Goal: Task Accomplishment & Management: Manage account settings

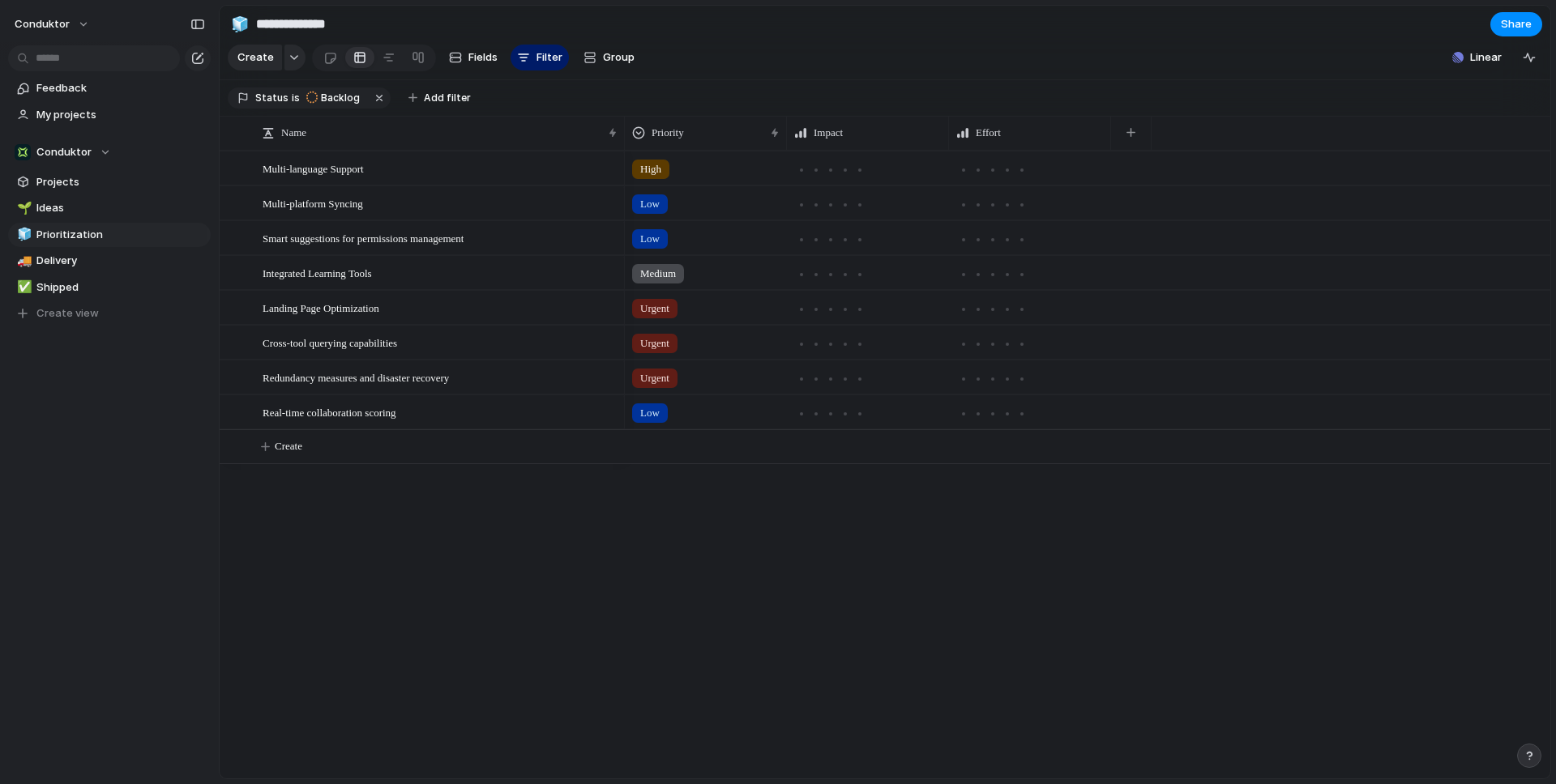
click at [641, 650] on div "High Low Low Medium Urgent Urgent Urgent Low" at bounding box center [1087, 465] width 925 height 628
click at [112, 116] on span "My projects" at bounding box center [120, 115] width 168 height 16
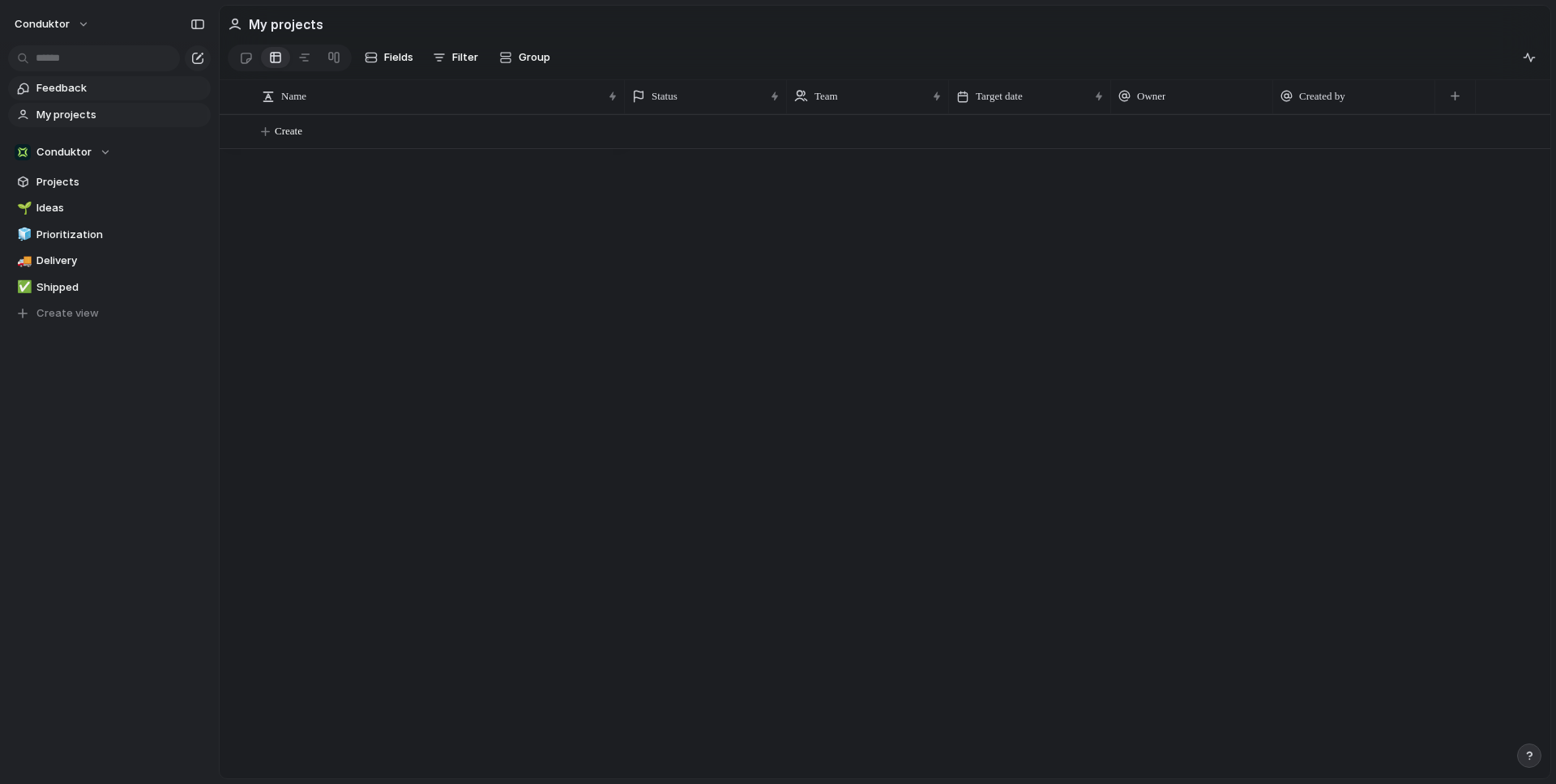
click at [70, 91] on span "Feedback" at bounding box center [120, 88] width 168 height 16
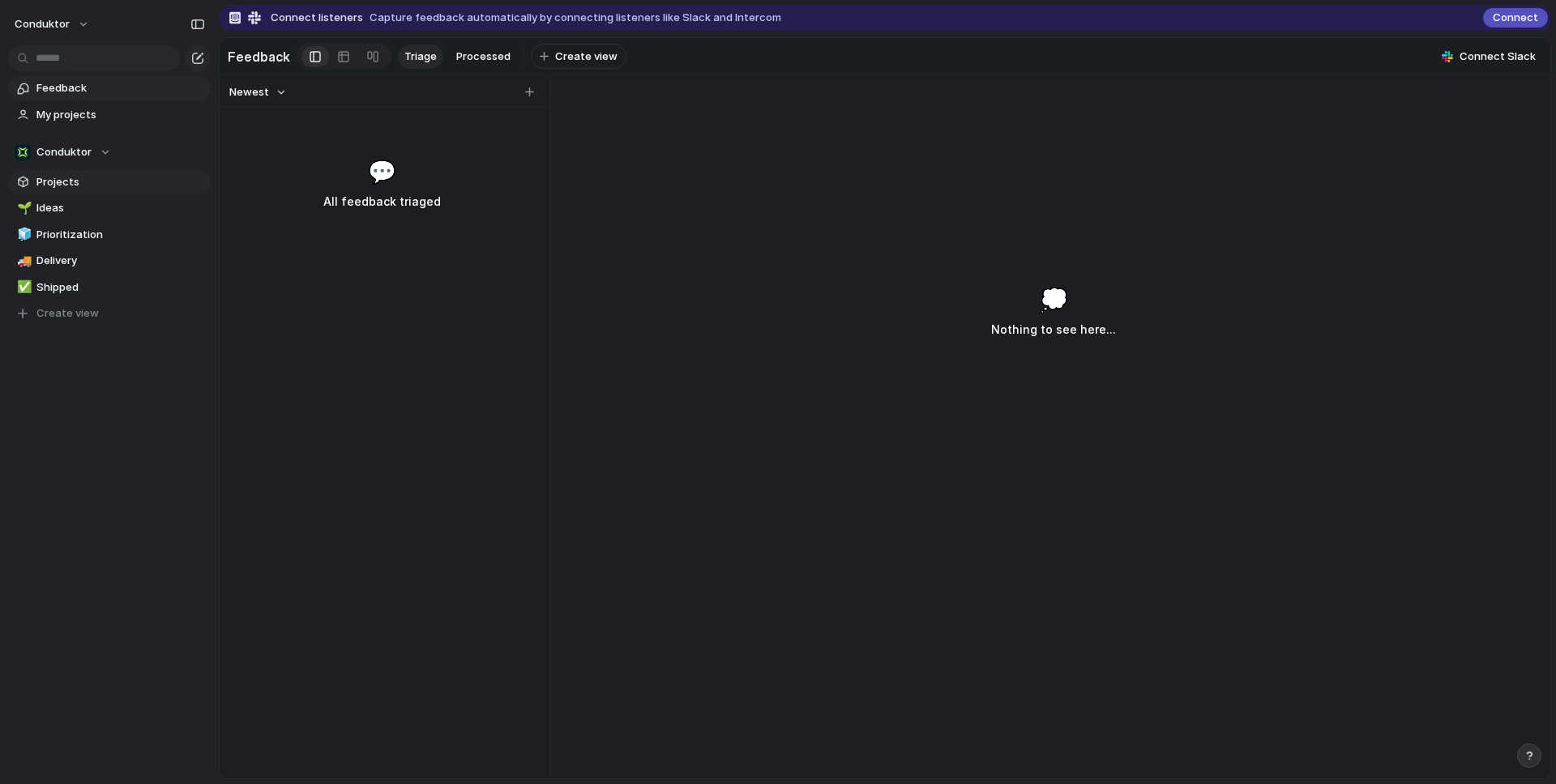
click at [55, 175] on span "Projects" at bounding box center [120, 182] width 168 height 16
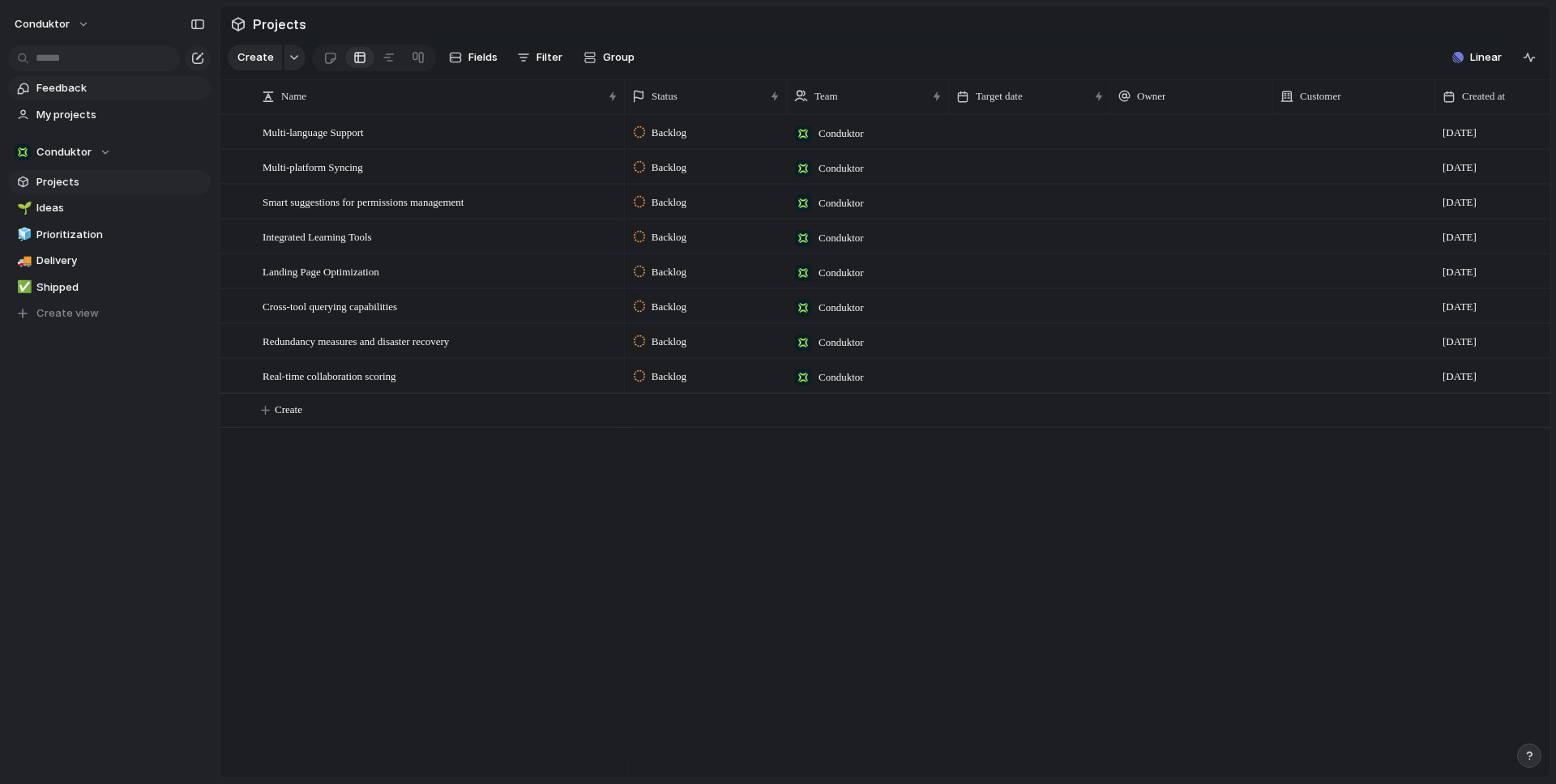
click at [85, 86] on span "Feedback" at bounding box center [120, 88] width 168 height 16
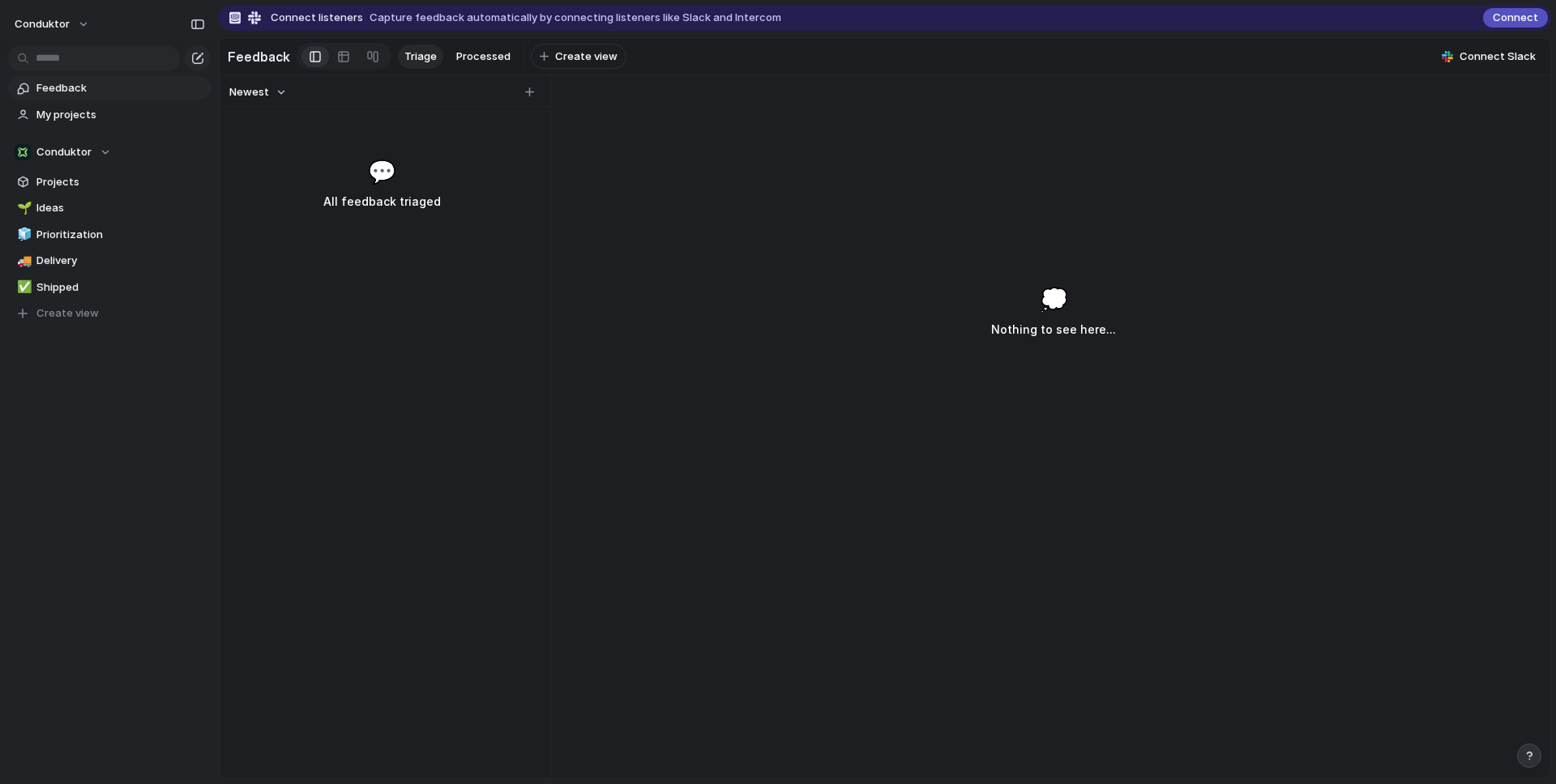
click at [505, 157] on div "Newest 💬 All feedback triaged" at bounding box center [381, 426] width 324 height 703
click at [523, 99] on button "button" at bounding box center [529, 92] width 16 height 16
type input "*******"
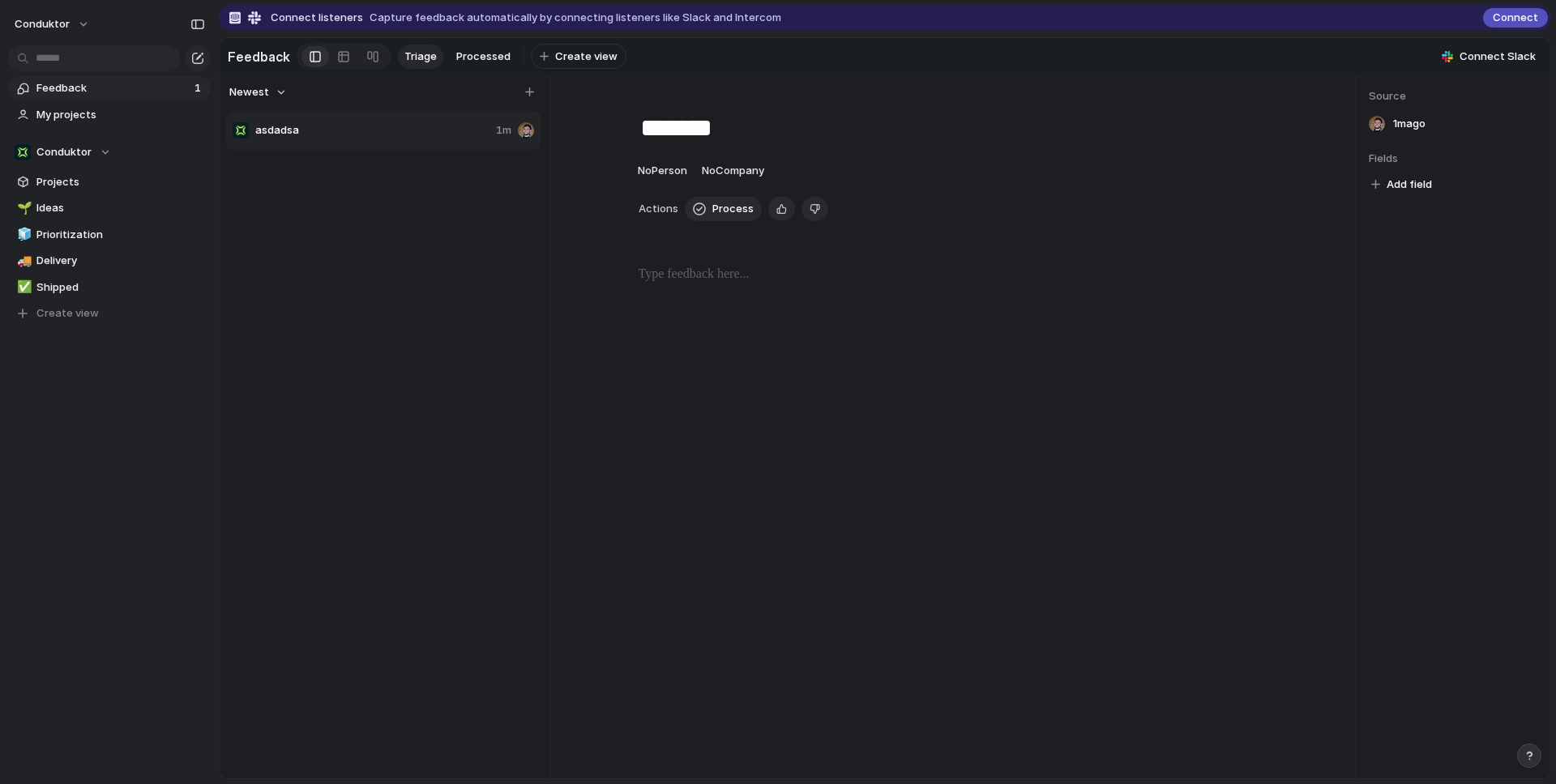
click at [720, 317] on div at bounding box center [956, 317] width 734 height 103
click at [540, 452] on div "asdadsa 1m" at bounding box center [385, 455] width 318 height 690
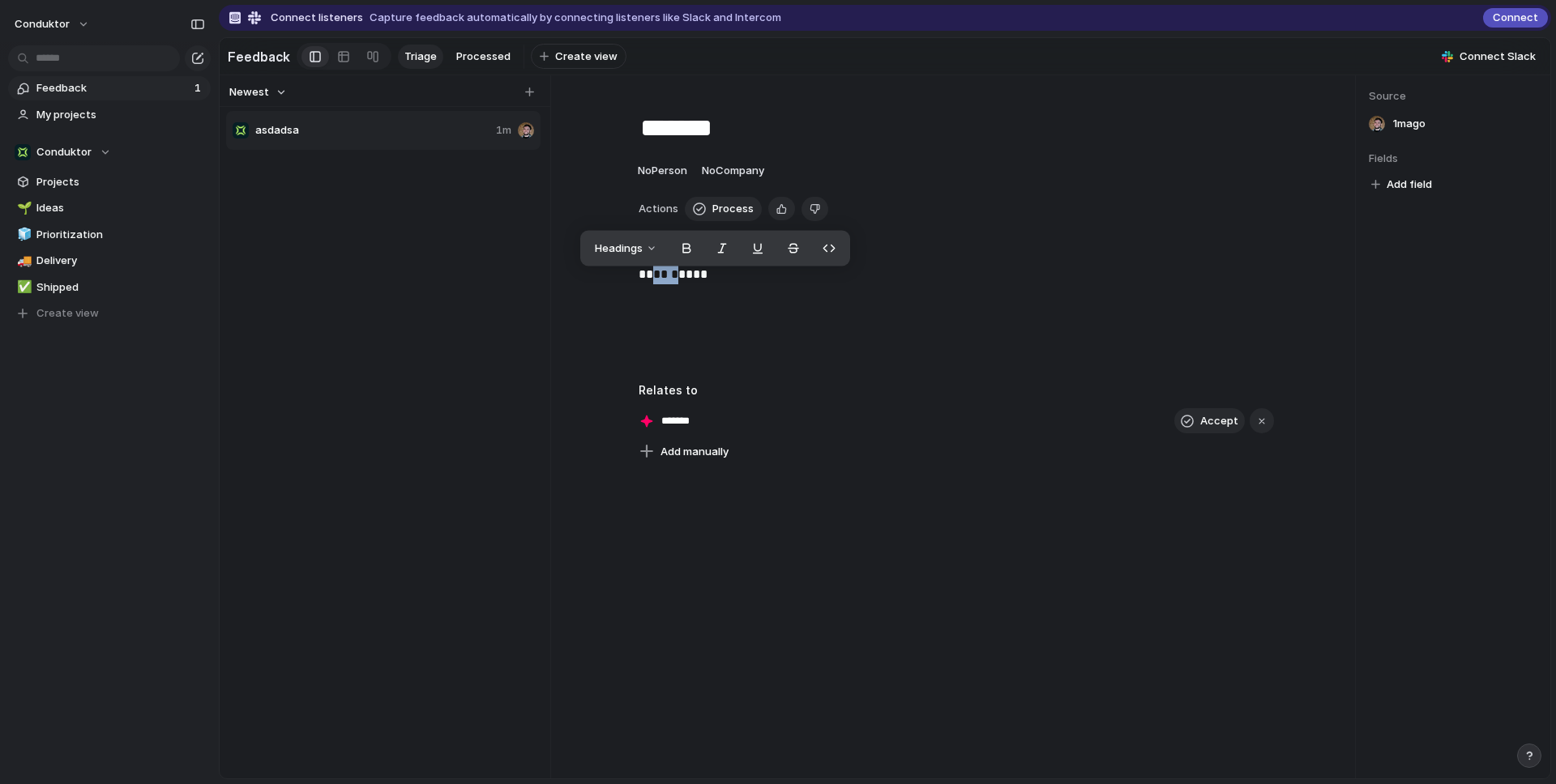
drag, startPoint x: 647, startPoint y: 273, endPoint x: 675, endPoint y: 277, distance: 28.3
click at [675, 277] on p "**********" at bounding box center [956, 274] width 635 height 20
click at [458, 255] on div "asdadsa 1m" at bounding box center [385, 455] width 318 height 690
click at [696, 430] on input "*******" at bounding box center [690, 421] width 59 height 16
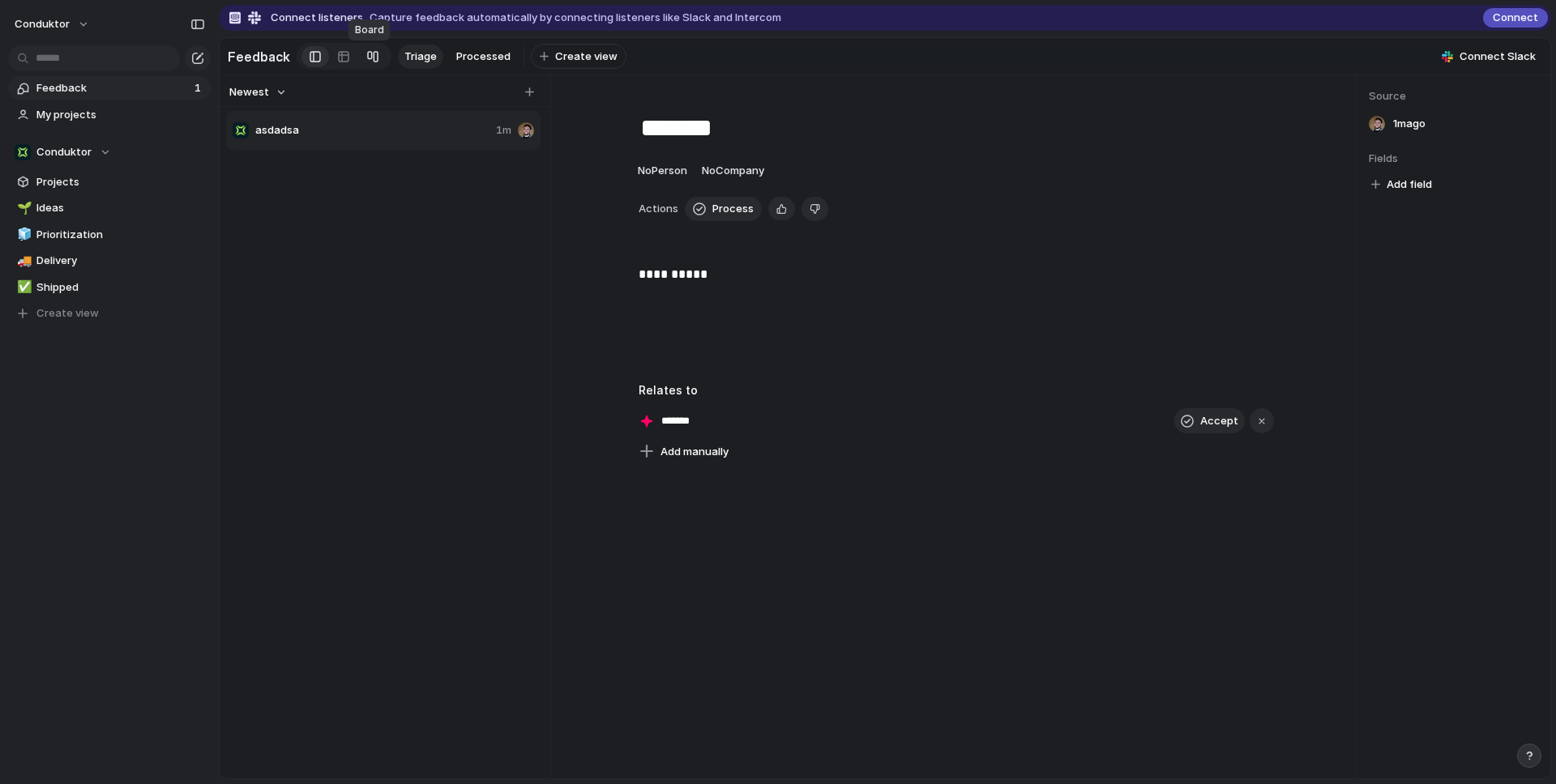
click at [372, 57] on div at bounding box center [372, 57] width 13 height 26
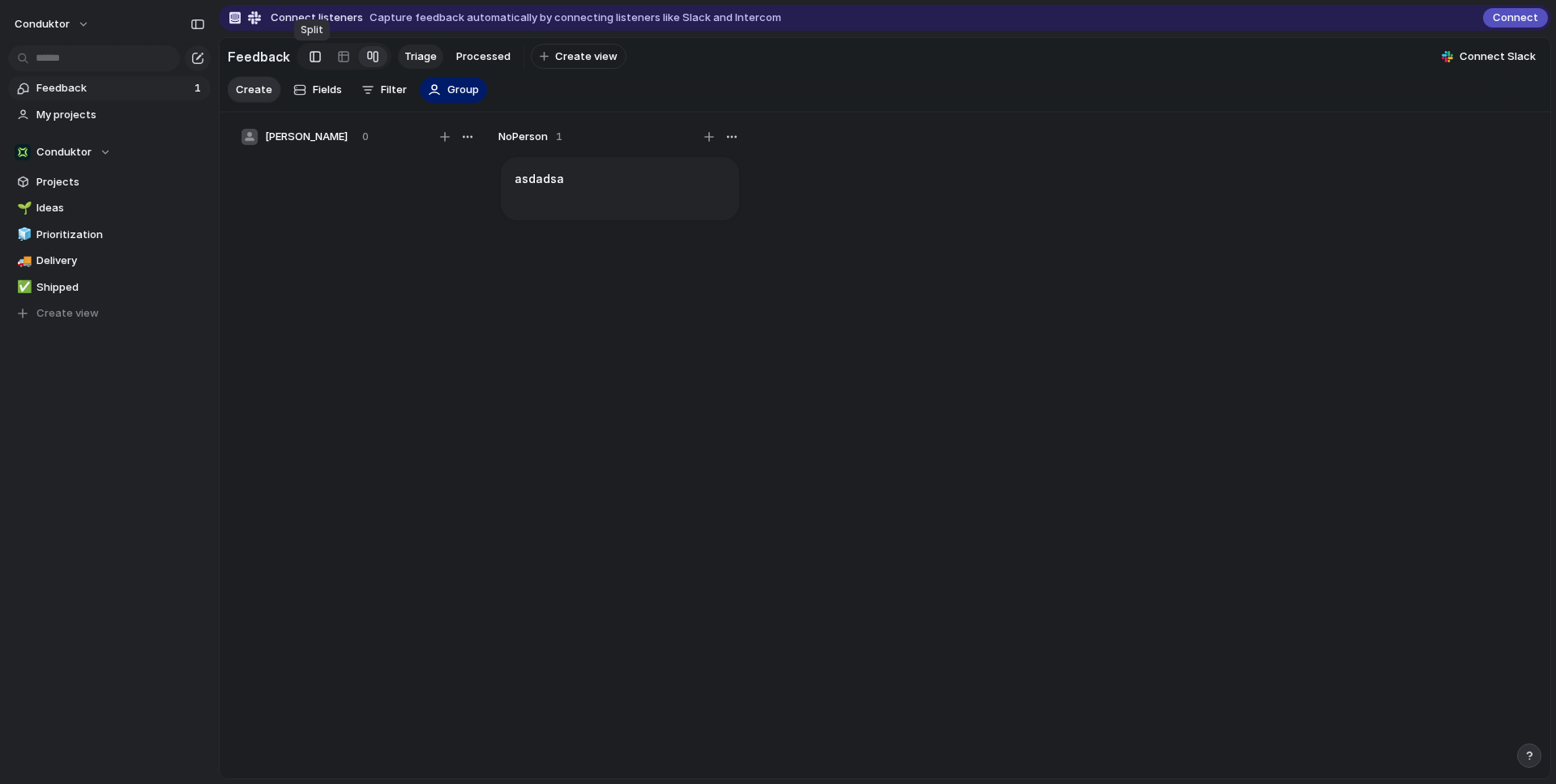
click at [310, 60] on div at bounding box center [315, 57] width 11 height 24
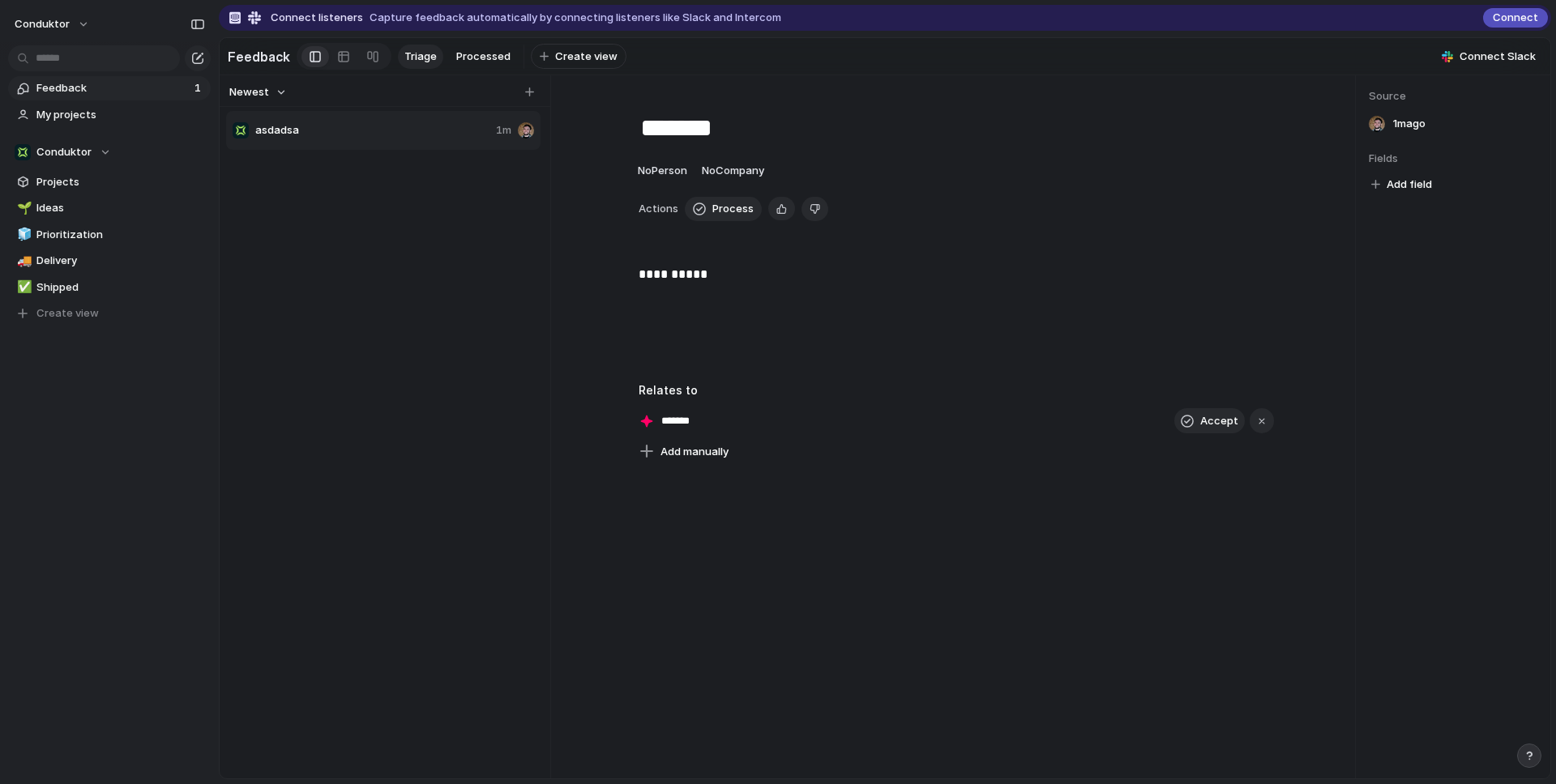
click at [417, 134] on span "asdadsa" at bounding box center [372, 130] width 234 height 16
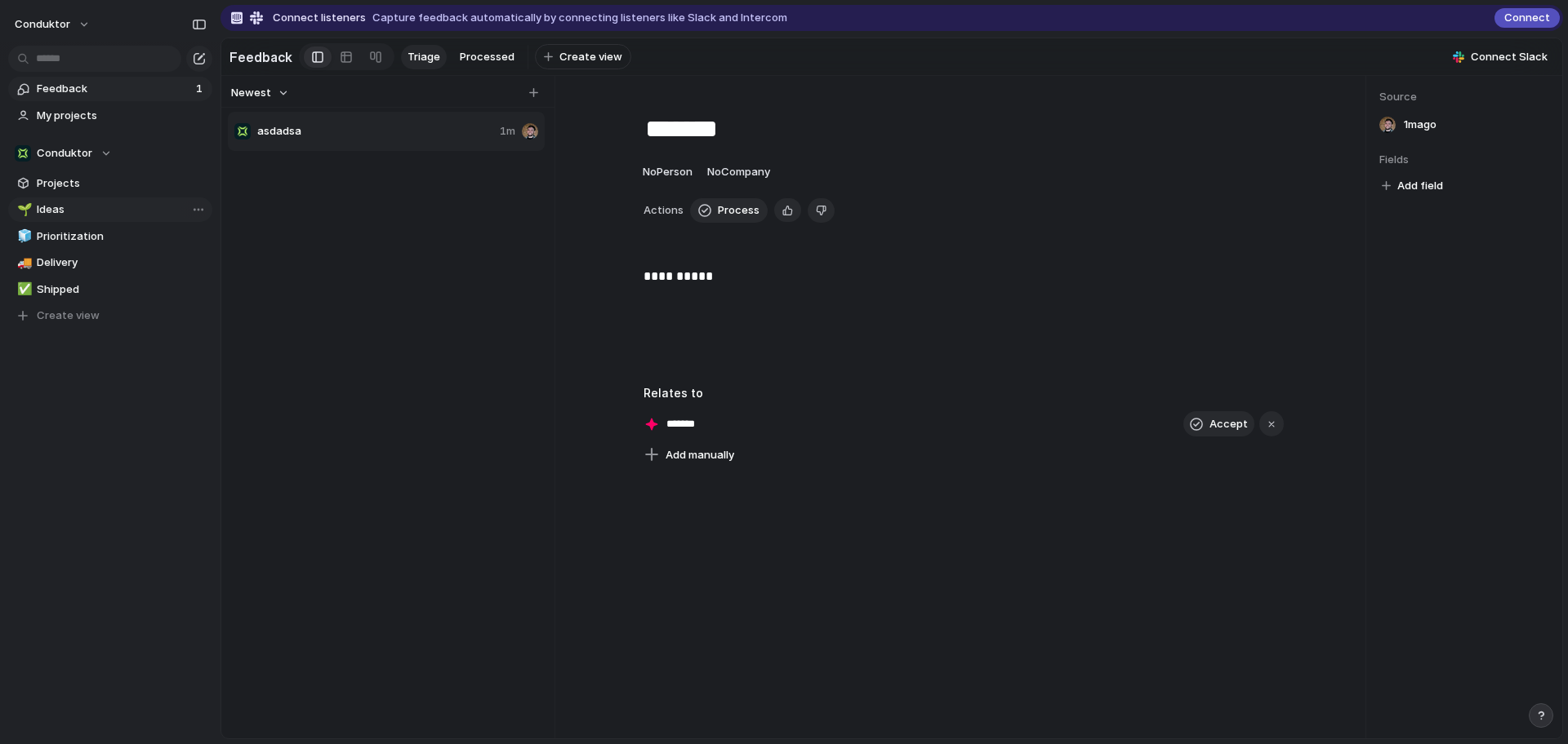
click at [44, 216] on span "Ideas" at bounding box center [121, 209] width 170 height 17
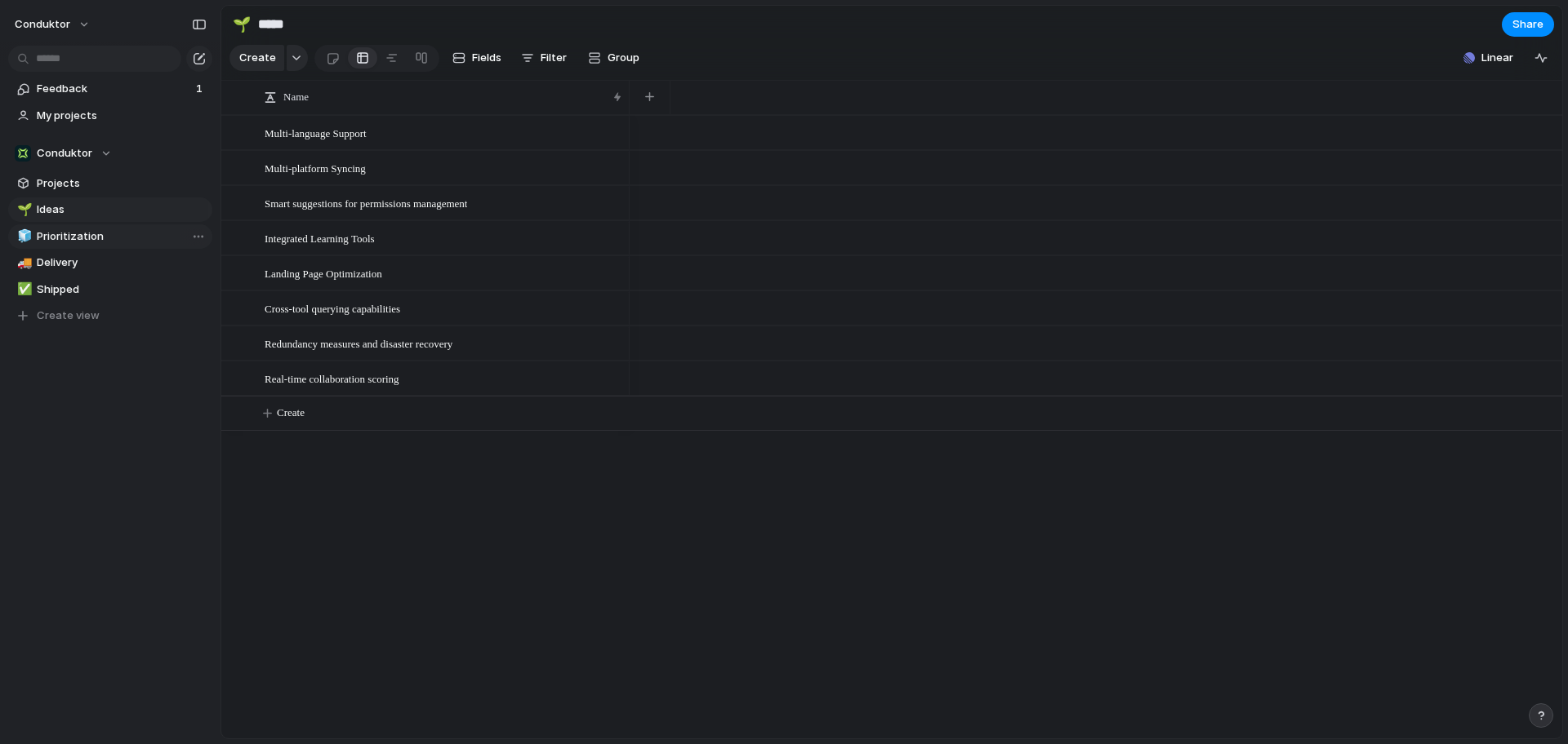
click at [114, 225] on link "🧊 Prioritization" at bounding box center [110, 236] width 204 height 24
type input "**********"
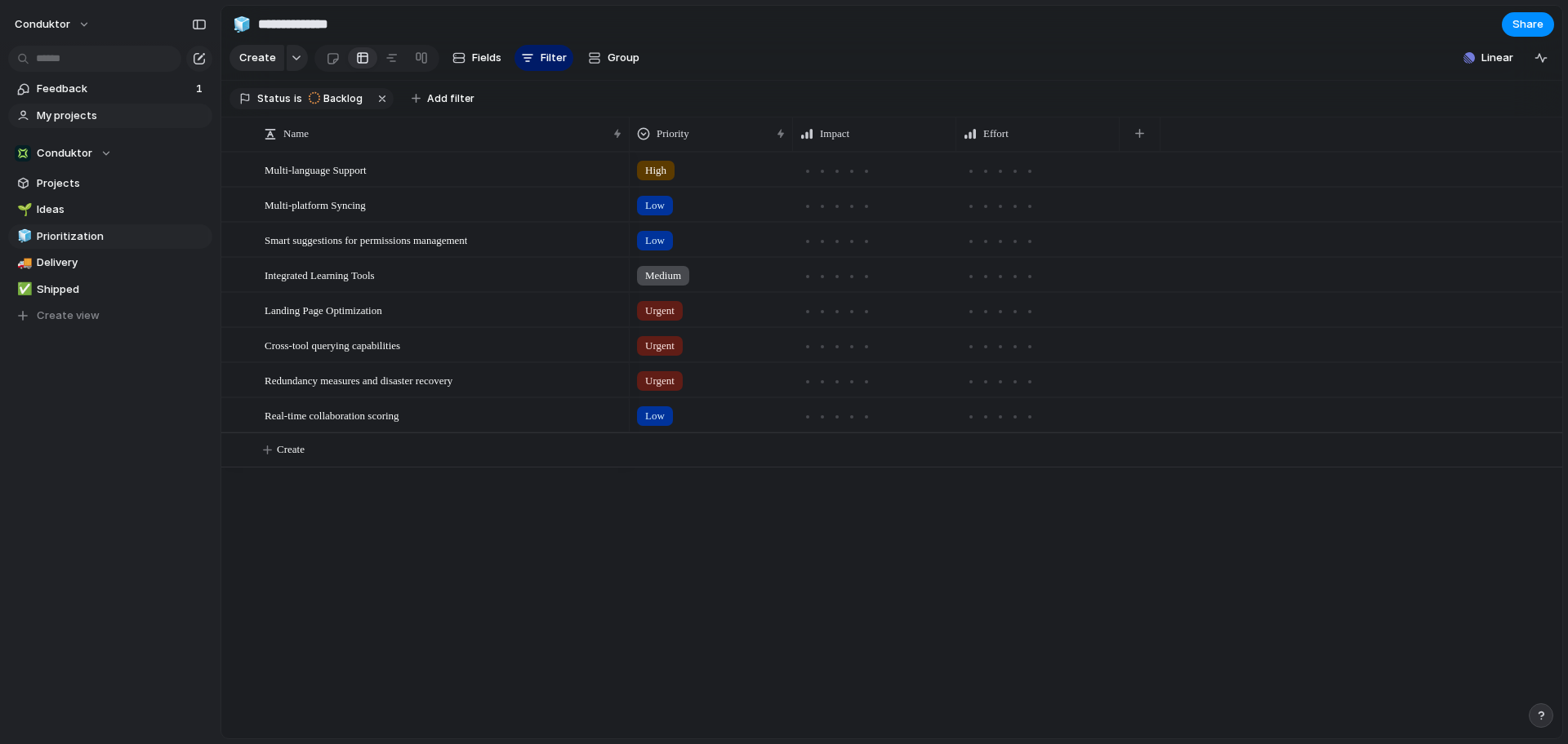
click at [110, 118] on span "My projects" at bounding box center [121, 116] width 170 height 17
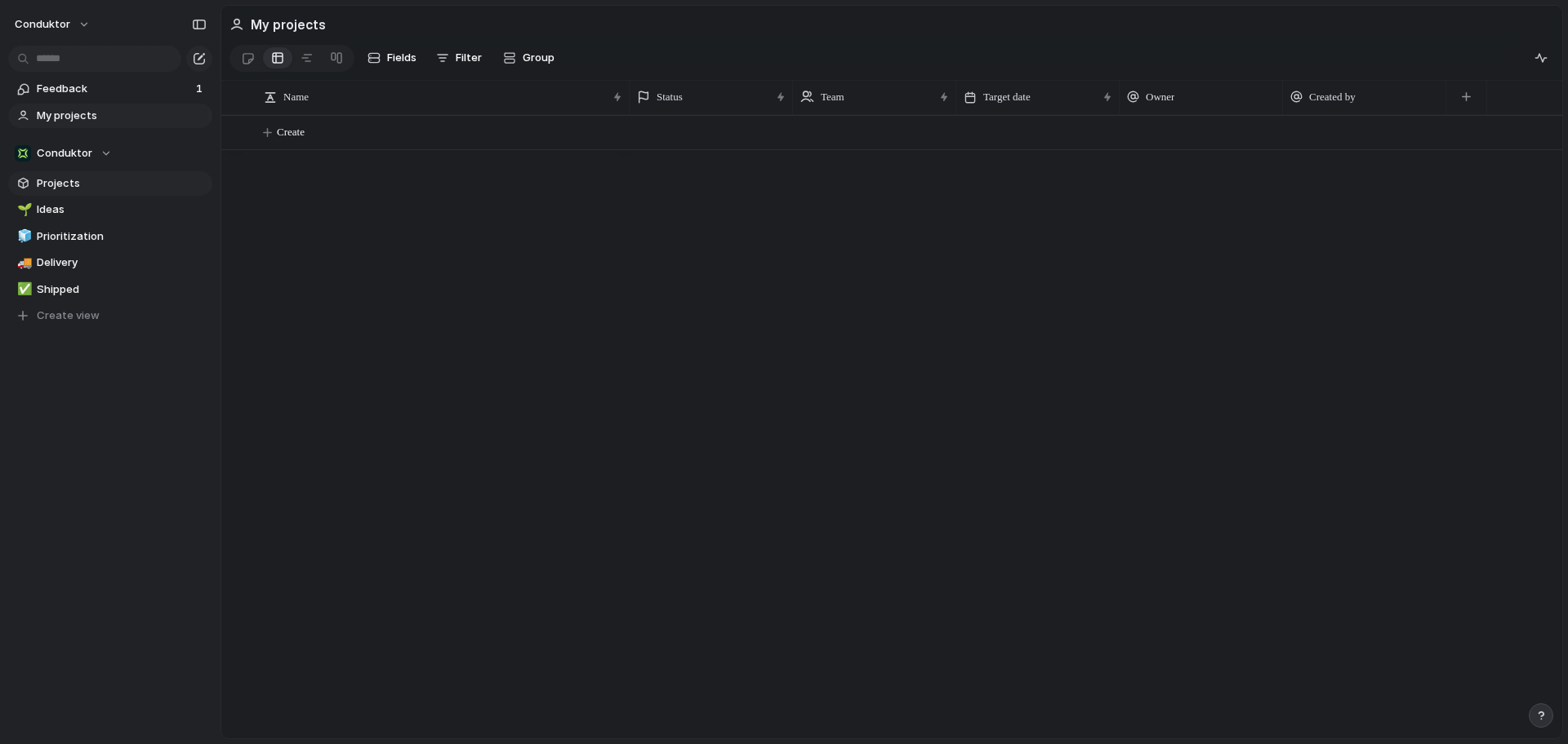
click at [78, 175] on link "Projects" at bounding box center [110, 183] width 204 height 24
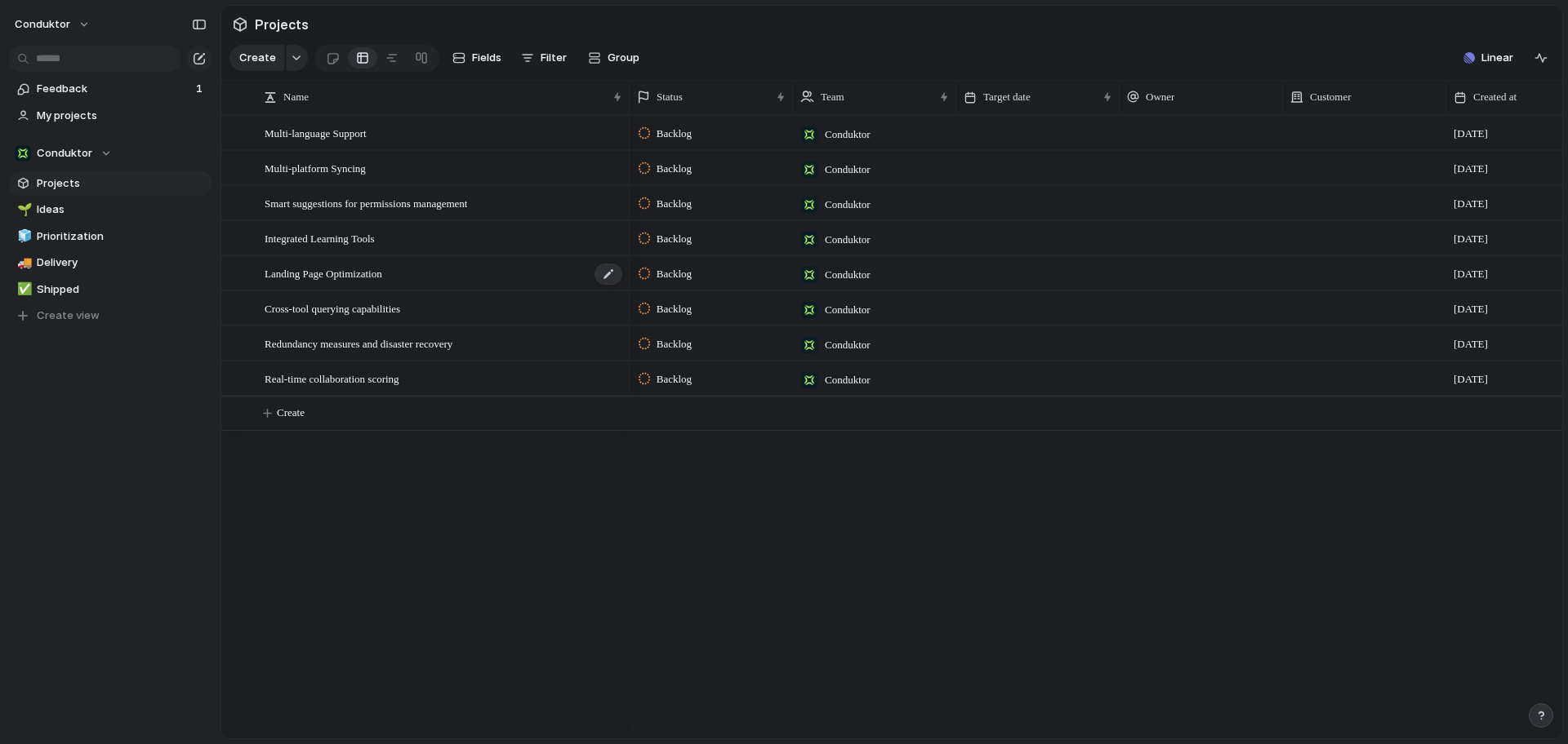
click at [369, 281] on span "Landing Page Optimization" at bounding box center [323, 273] width 117 height 19
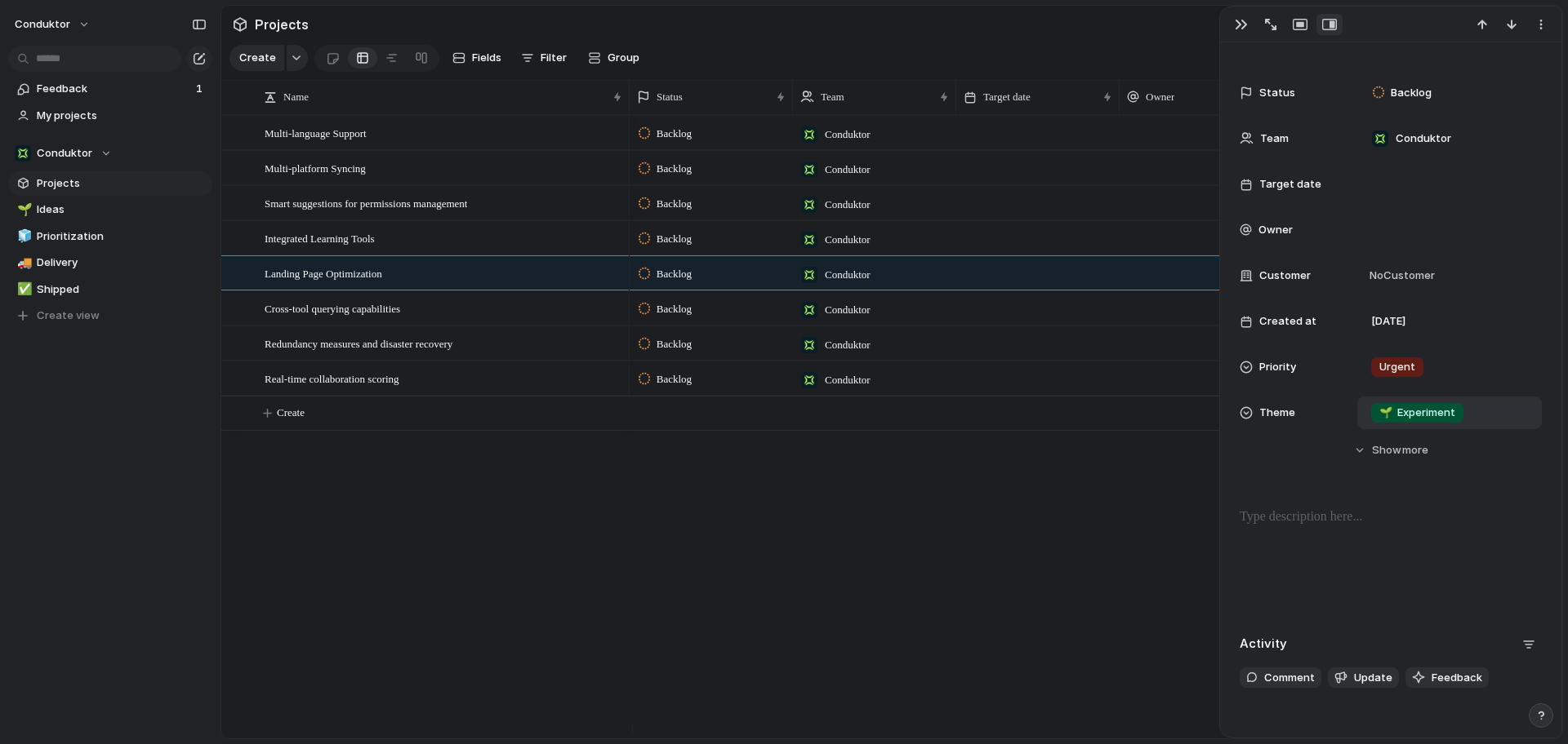
scroll to position [181, 0]
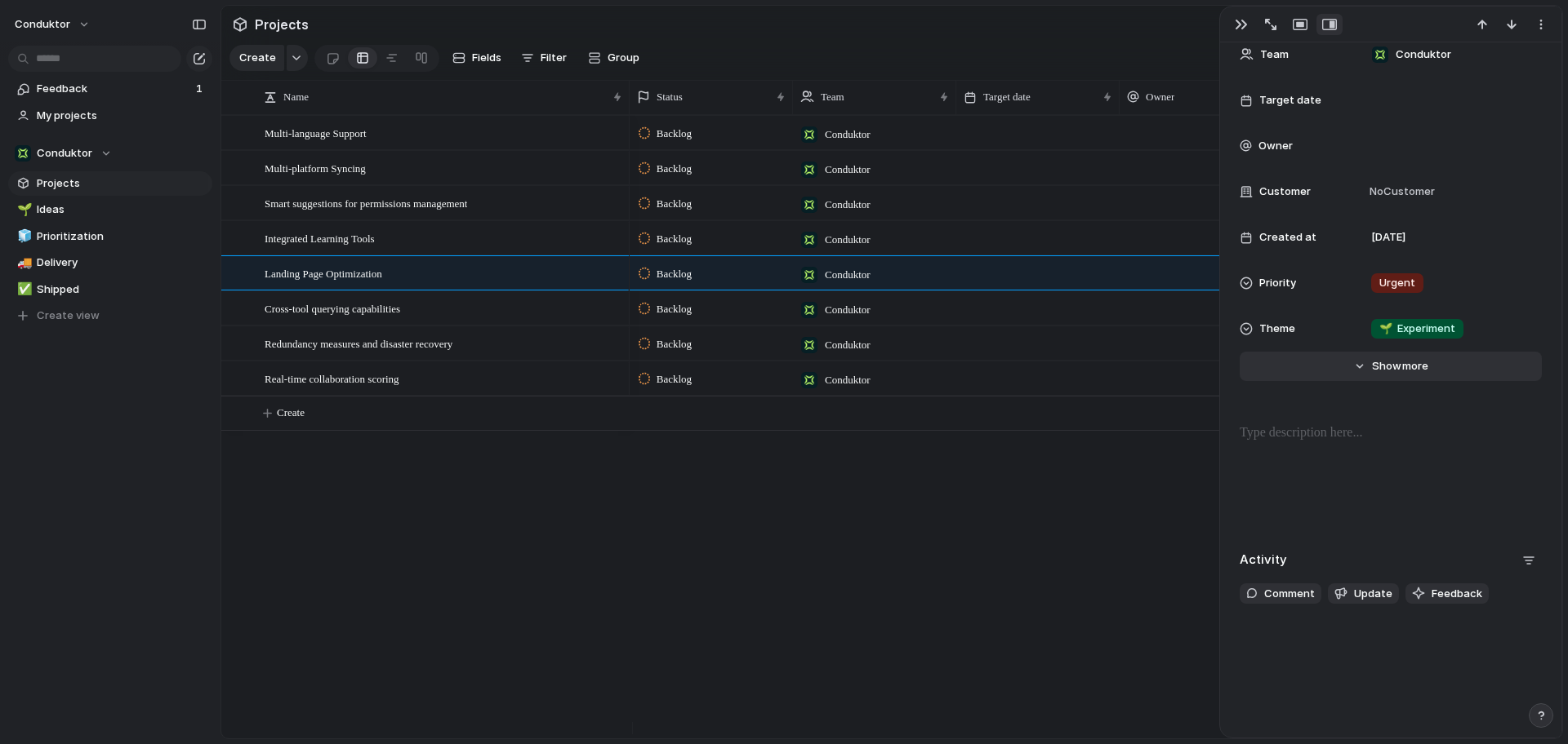
click at [1347, 371] on button "Hide Show more" at bounding box center [1390, 367] width 302 height 30
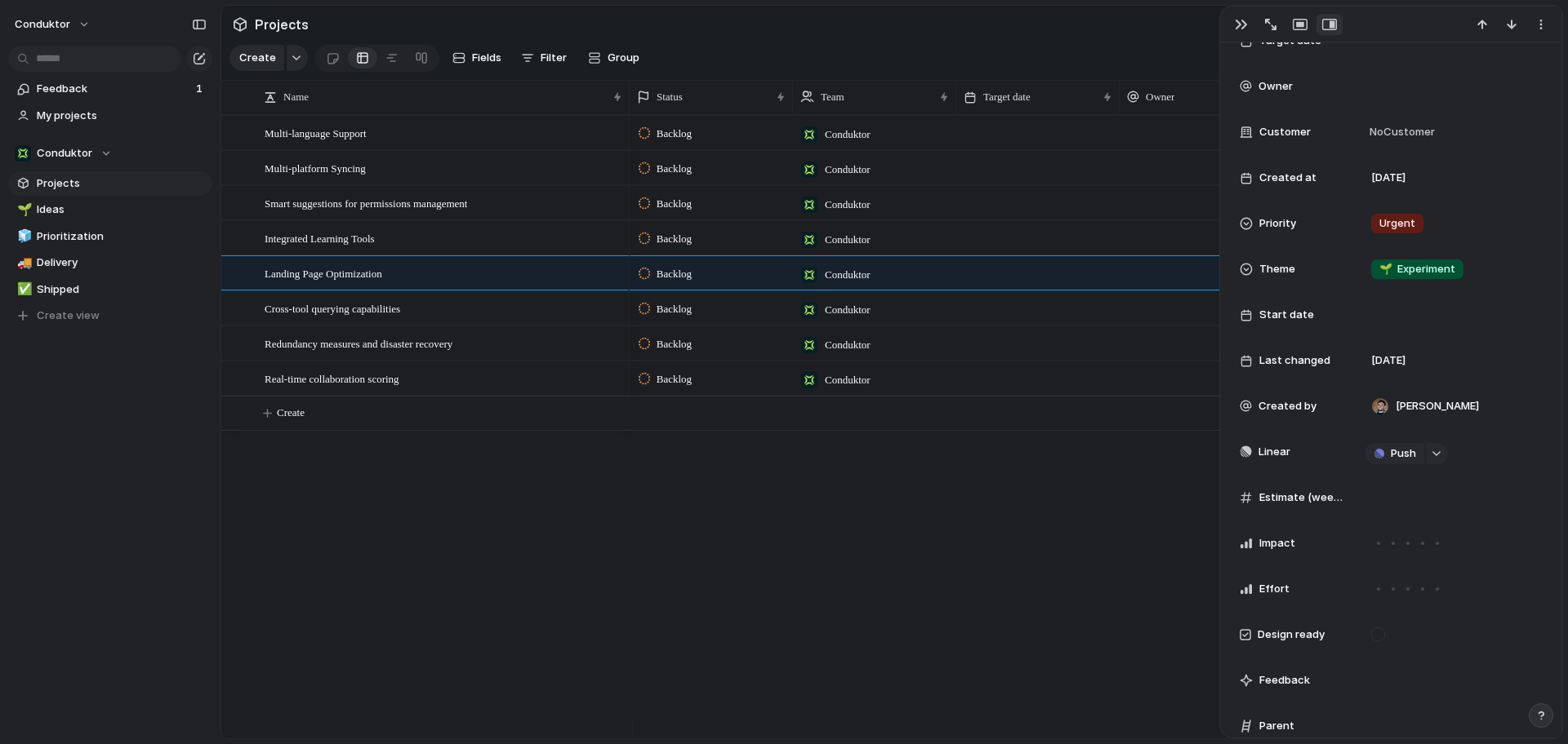
scroll to position [272, 0]
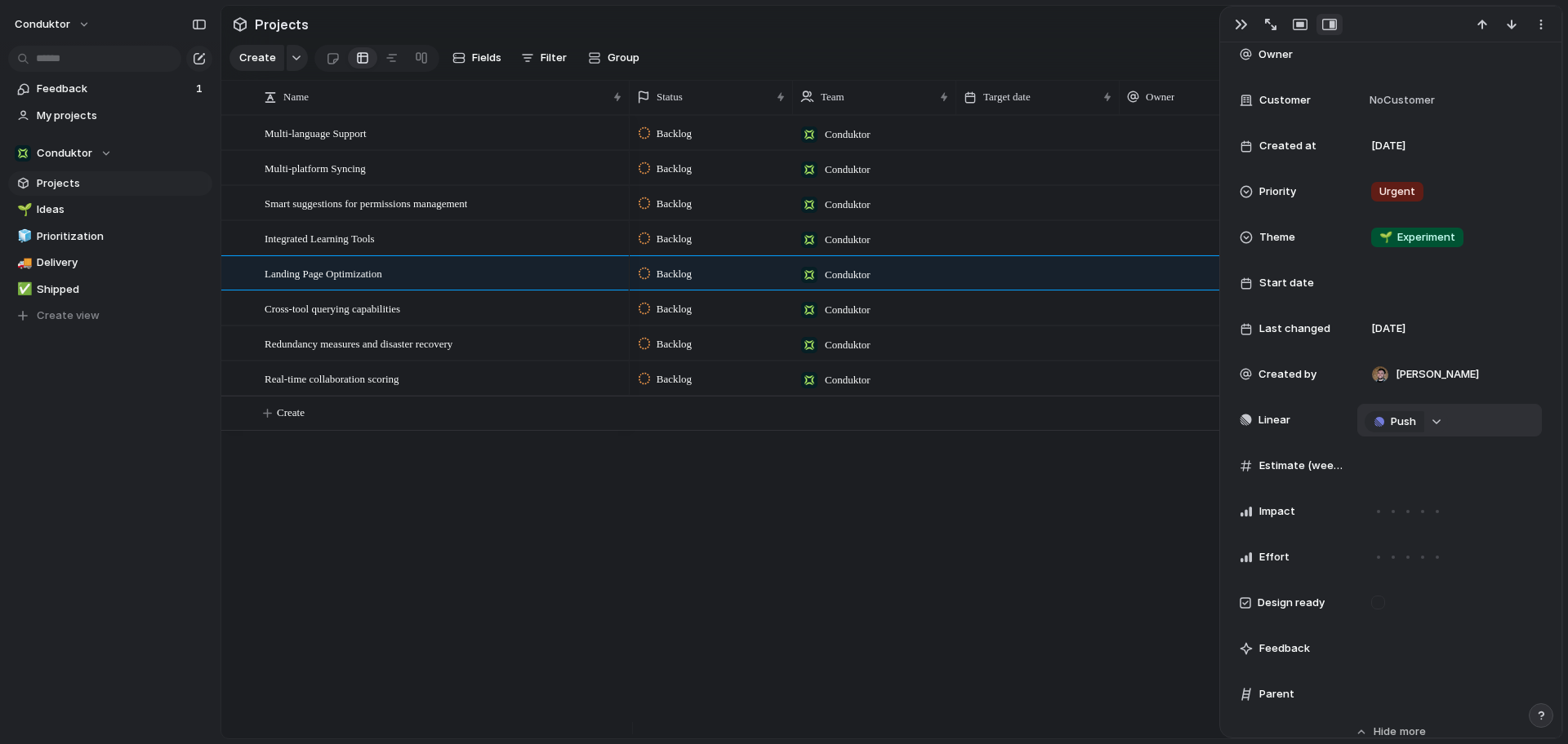
click at [1432, 417] on button "button" at bounding box center [1437, 422] width 21 height 21
click at [1440, 422] on button "button" at bounding box center [1437, 422] width 21 height 21
click at [1185, 566] on div "Backlog Conduktor 1 August Backlog Conduktor 1 August Backlog Conduktor 1 Augus…" at bounding box center [1096, 426] width 932 height 623
click at [528, 512] on div "Multi-language Support Multi-platform Syncing Smart suggestions for permissions…" at bounding box center [891, 426] width 1341 height 623
click at [1445, 422] on button "button" at bounding box center [1437, 422] width 21 height 21
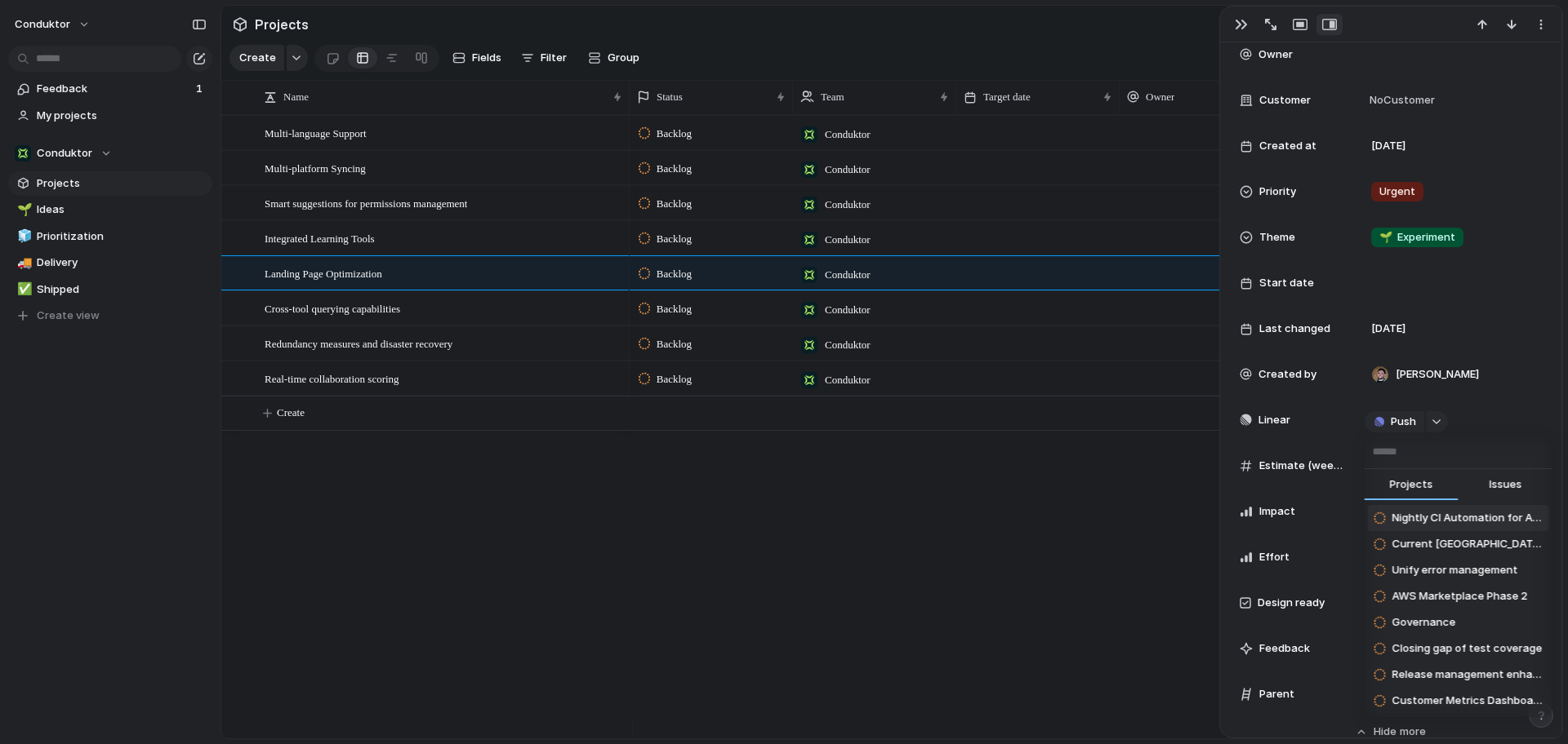
click at [1468, 446] on input "text" at bounding box center [1458, 452] width 188 height 33
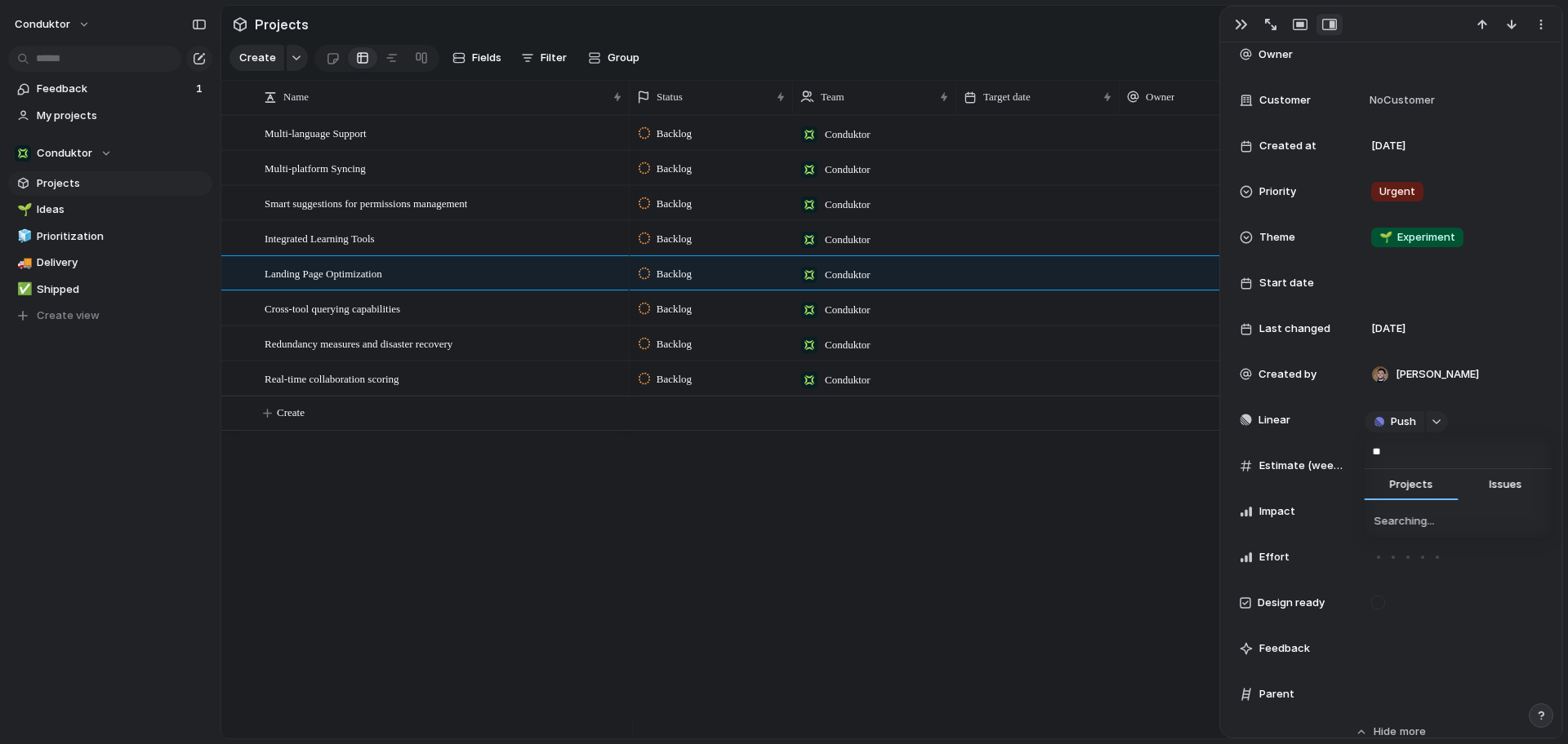
type input "*"
type input "****"
click at [1430, 509] on li "Duck Monitoring Integration" at bounding box center [1458, 518] width 181 height 26
click at [924, 563] on div "Backlog Conduktor 1 August Backlog Conduktor 1 August Backlog Conduktor 1 Augus…" at bounding box center [1096, 426] width 932 height 623
click at [1458, 423] on span "Duck Monitoring Integration" at bounding box center [1450, 420] width 100 height 17
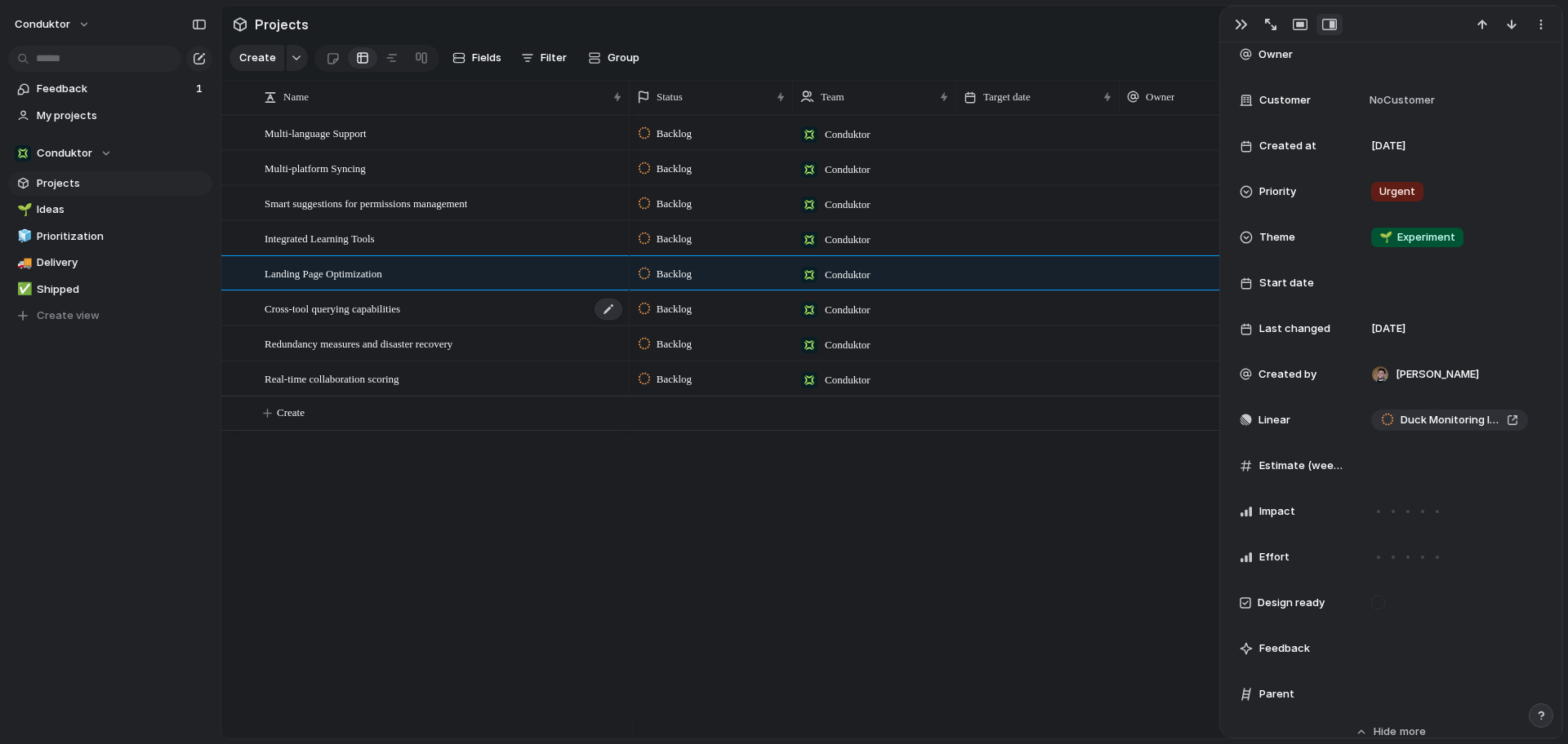
click at [400, 317] on span "Cross-tool querying capabilities" at bounding box center [332, 309] width 136 height 19
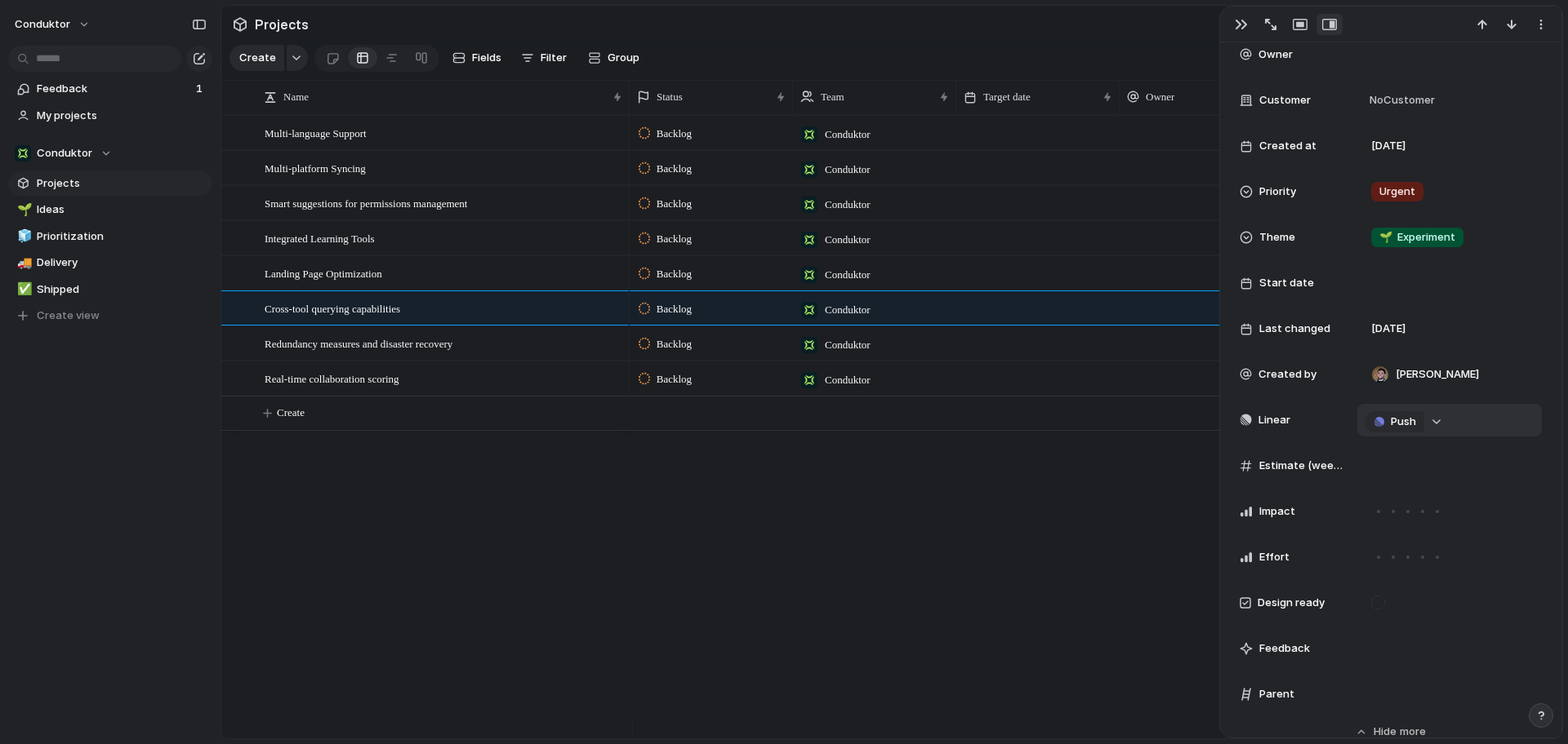
click at [1430, 425] on button "button" at bounding box center [1437, 422] width 21 height 21
type input "**********"
click at [1418, 518] on span "Duck Logging Enhancement" at bounding box center [1463, 518] width 143 height 17
click at [822, 635] on div "Backlog Conduktor 1 August Backlog Conduktor 1 August Backlog Conduktor 1 Augus…" at bounding box center [1096, 426] width 932 height 623
click at [1007, 599] on div "Backlog Conduktor 1 August Backlog Conduktor 1 August Backlog Conduktor 1 Augus…" at bounding box center [1096, 426] width 932 height 623
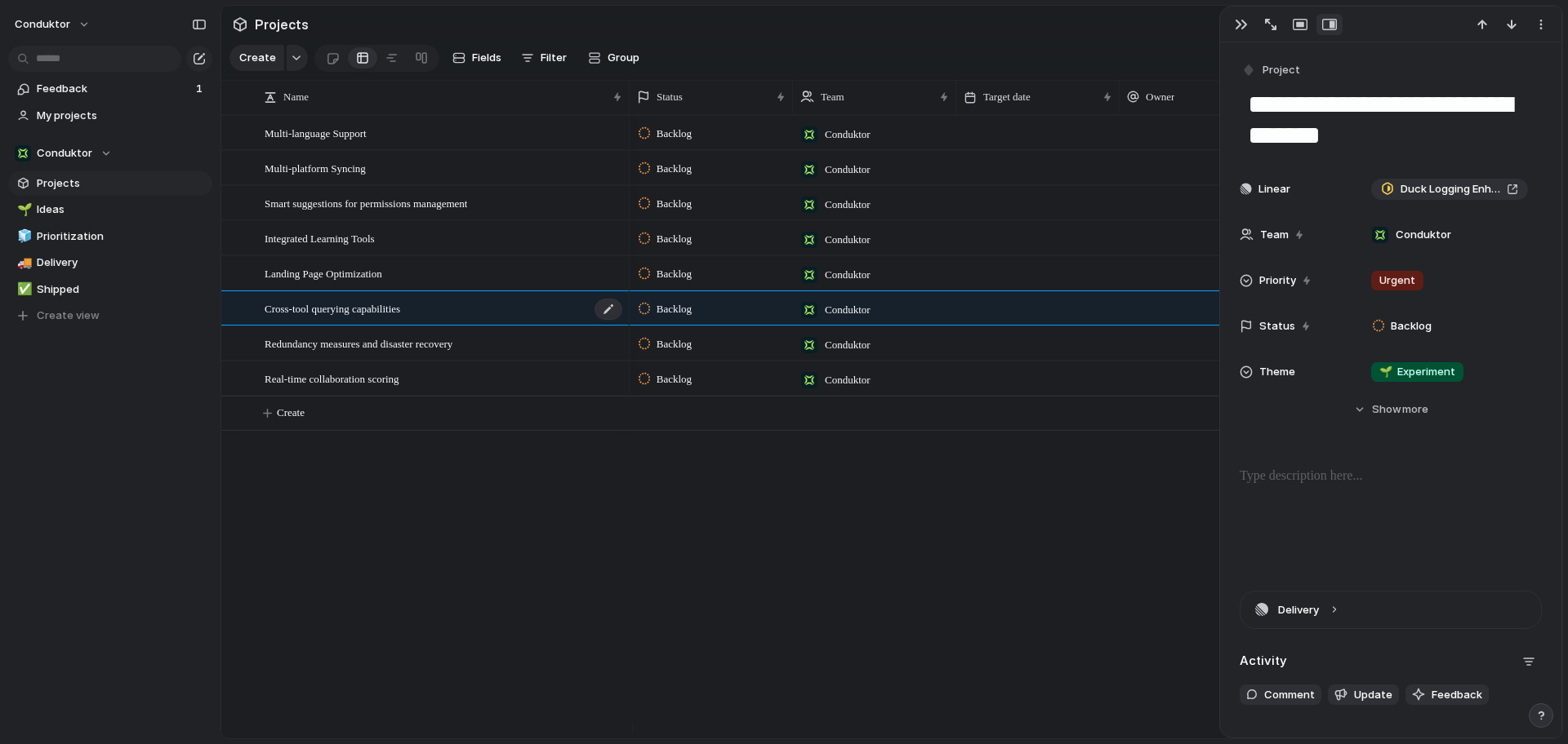
click at [550, 326] on div "Cross-tool querying capabilities" at bounding box center [444, 309] width 359 height 33
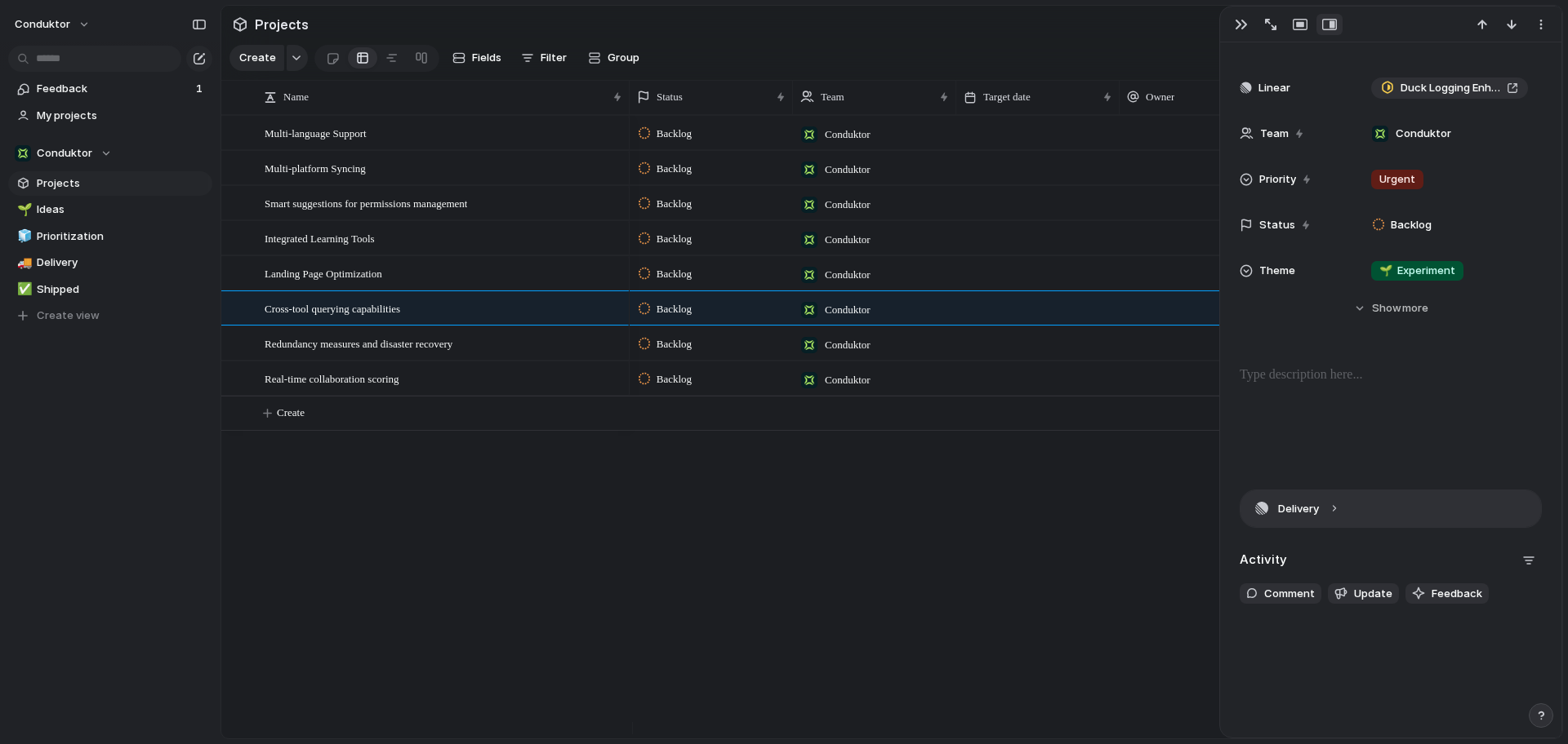
click at [1361, 512] on button "Delivery" at bounding box center [1391, 508] width 301 height 37
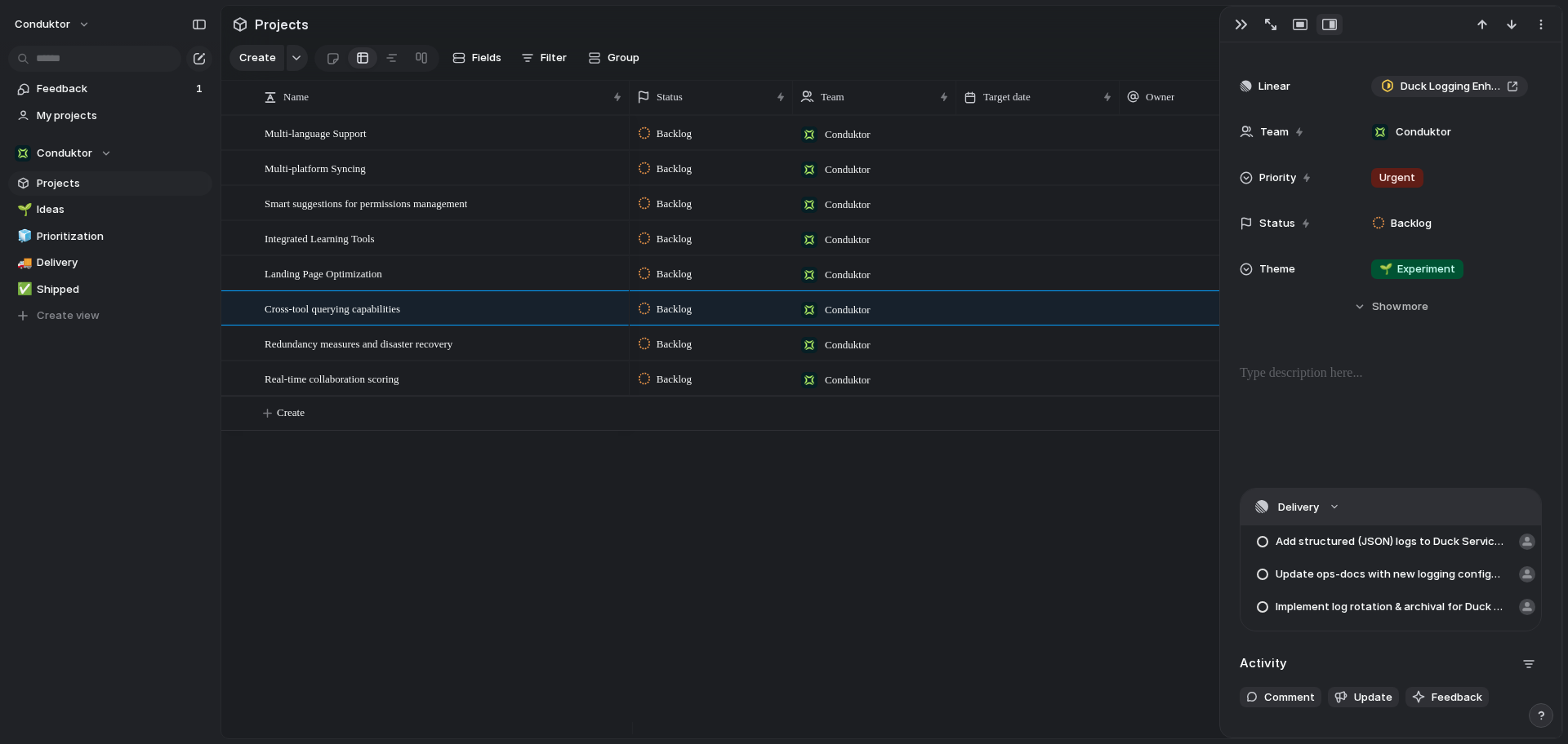
scroll to position [208, 0]
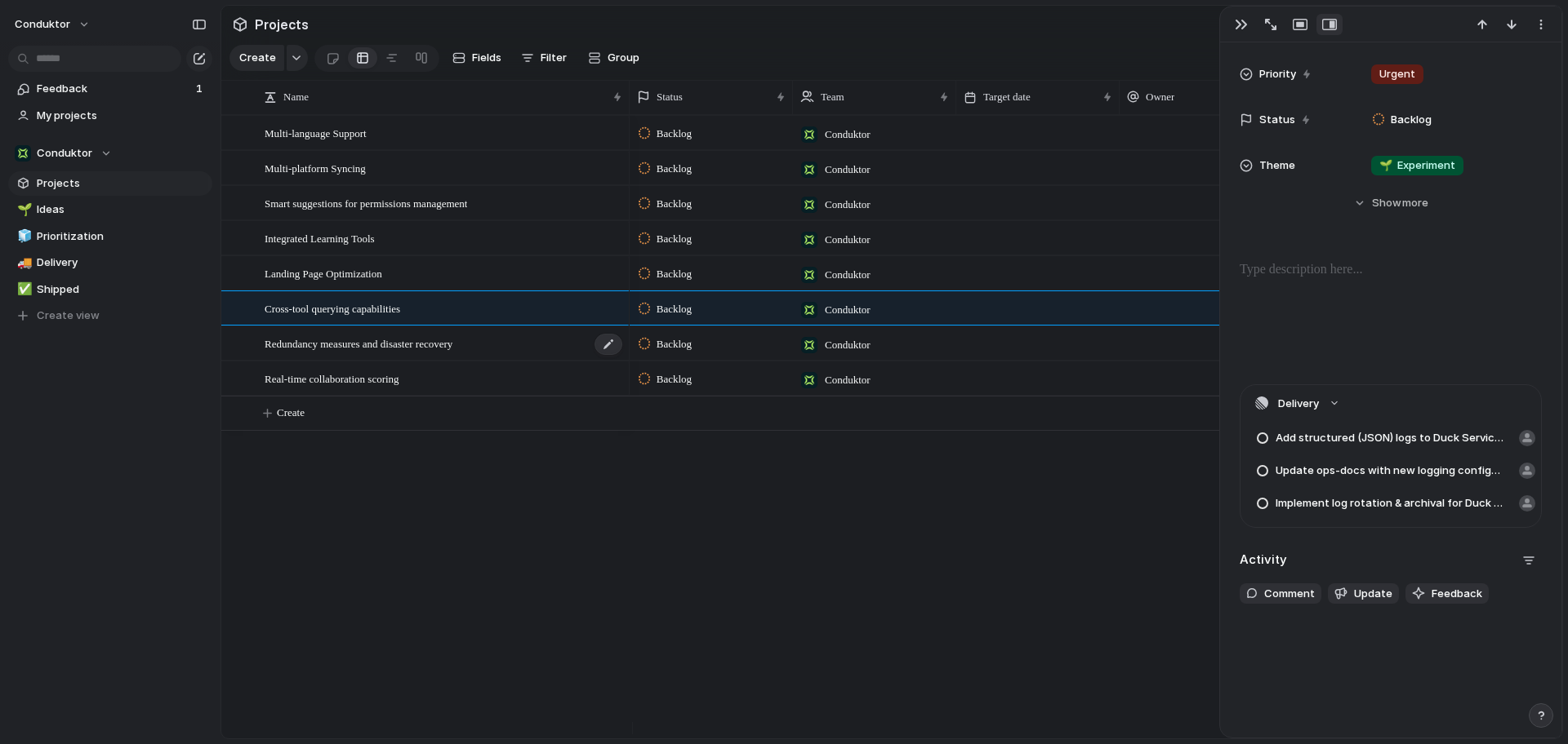
click at [444, 353] on span "Redundancy measures and disaster recovery" at bounding box center [358, 343] width 188 height 19
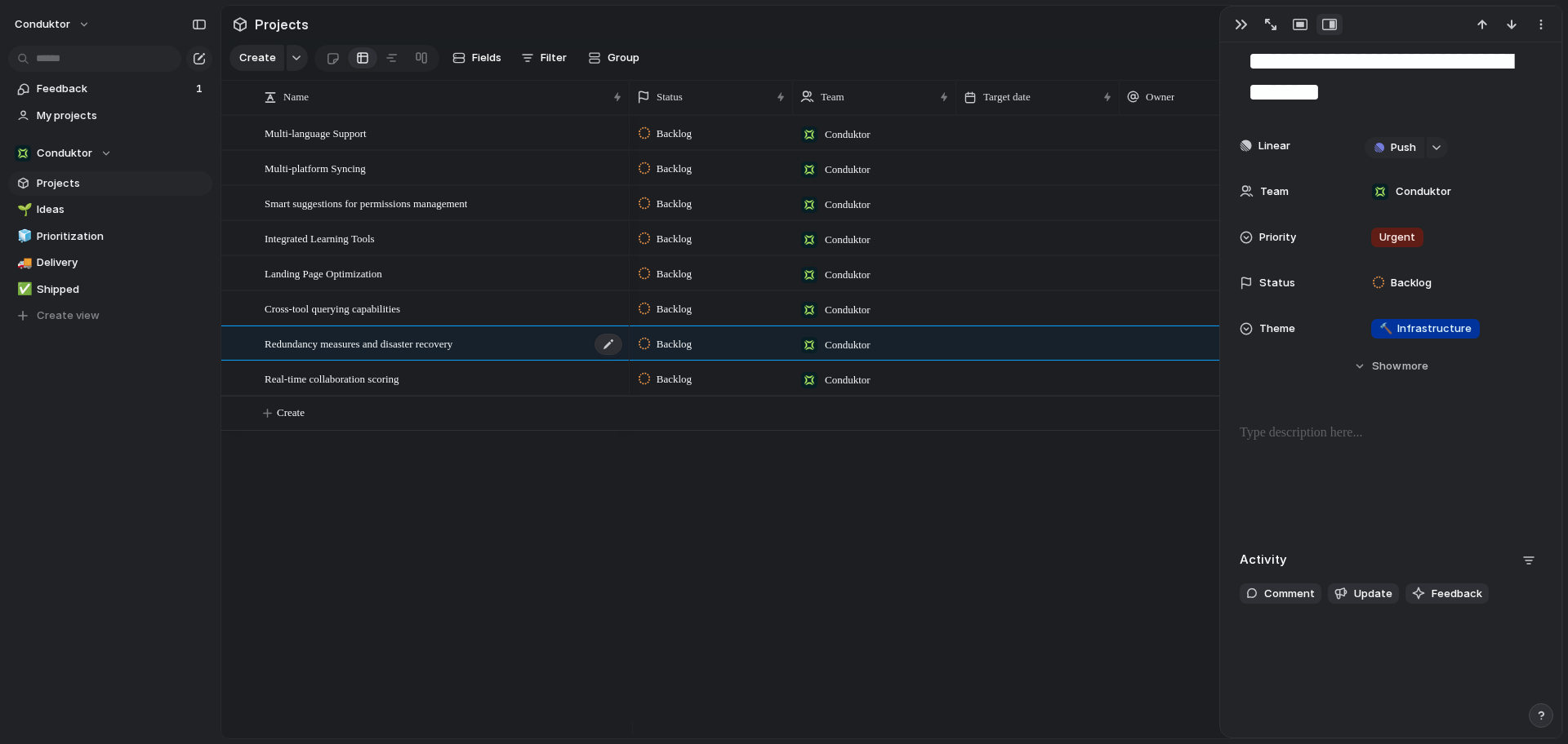
scroll to position [44, 0]
click at [498, 278] on div "Landing Page Optimization" at bounding box center [444, 274] width 359 height 33
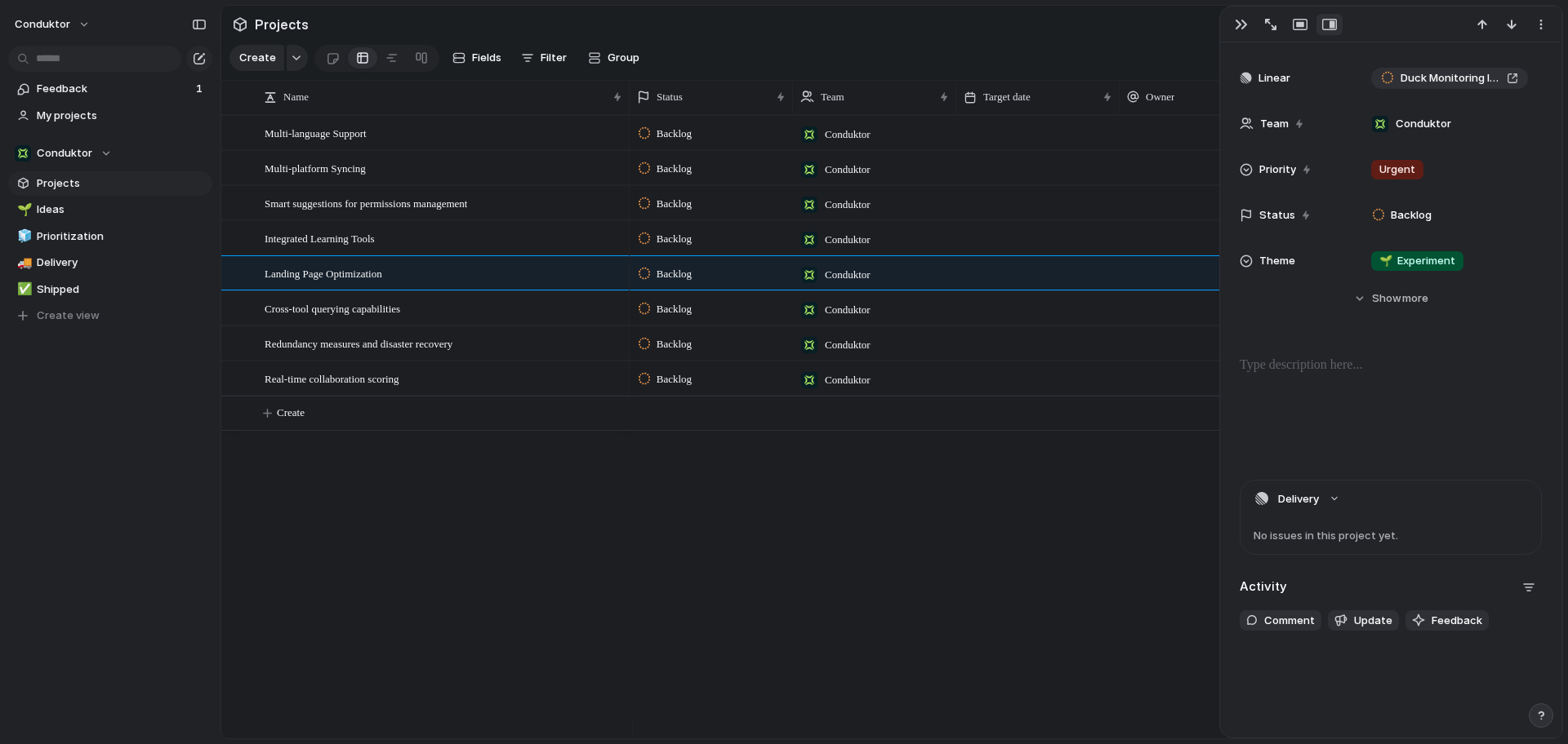
scroll to position [140, 0]
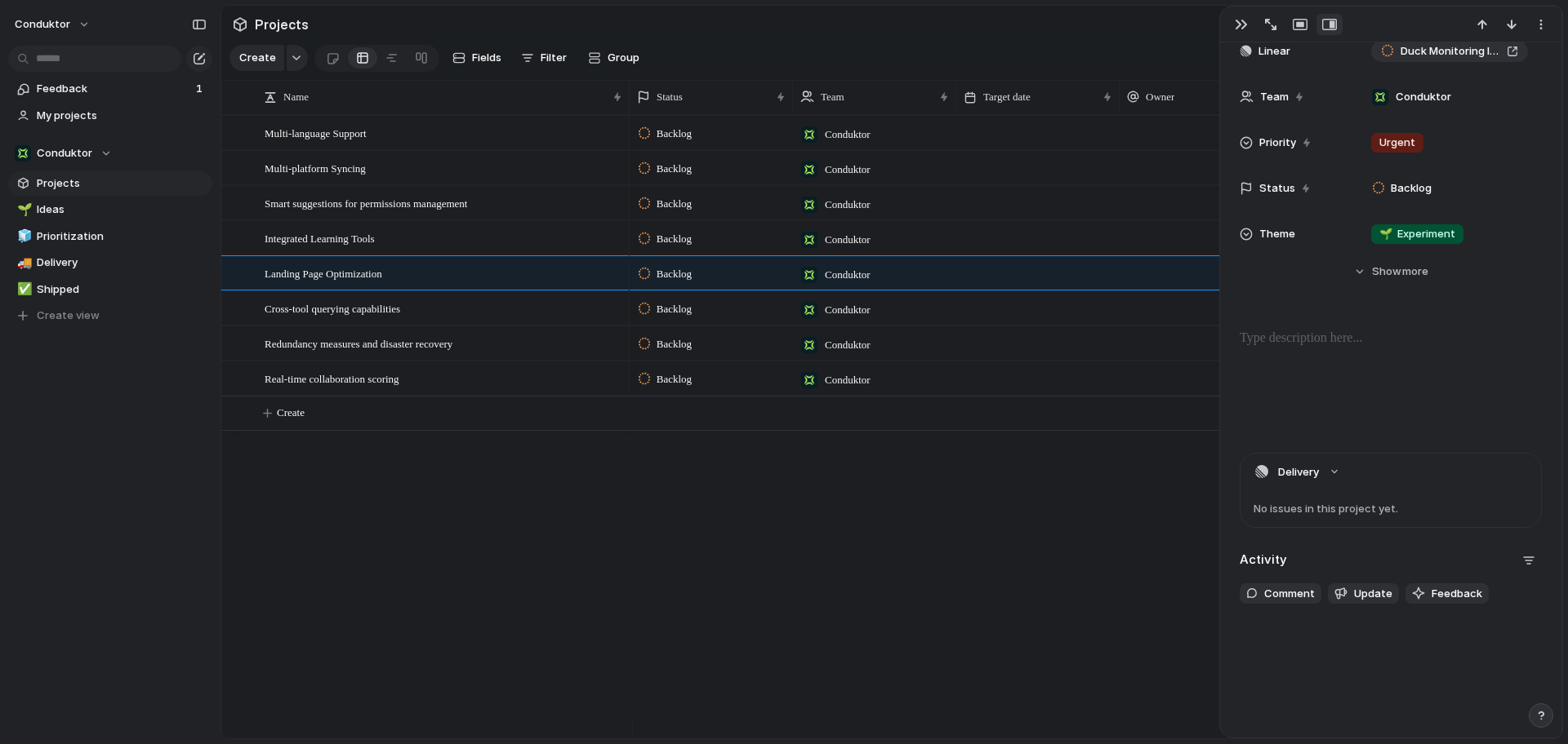
click at [1318, 511] on div "No issues in this project yet." at bounding box center [1391, 508] width 301 height 37
click at [1333, 473] on button "Delivery" at bounding box center [1391, 472] width 301 height 37
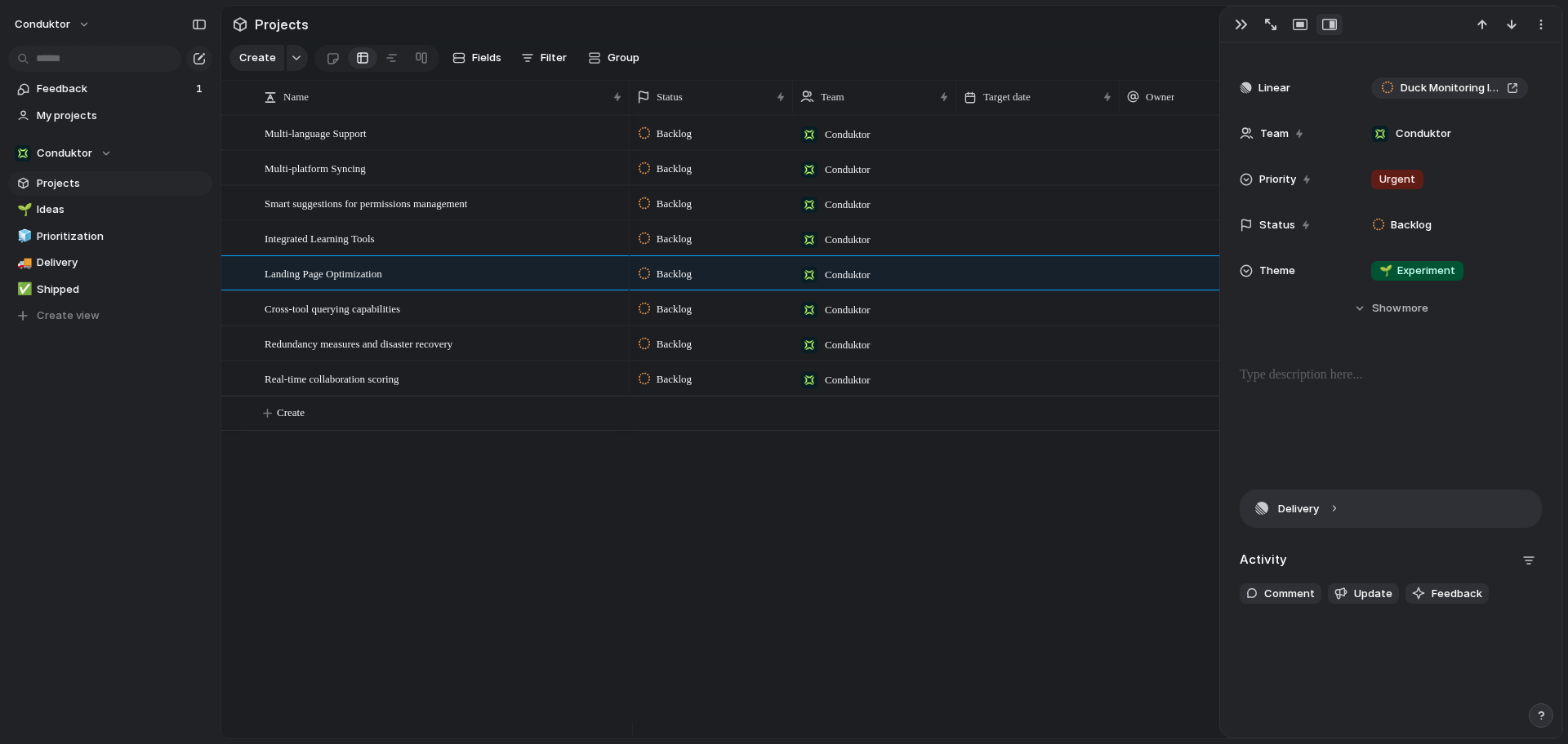
scroll to position [103, 0]
click at [1333, 473] on div "**********" at bounding box center [1391, 280] width 342 height 679
click at [1318, 495] on button "Delivery" at bounding box center [1391, 508] width 301 height 37
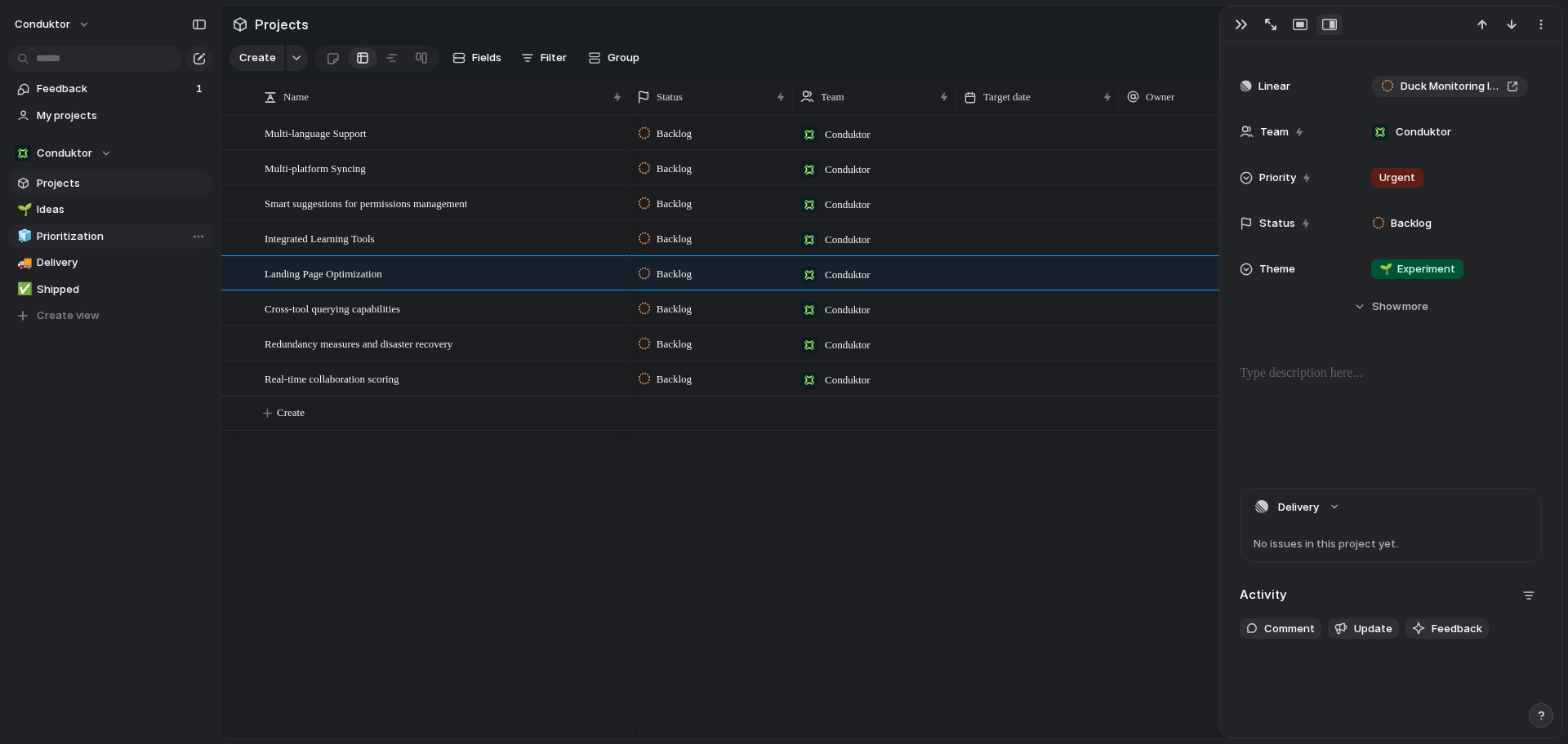
click at [72, 237] on span "Prioritization" at bounding box center [121, 236] width 170 height 17
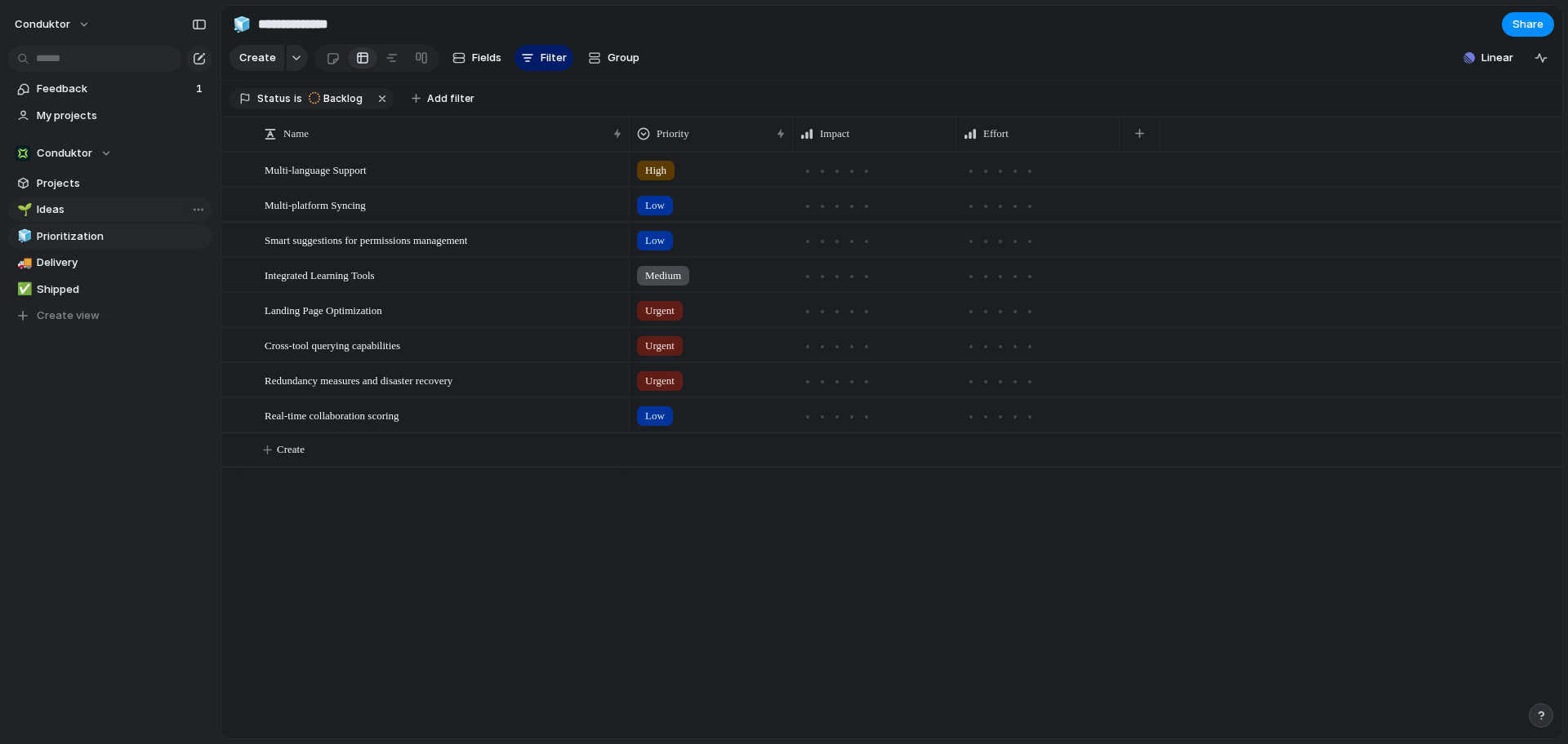
click at [83, 221] on link "🌱 Ideas" at bounding box center [110, 209] width 204 height 24
type input "*****"
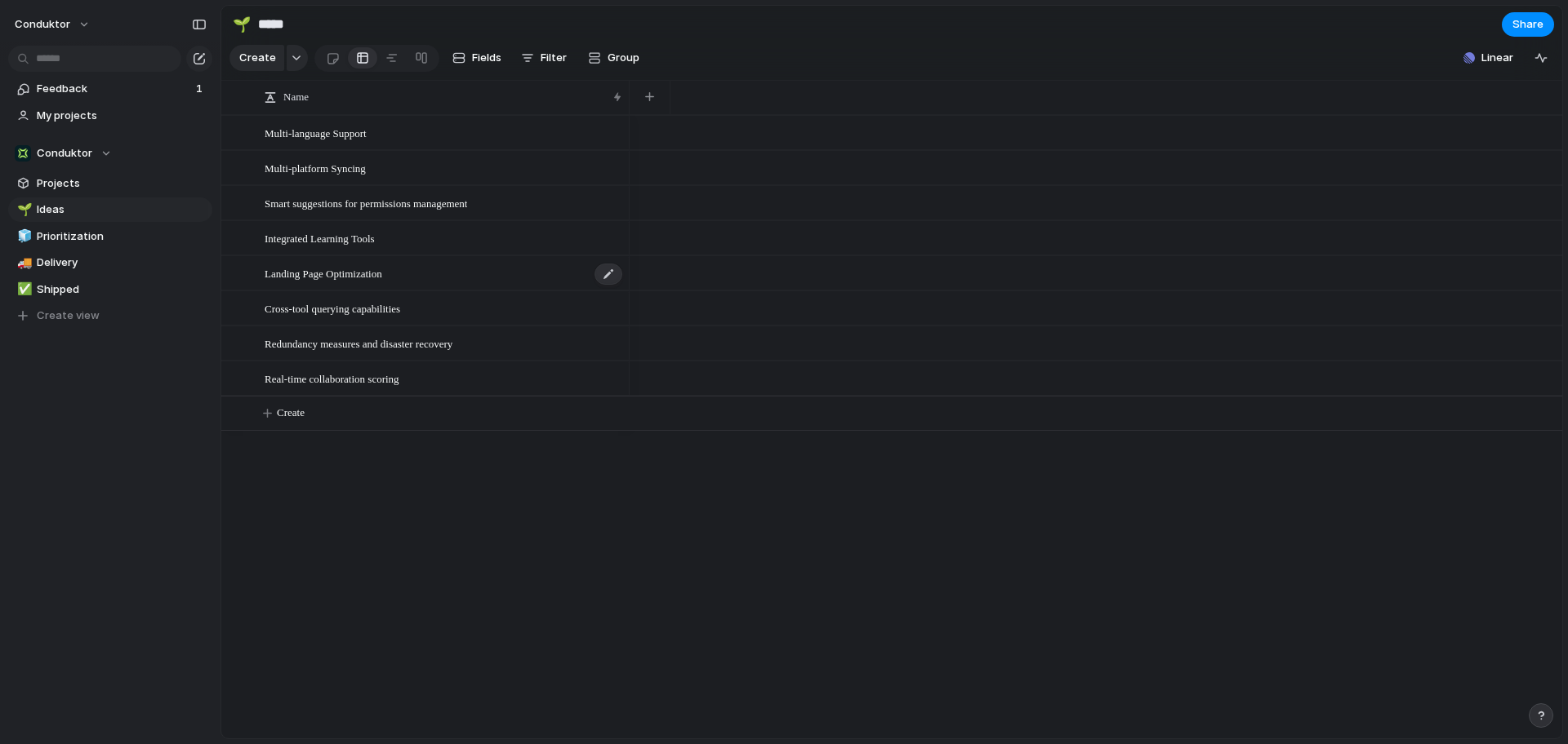
click at [288, 282] on span "Landing Page Optimization" at bounding box center [323, 273] width 117 height 19
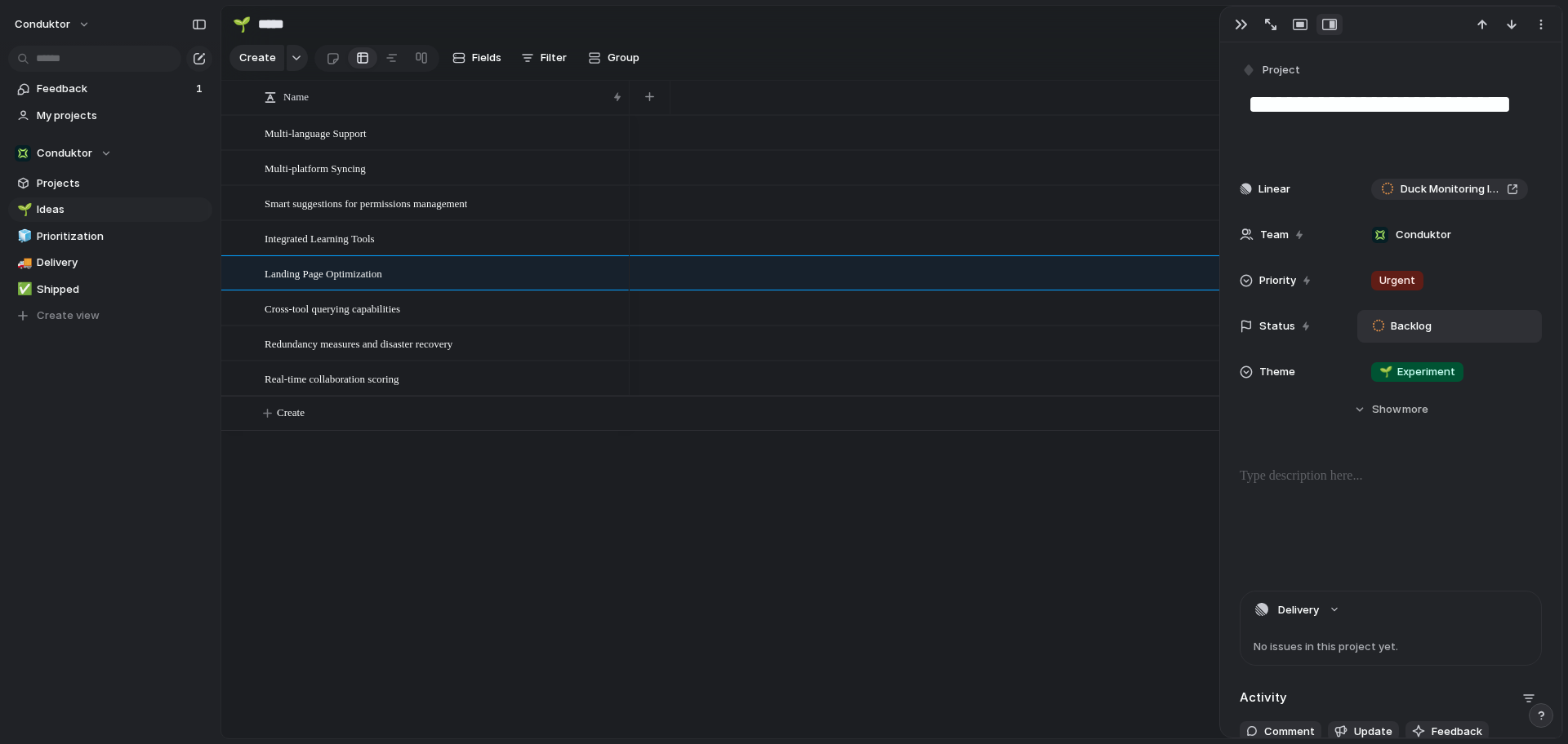
click at [1398, 330] on span "Backlog" at bounding box center [1411, 326] width 41 height 17
click at [1414, 468] on li "In Progress" at bounding box center [1434, 479] width 133 height 28
click at [766, 516] on div at bounding box center [1096, 426] width 932 height 623
click at [374, 317] on span "Cross-tool querying capabilities" at bounding box center [332, 309] width 136 height 19
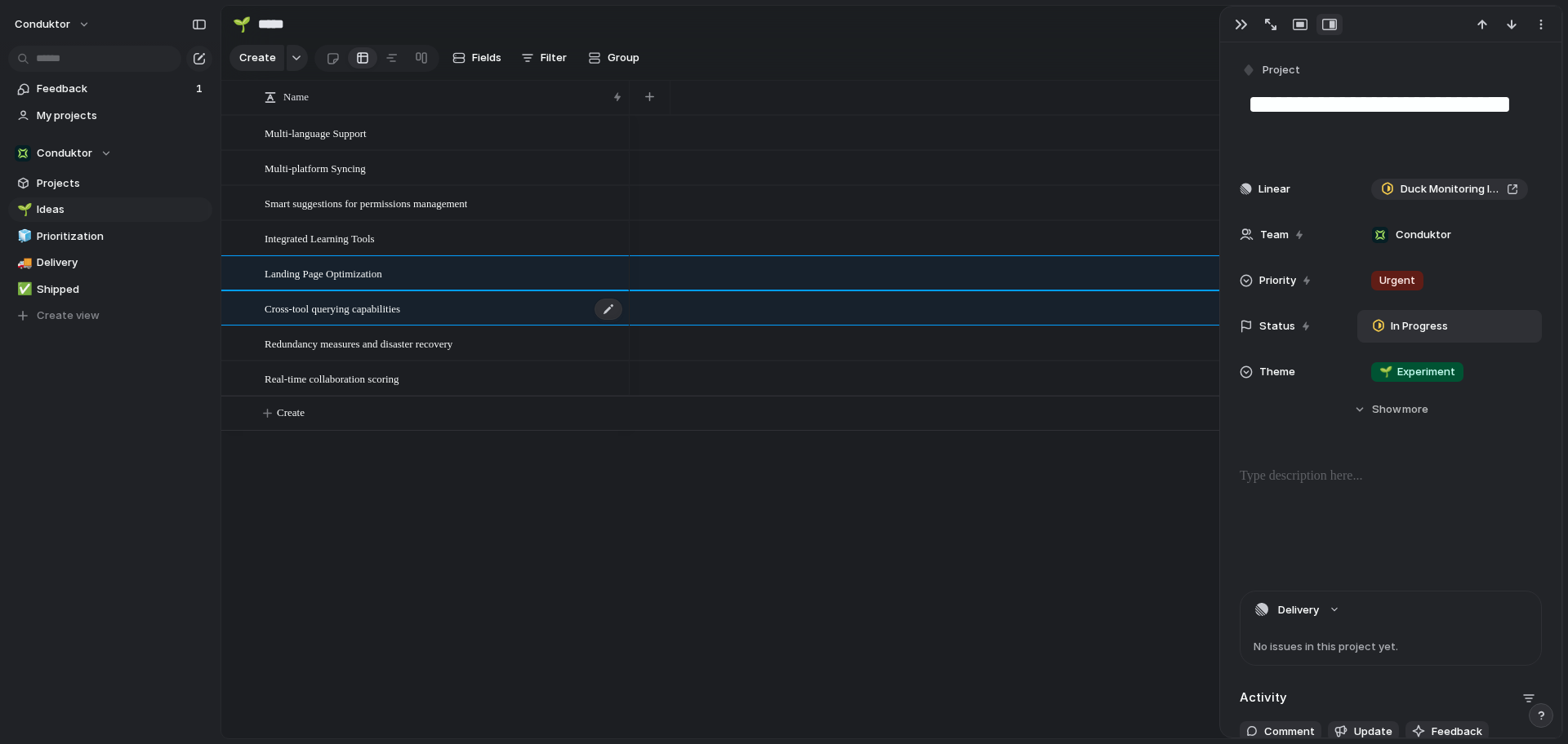
type textarea "**********"
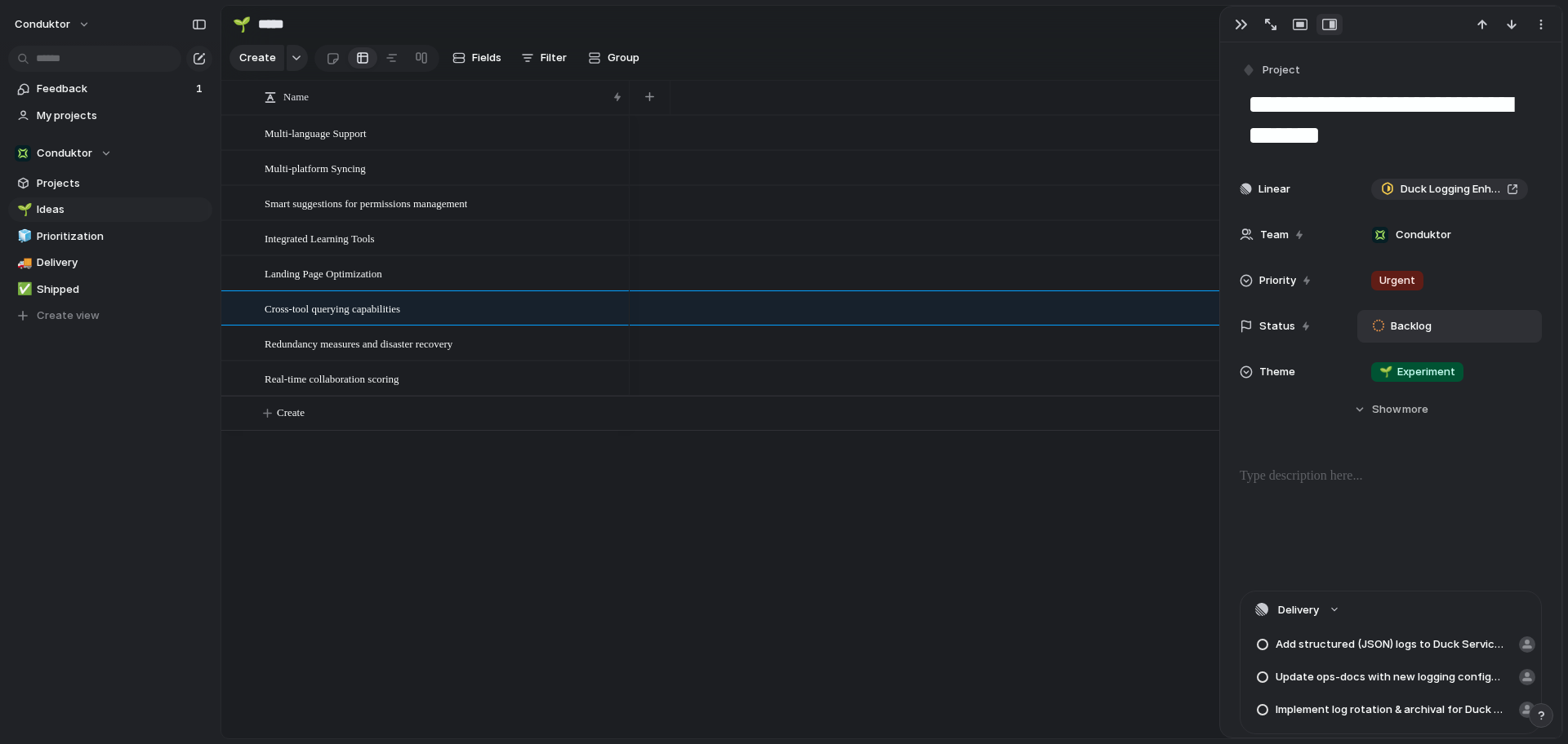
click at [1458, 331] on div "Backlog" at bounding box center [1449, 326] width 170 height 18
click at [1380, 480] on div at bounding box center [1379, 479] width 10 height 15
click at [877, 525] on div at bounding box center [1096, 426] width 932 height 623
click at [93, 92] on span "Feedback" at bounding box center [113, 89] width 154 height 17
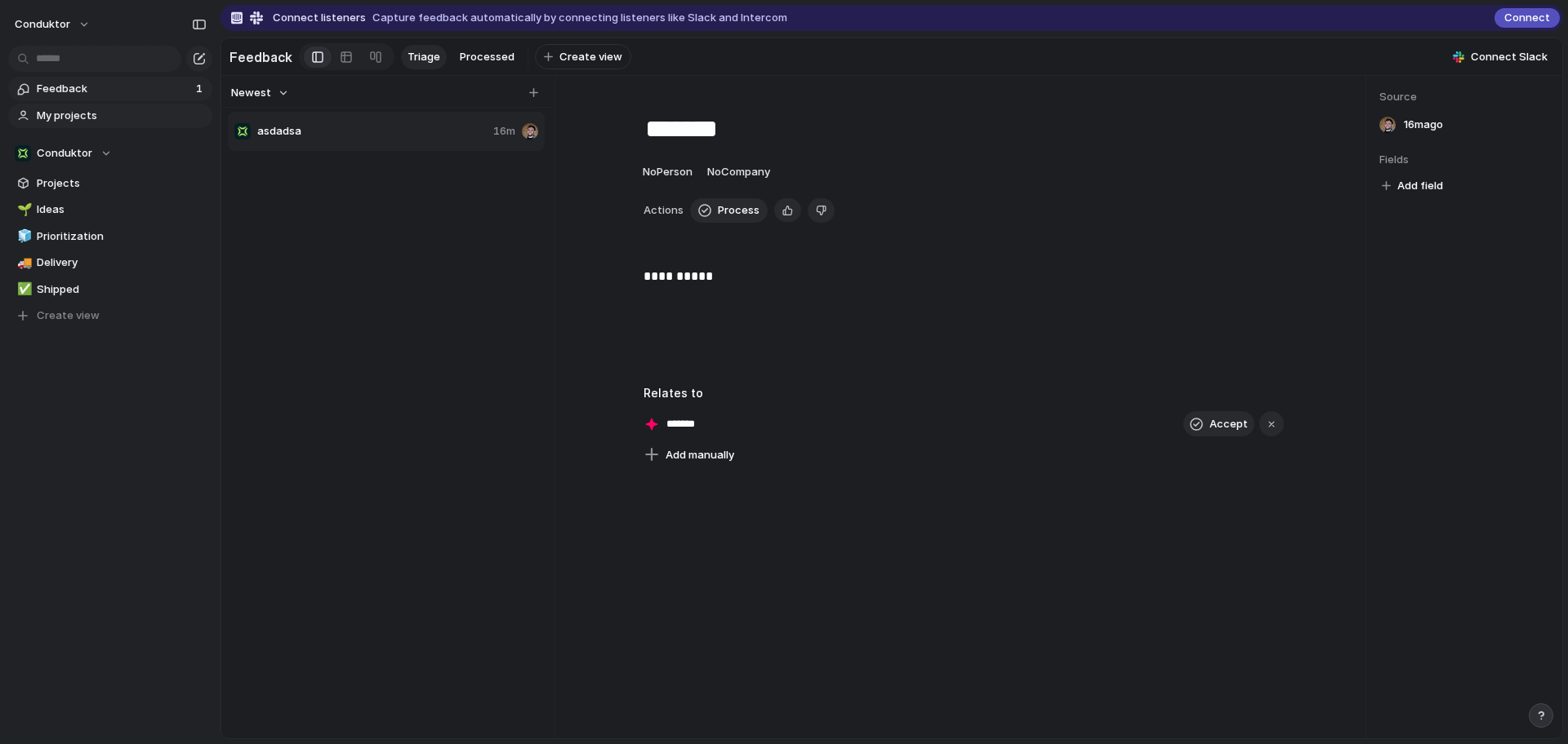
click at [84, 114] on span "My projects" at bounding box center [121, 116] width 170 height 17
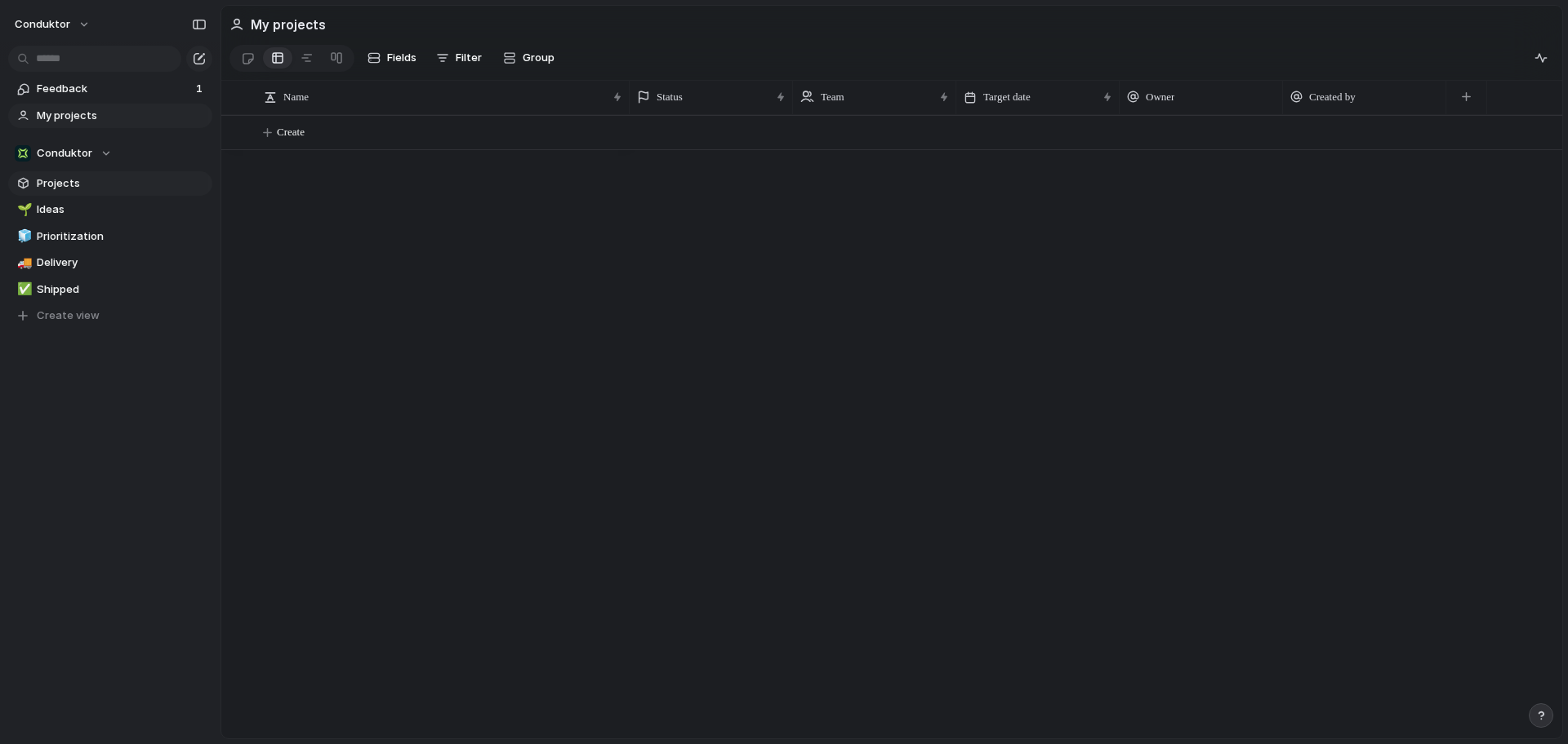
click at [63, 184] on span "Projects" at bounding box center [121, 183] width 170 height 17
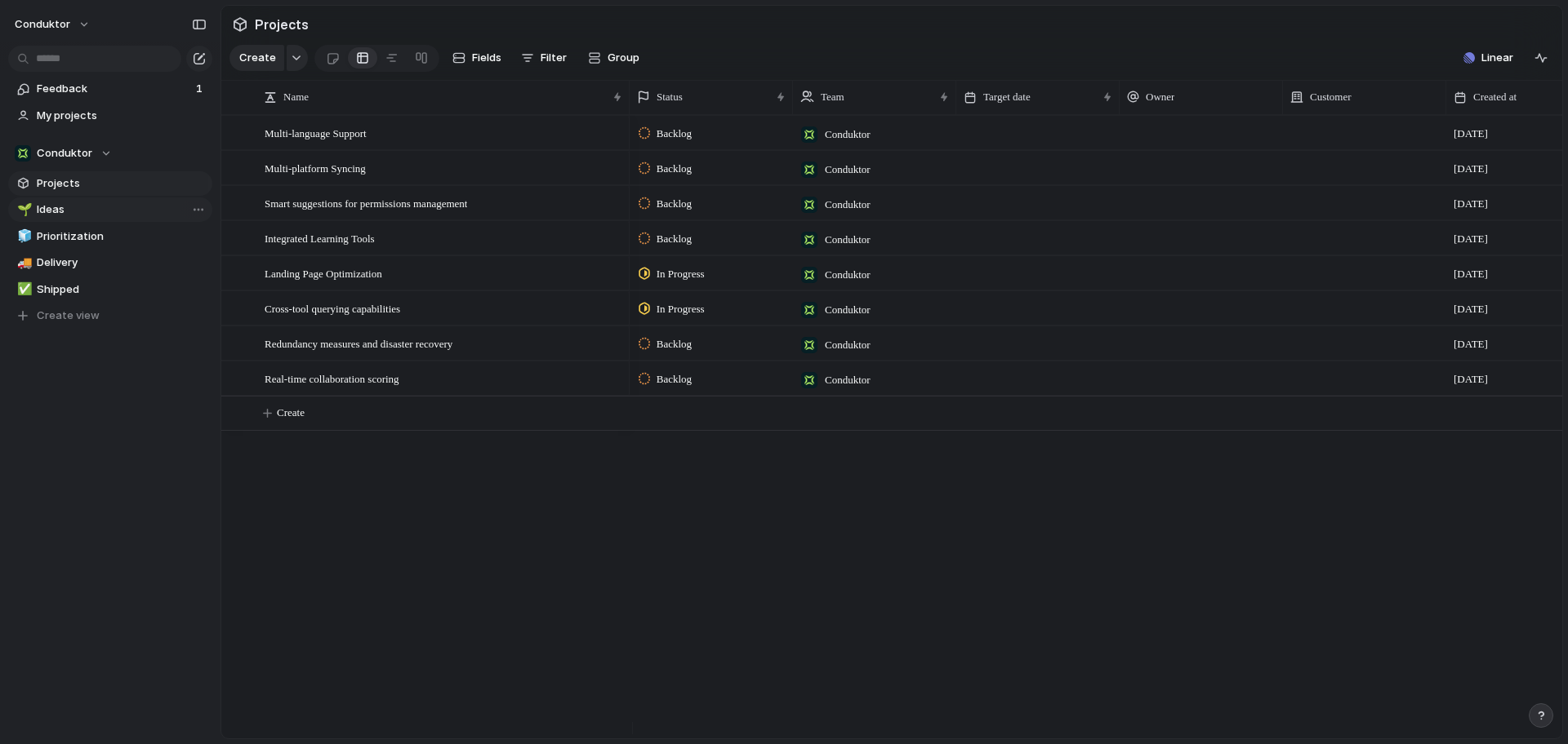
click at [154, 207] on span "Ideas" at bounding box center [121, 209] width 170 height 17
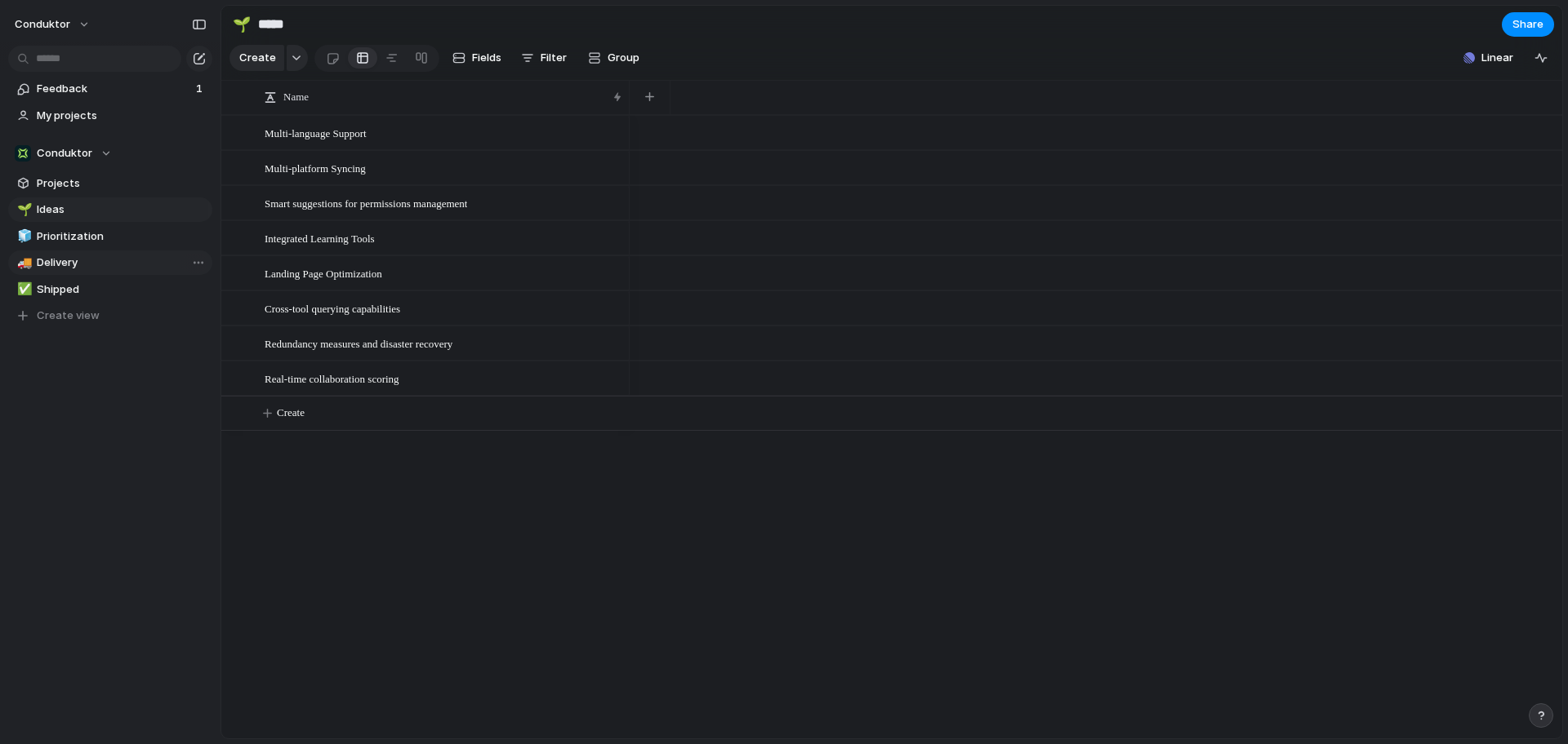
click at [116, 255] on span "Delivery" at bounding box center [121, 262] width 170 height 17
type input "********"
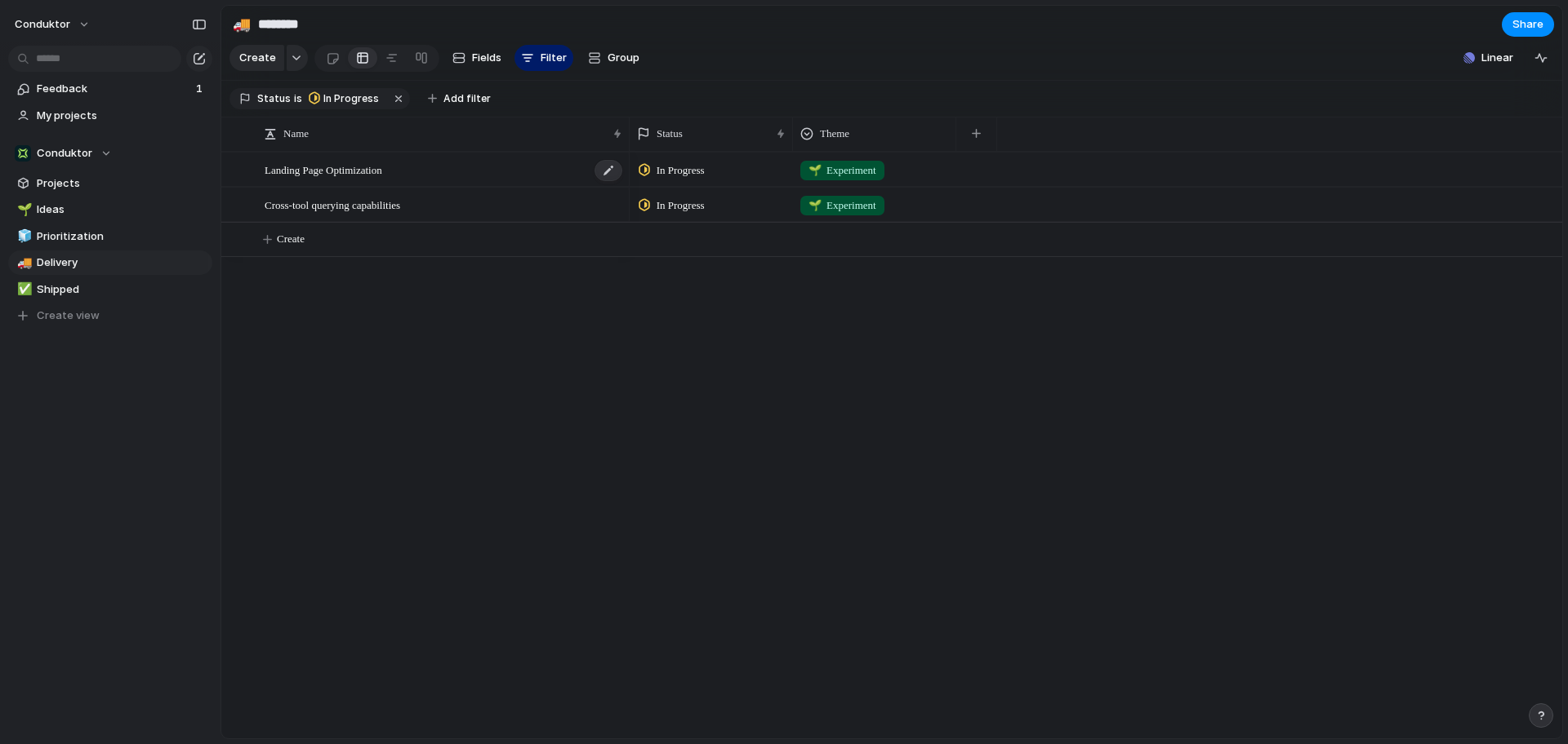
click at [530, 187] on div "Landing Page Optimization" at bounding box center [444, 170] width 359 height 33
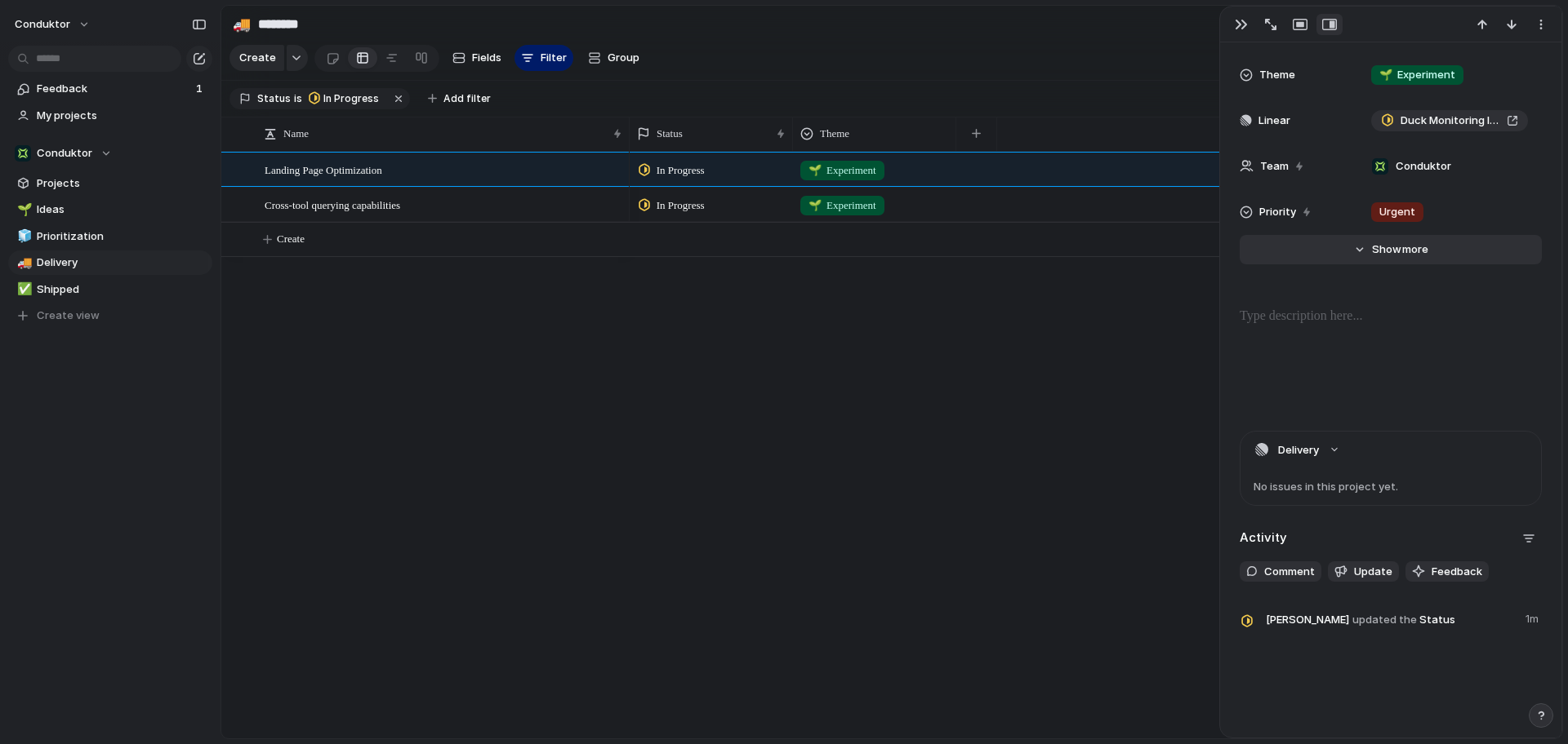
scroll to position [170, 0]
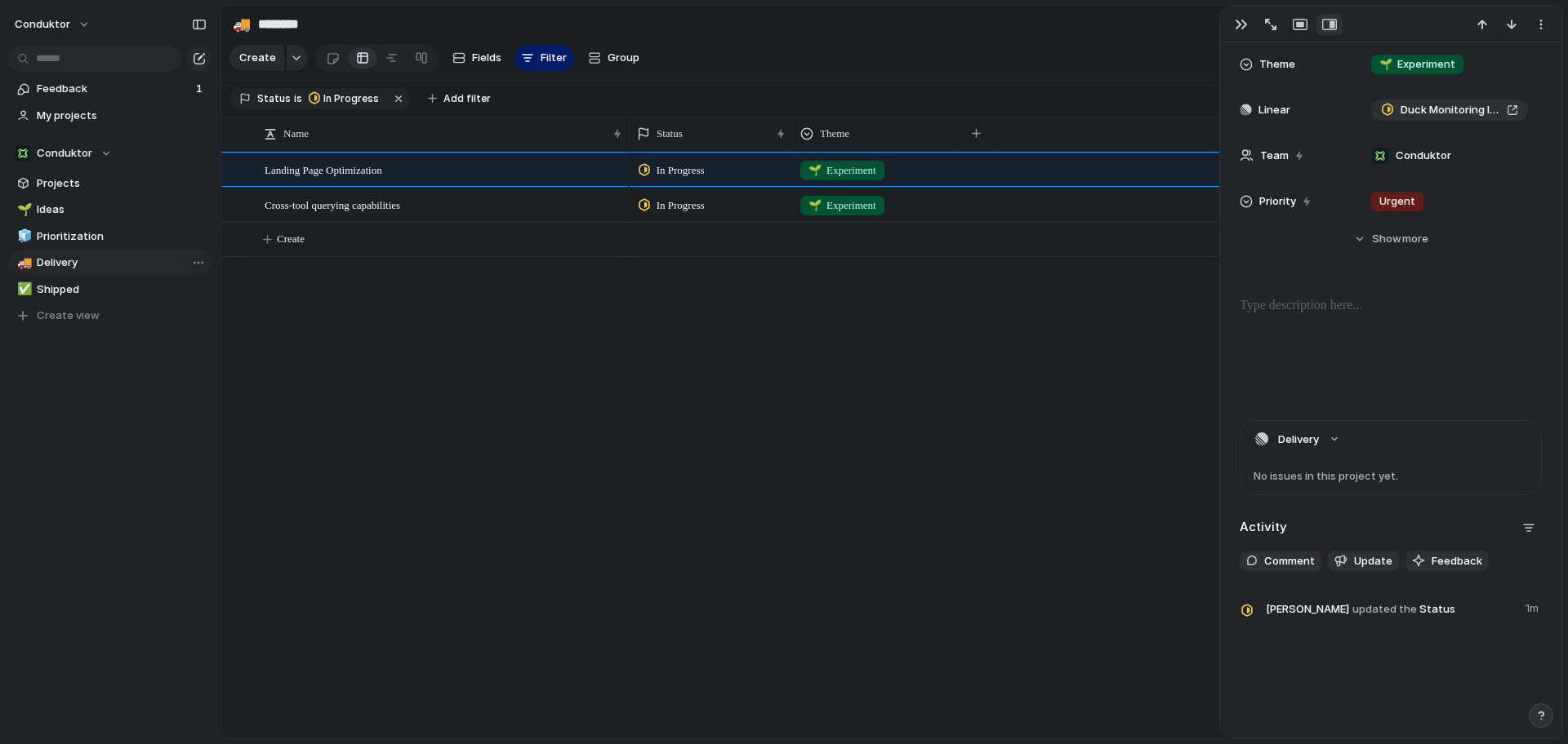
click at [67, 257] on span "Delivery" at bounding box center [121, 262] width 170 height 17
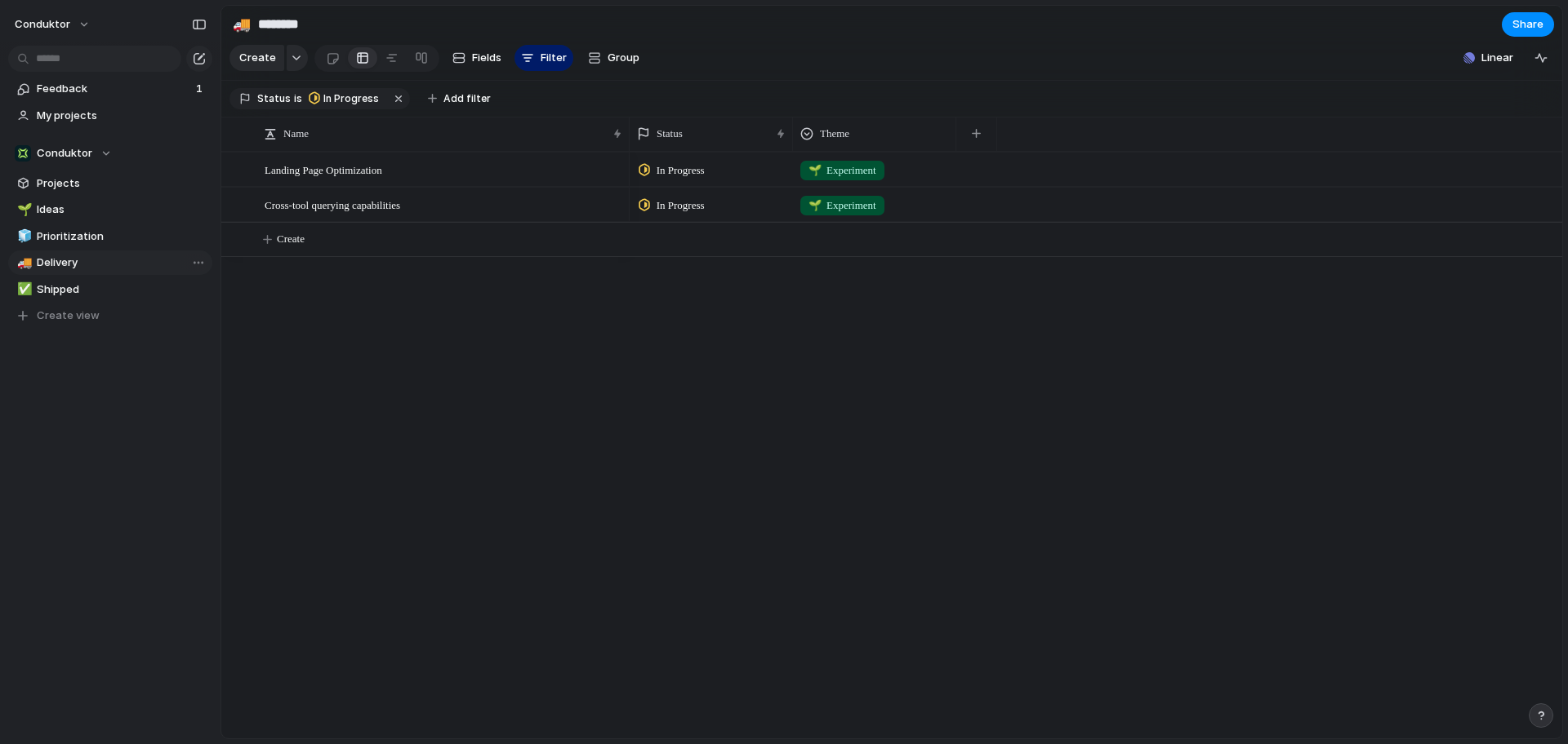
click at [67, 257] on span "Delivery" at bounding box center [121, 262] width 170 height 17
click at [304, 147] on div "Name" at bounding box center [443, 134] width 366 height 26
click at [408, 176] on div "Landing Page Optimization" at bounding box center [444, 170] width 359 height 33
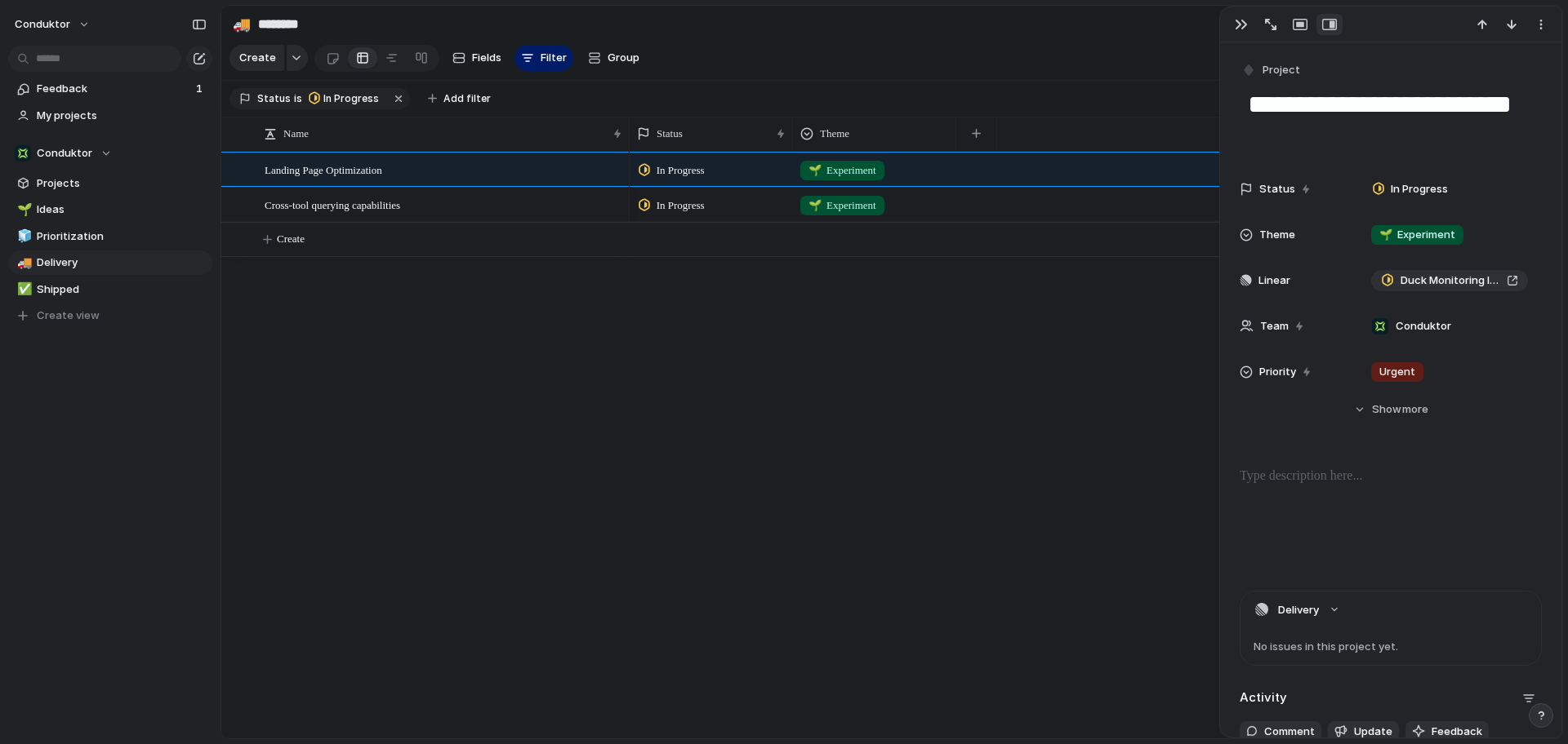
scroll to position [10, 0]
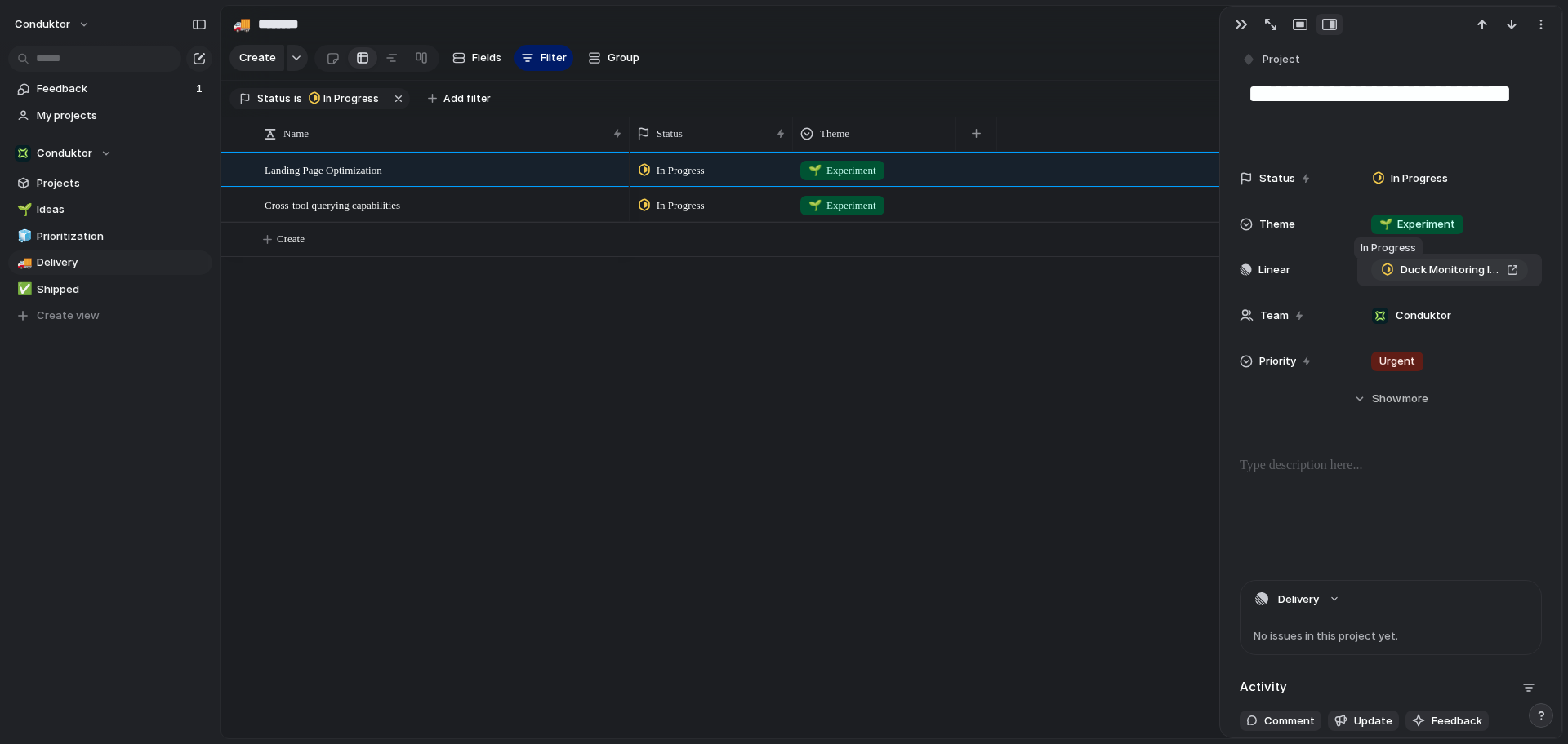
click at [1392, 268] on div at bounding box center [1387, 269] width 13 height 15
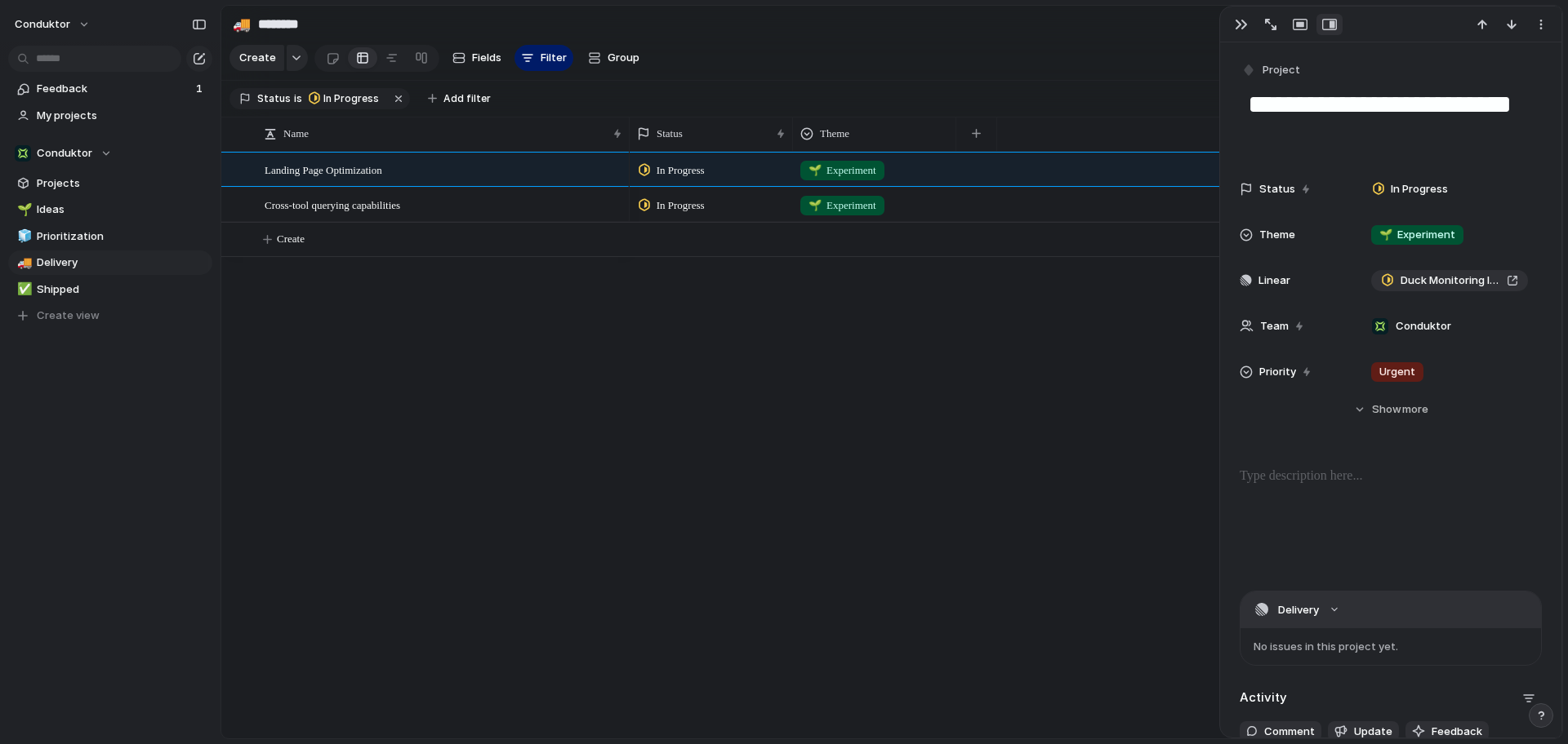
scroll to position [189, 0]
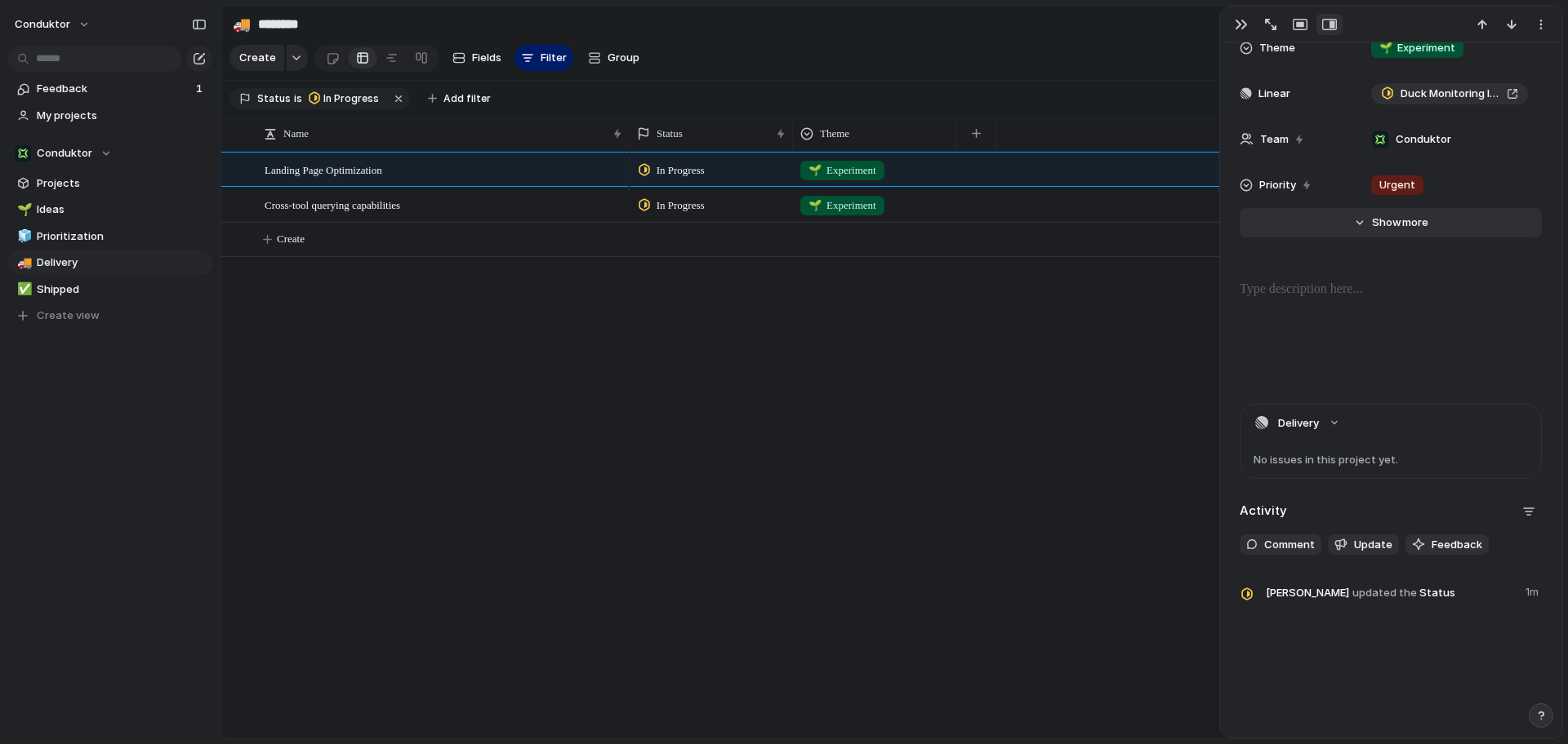
click at [1354, 220] on button "Hide Show more" at bounding box center [1390, 223] width 302 height 30
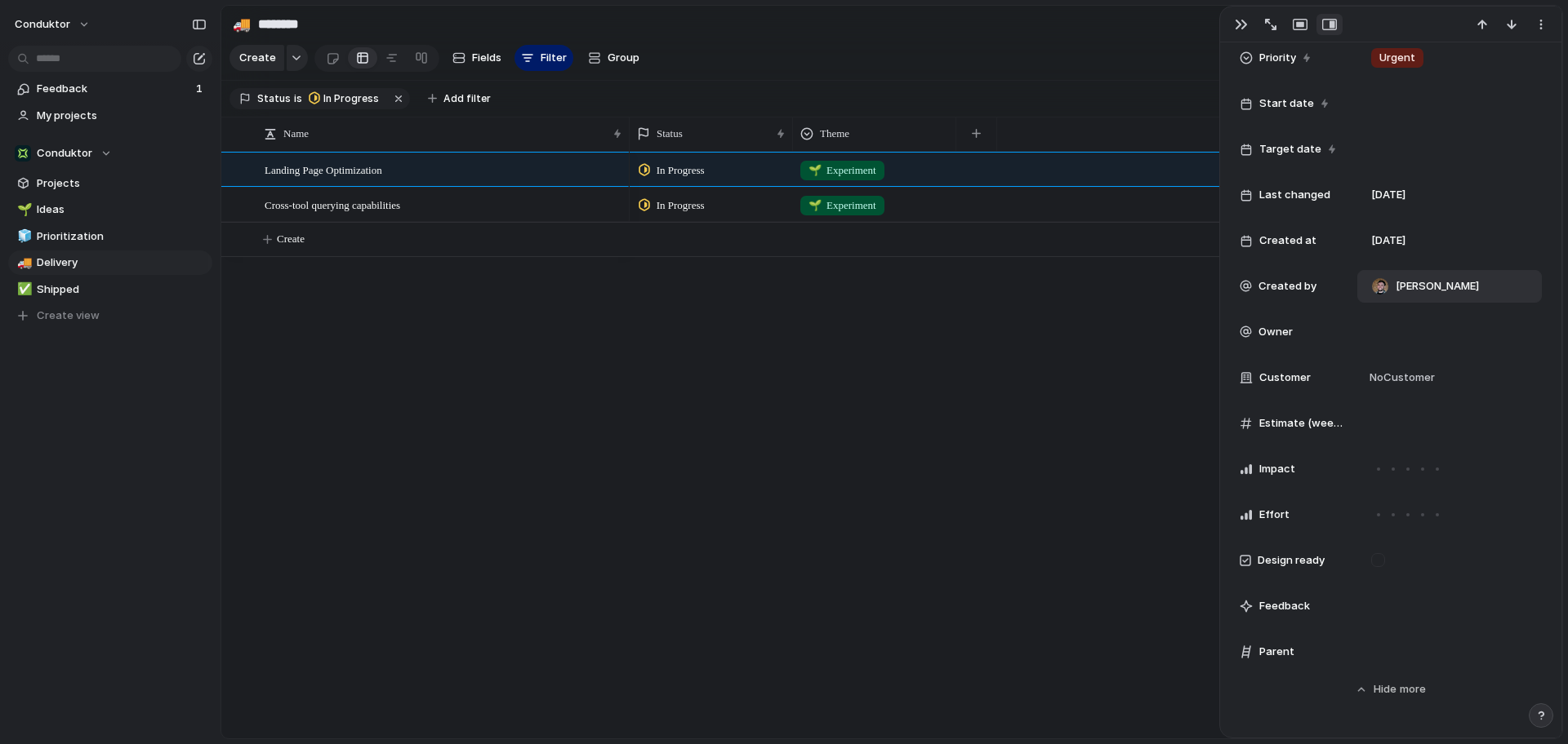
scroll to position [346, 0]
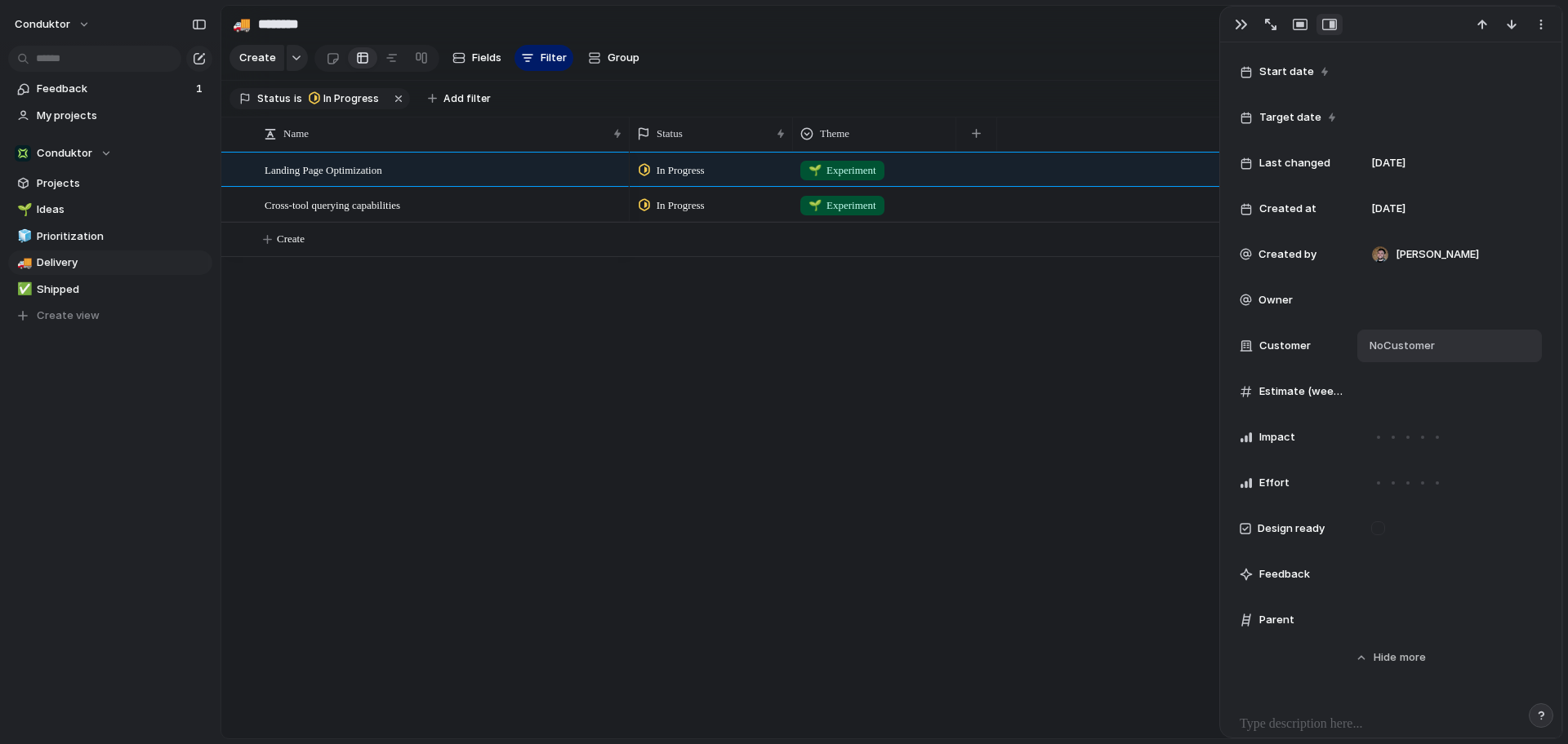
click at [1398, 345] on span "No Customer" at bounding box center [1399, 346] width 70 height 17
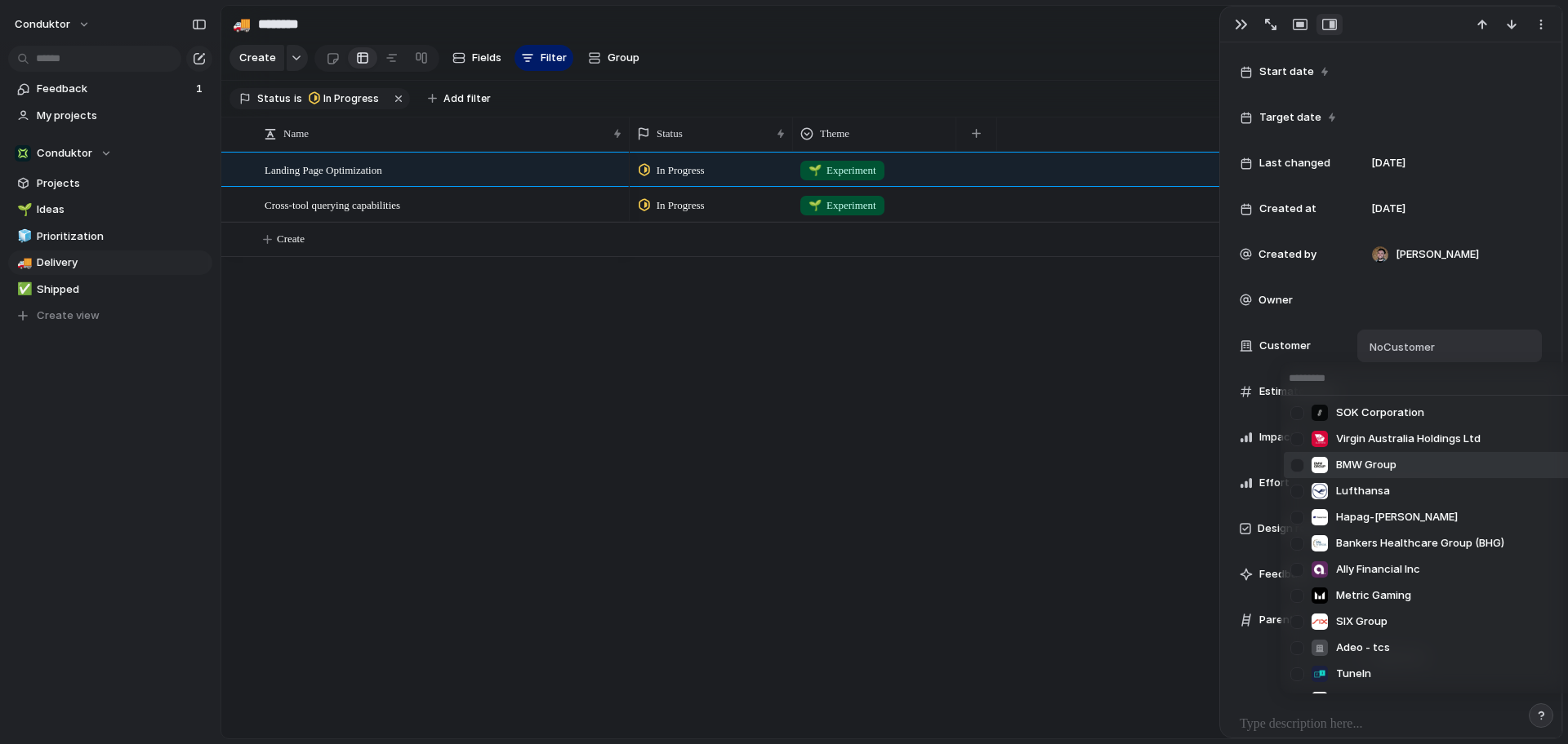
click at [973, 453] on div "SOK Corporation Virgin Australia Holdings Ltd BMW Group Lufthansa Hapag-Lloyd B…" at bounding box center [784, 372] width 1568 height 744
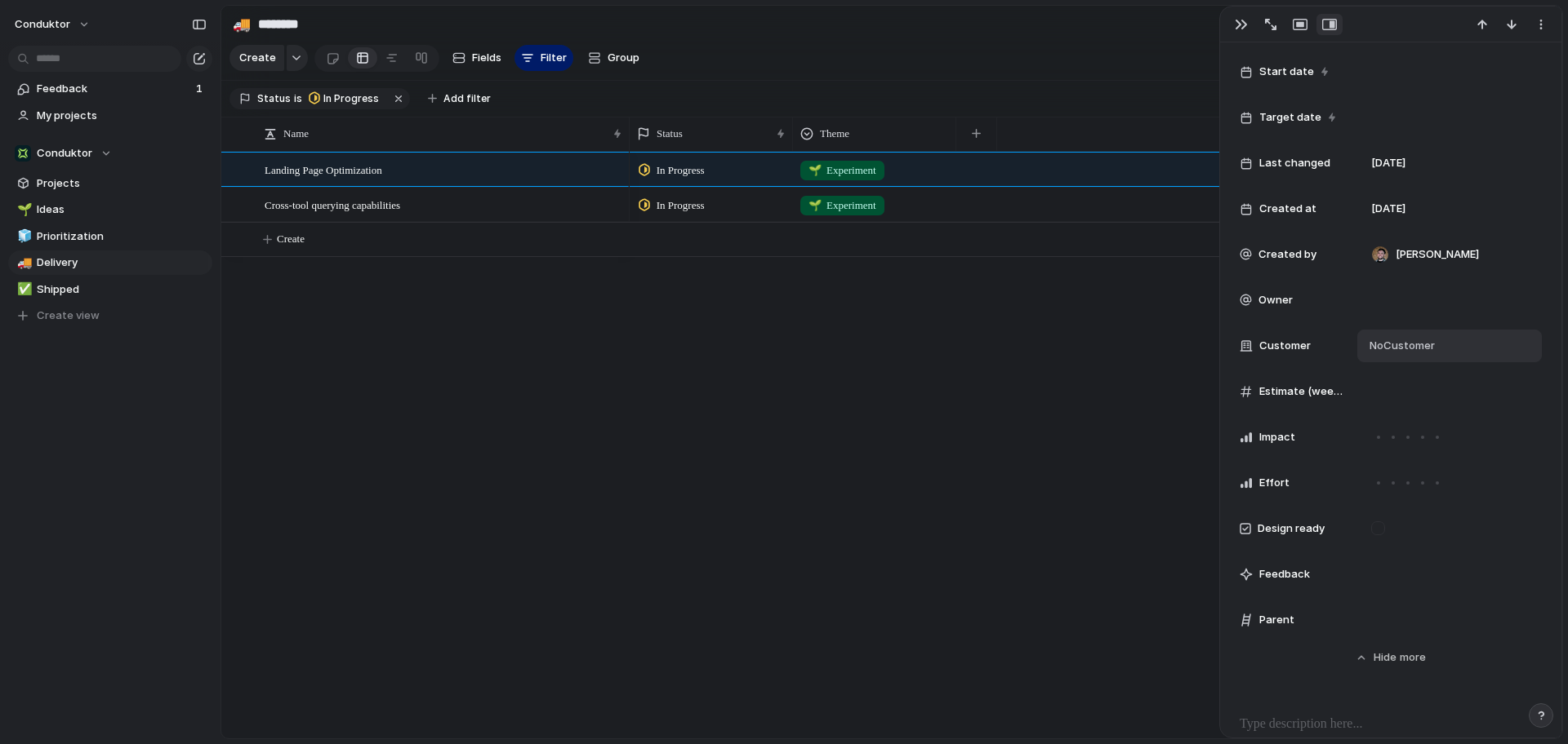
click at [424, 324] on div "Landing Page Optimization Cross-tool querying capabilities In Progress 🌱 Experi…" at bounding box center [891, 445] width 1341 height 587
click at [472, 209] on div "Cross-tool querying capabilities" at bounding box center [444, 205] width 359 height 33
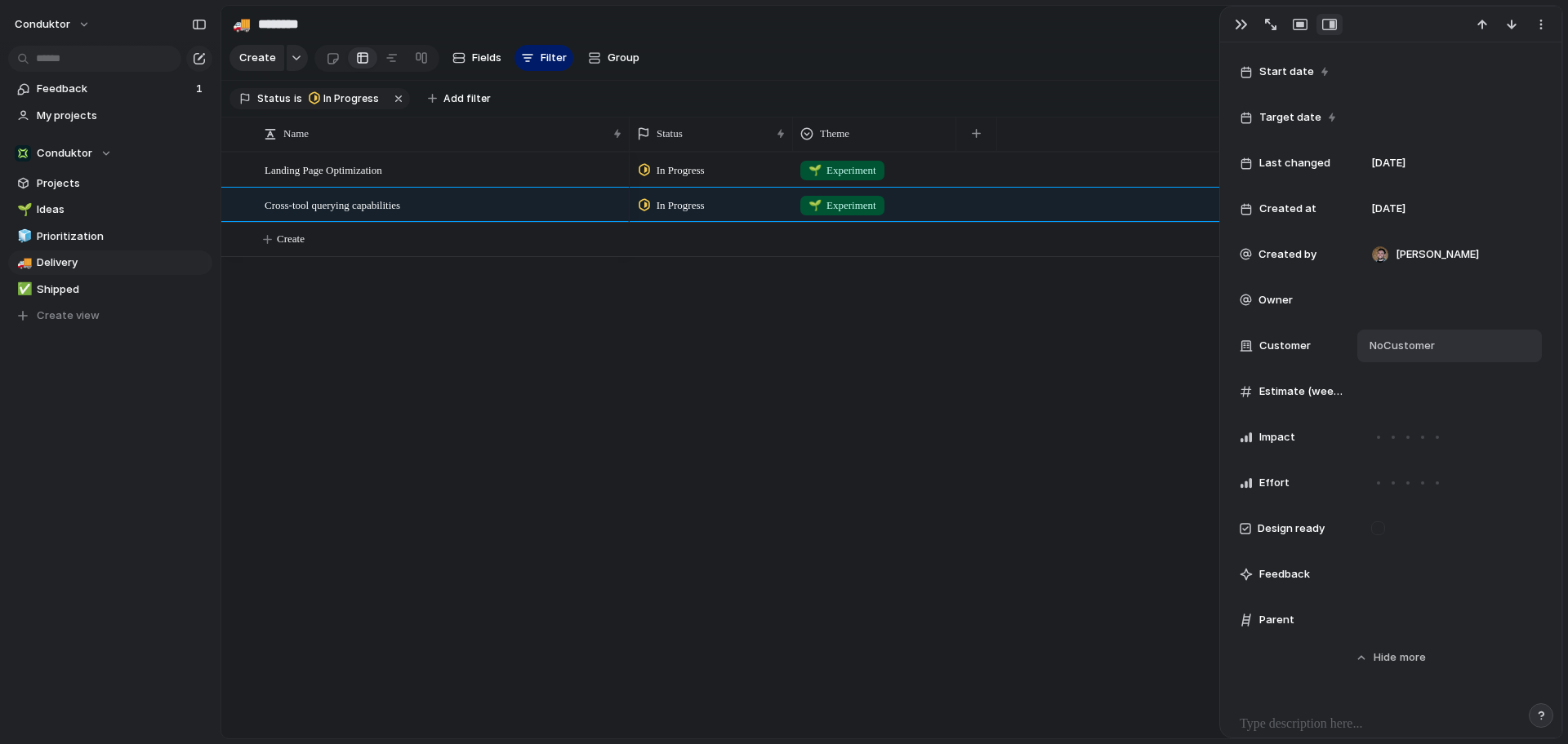
click at [1338, 27] on button "button" at bounding box center [1330, 24] width 26 height 21
click at [82, 87] on span "Feedback" at bounding box center [113, 89] width 154 height 17
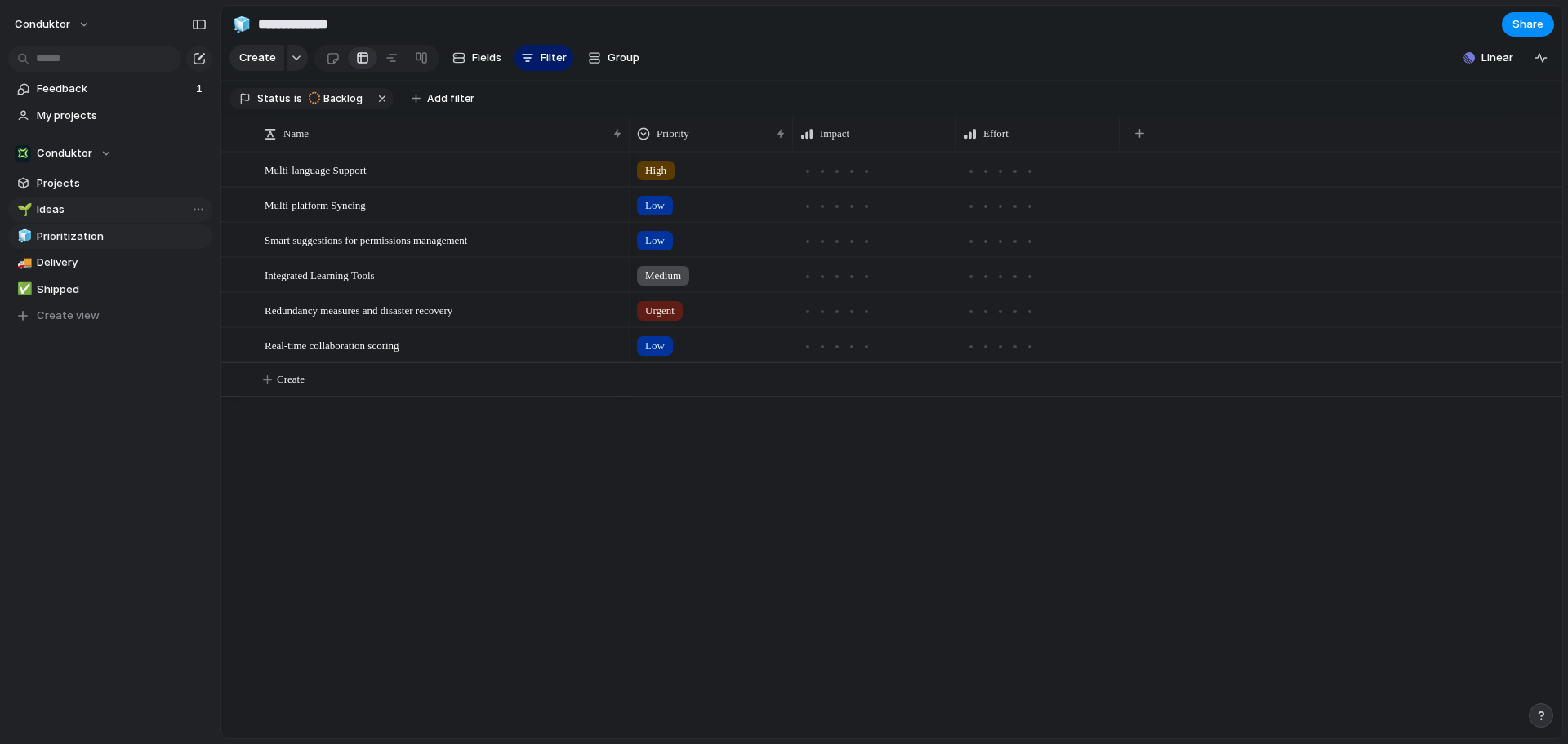
click at [50, 214] on span "Ideas" at bounding box center [121, 209] width 170 height 17
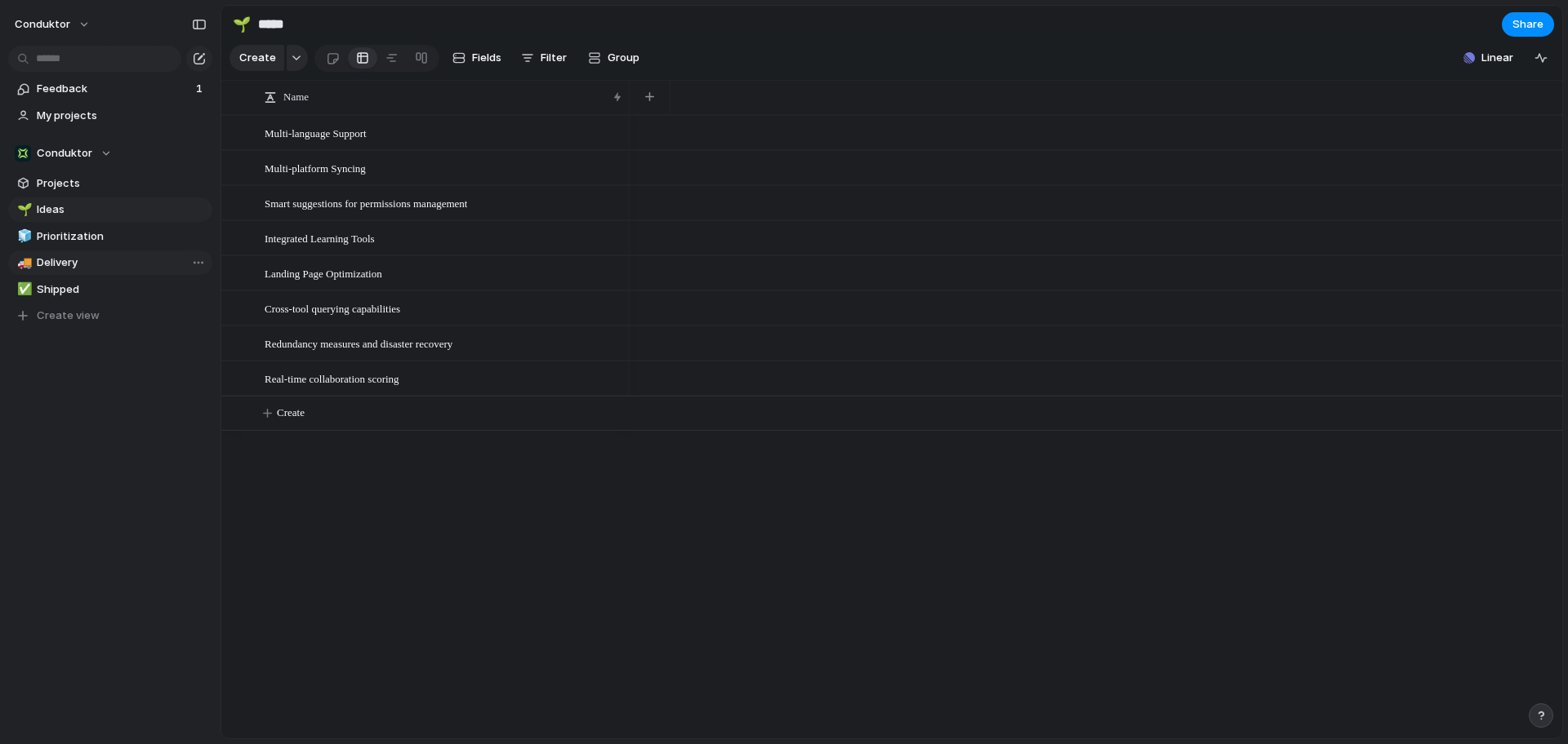
click at [74, 265] on span "Delivery" at bounding box center [121, 262] width 170 height 17
type input "********"
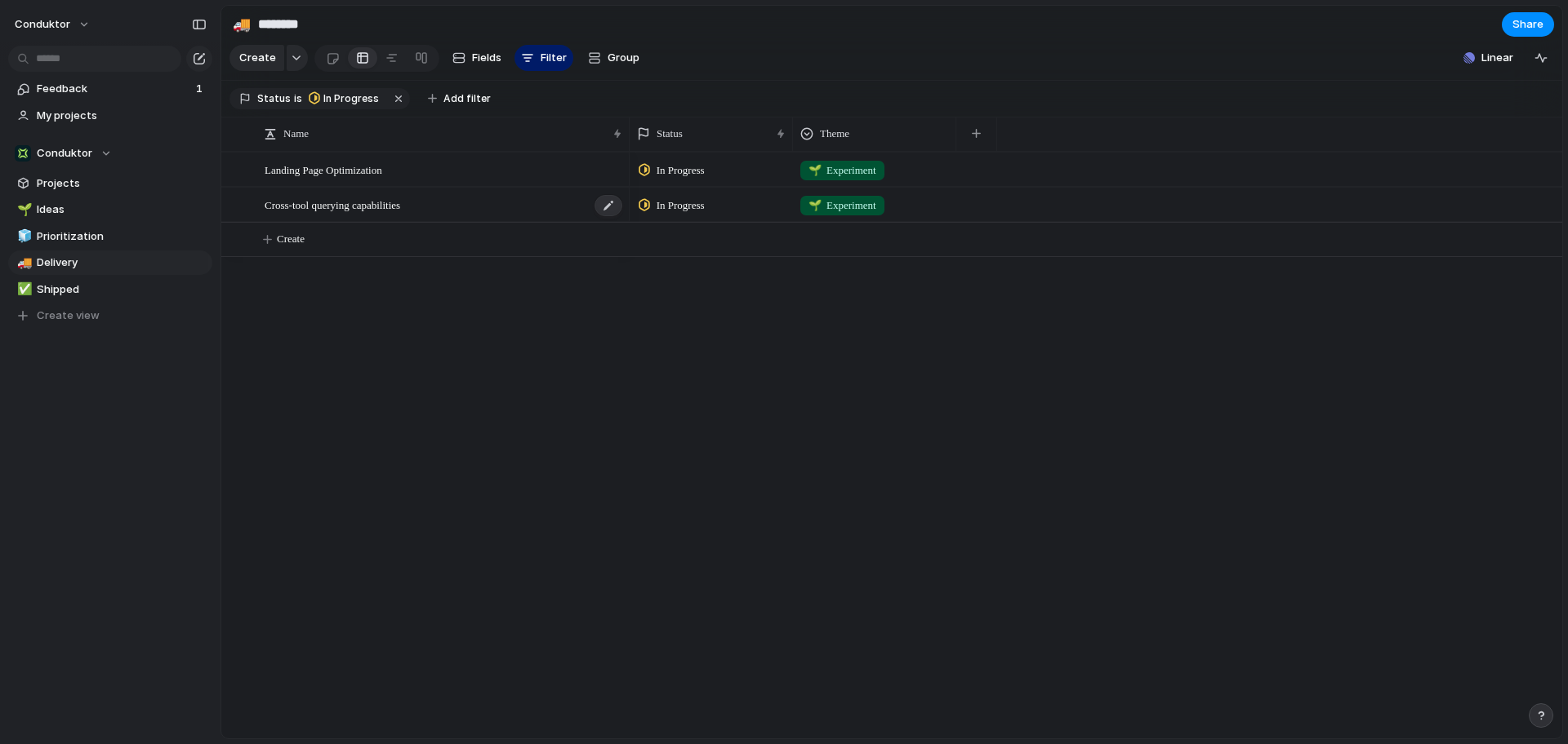
click at [503, 204] on div "Cross-tool querying capabilities" at bounding box center [444, 205] width 359 height 33
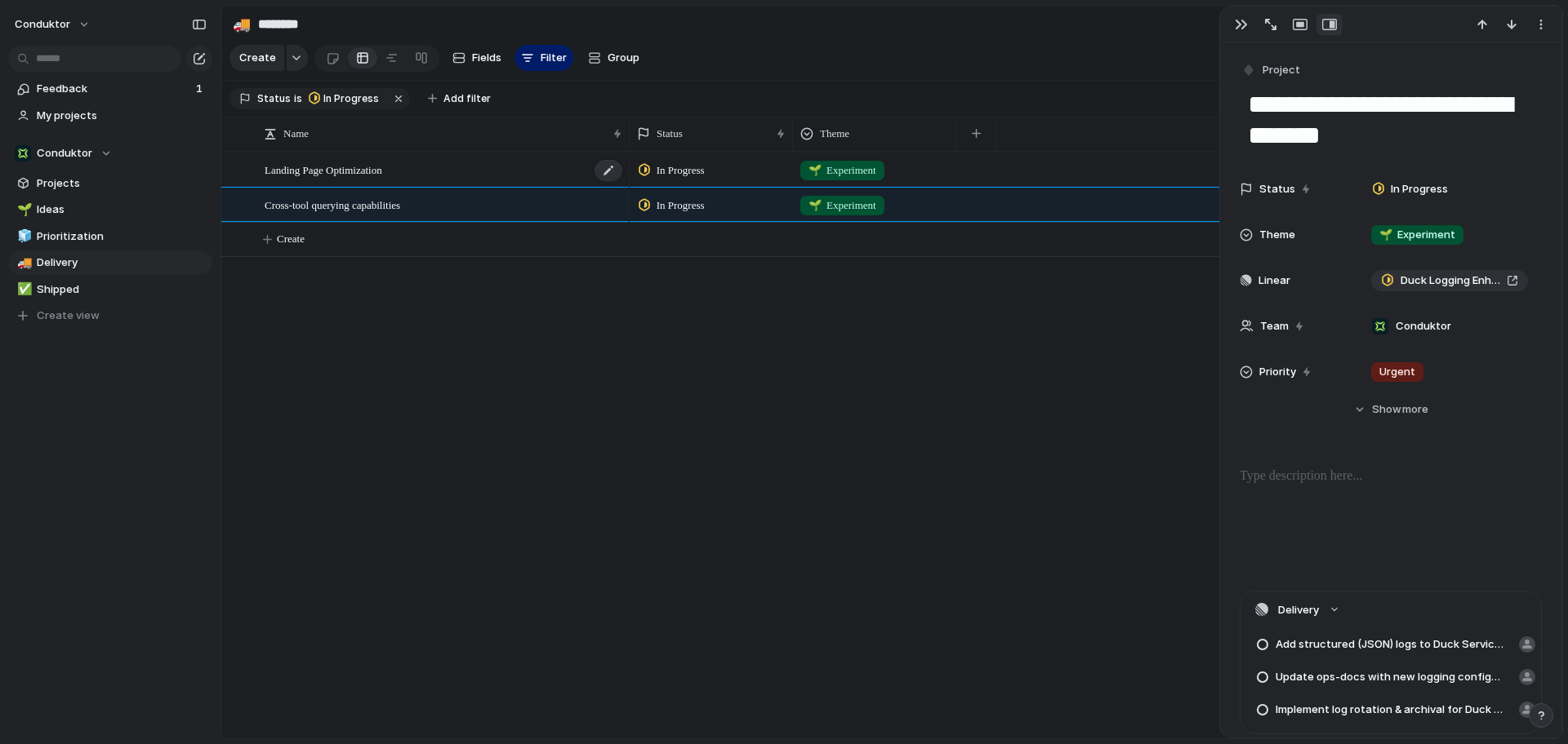
click at [400, 182] on div "Landing Page Optimization" at bounding box center [444, 170] width 359 height 33
type textarea "**********"
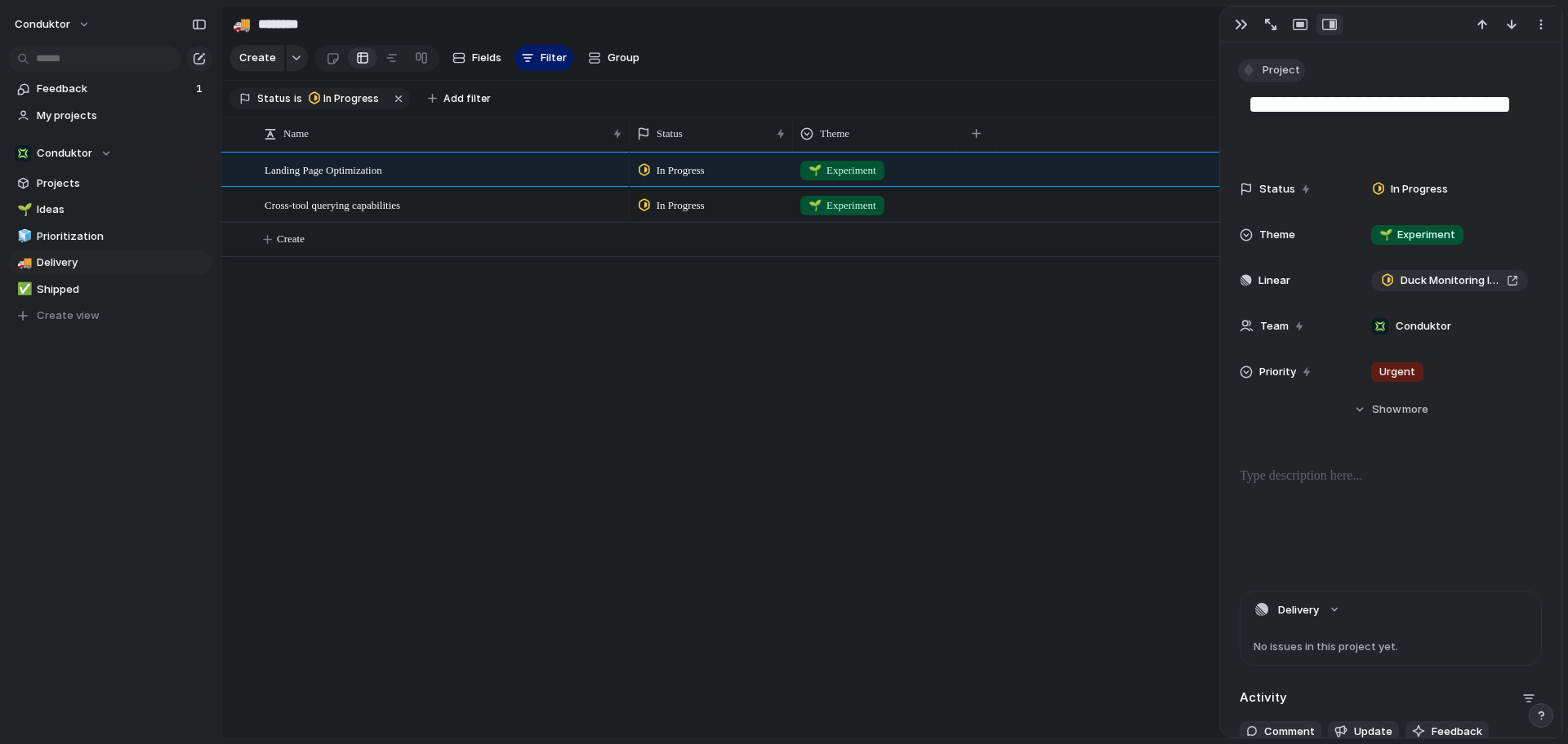
click at [1280, 70] on span "Project" at bounding box center [1281, 70] width 37 height 17
